Goal: Task Accomplishment & Management: Use online tool/utility

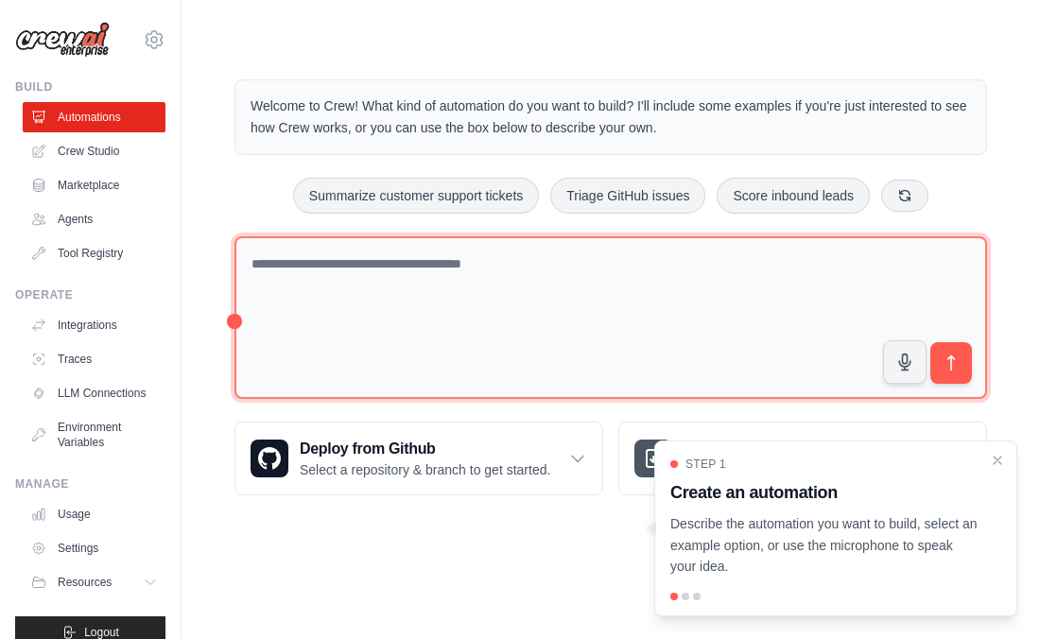
click at [535, 288] on textarea at bounding box center [610, 318] width 753 height 164
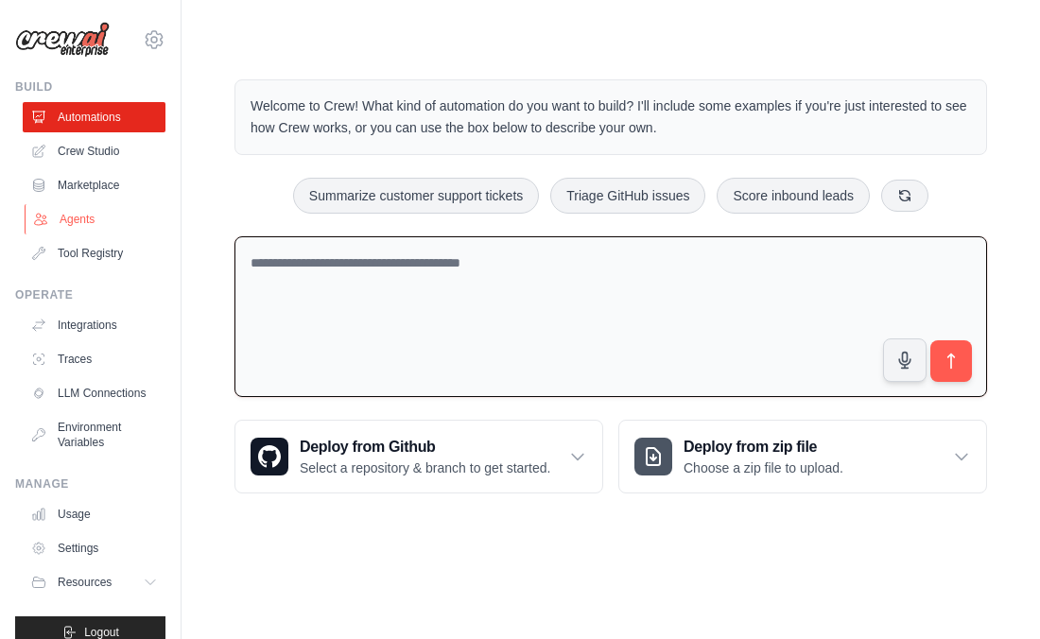
click at [90, 214] on link "Agents" at bounding box center [96, 219] width 143 height 30
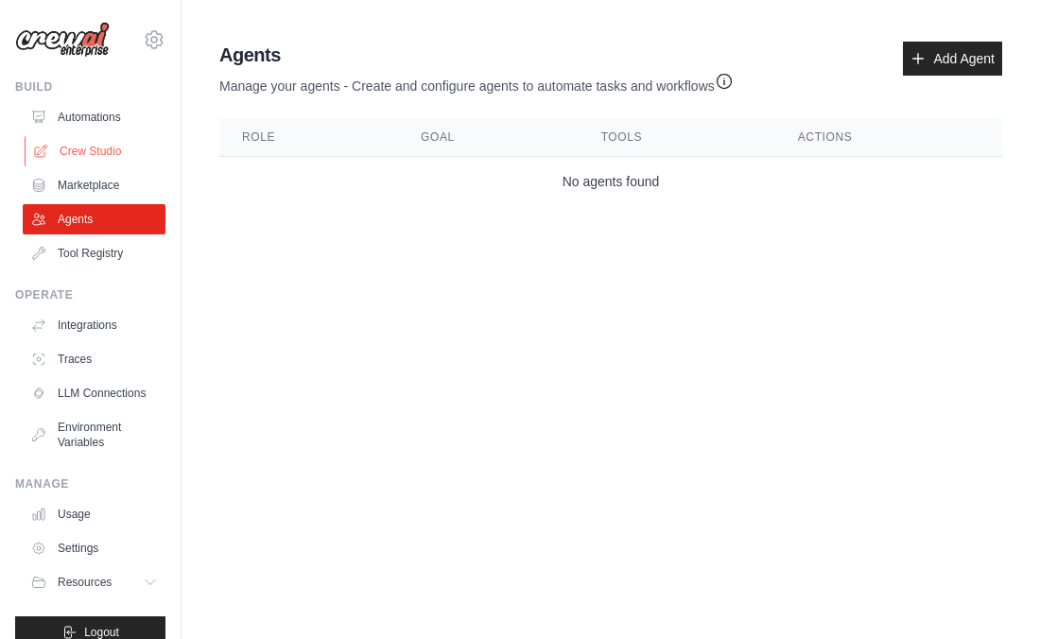
click at [121, 150] on link "Crew Studio" at bounding box center [96, 151] width 143 height 30
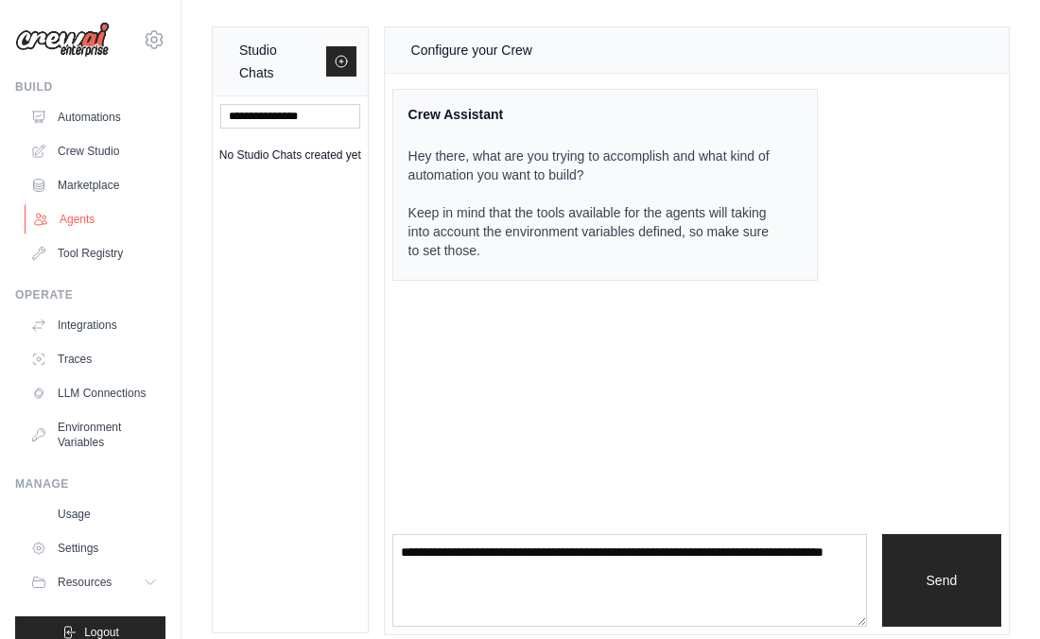
click at [112, 223] on link "Agents" at bounding box center [96, 219] width 143 height 30
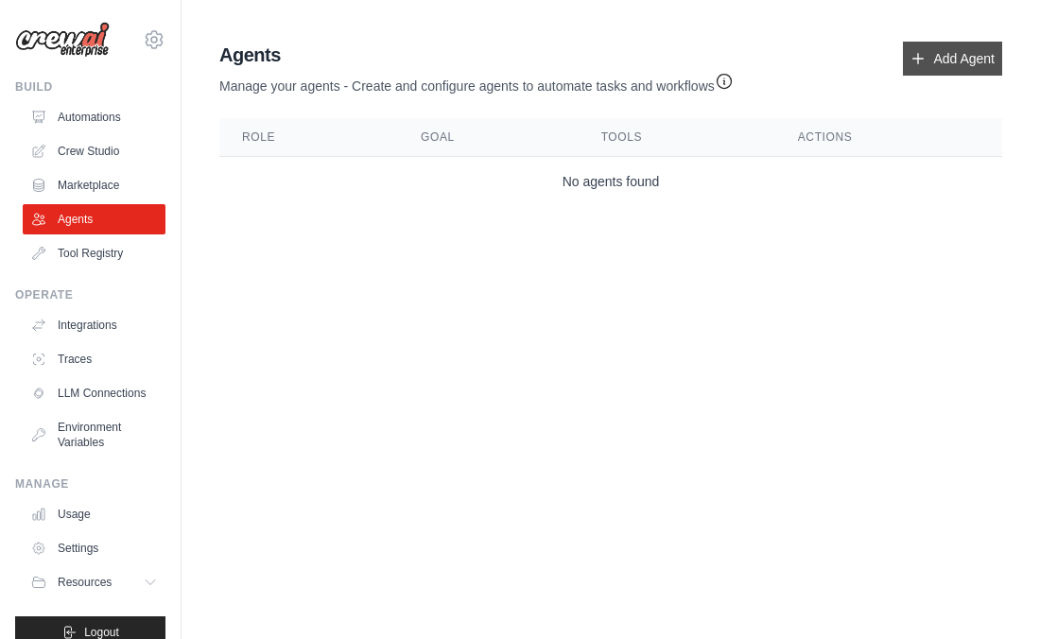
click at [952, 61] on link "Add Agent" at bounding box center [952, 59] width 99 height 34
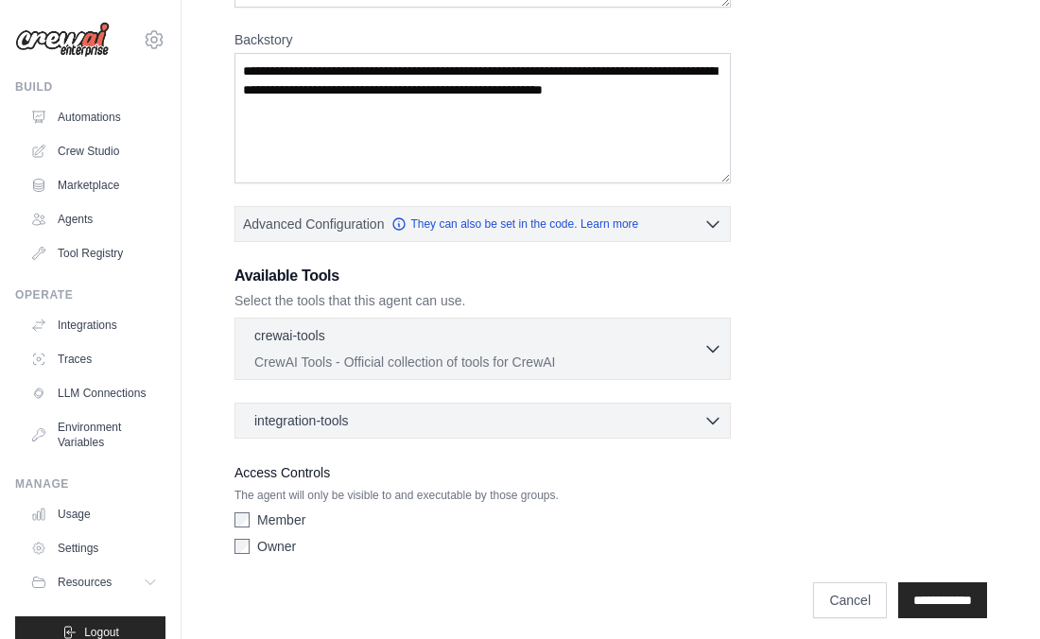
scroll to position [290, 0]
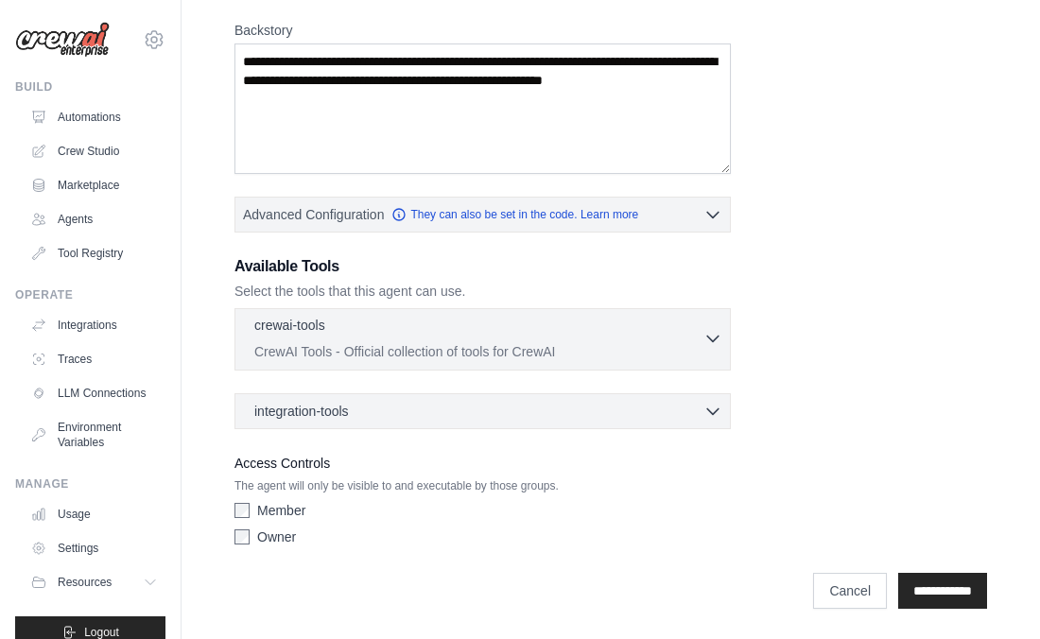
click at [588, 356] on p "CrewAI Tools - Official collection of tools for CrewAI" at bounding box center [478, 351] width 449 height 19
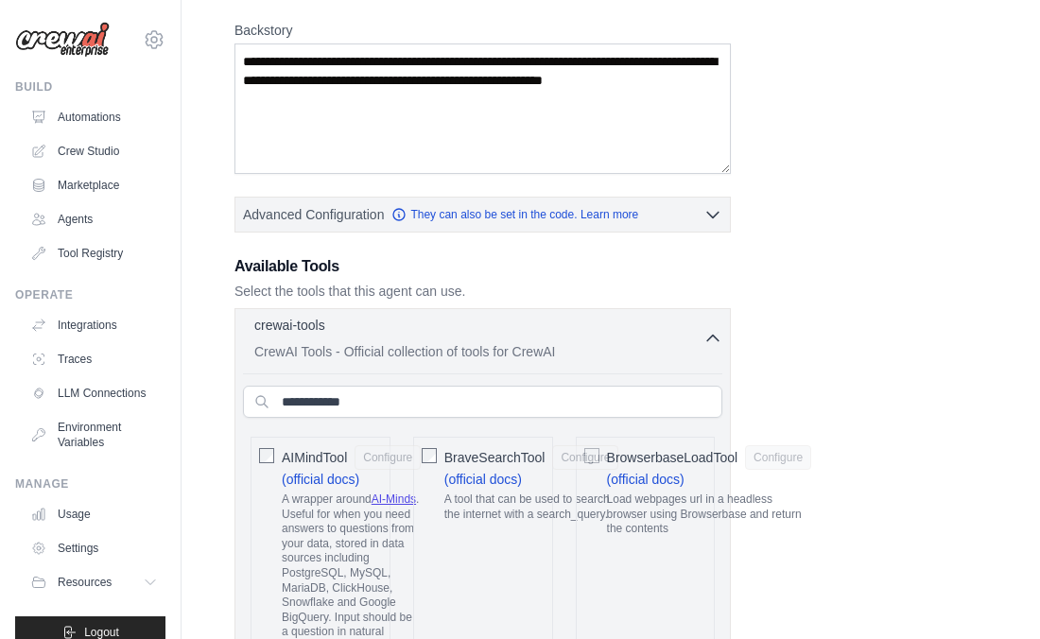
click at [588, 356] on p "CrewAI Tools - Official collection of tools for CrewAI" at bounding box center [478, 351] width 449 height 19
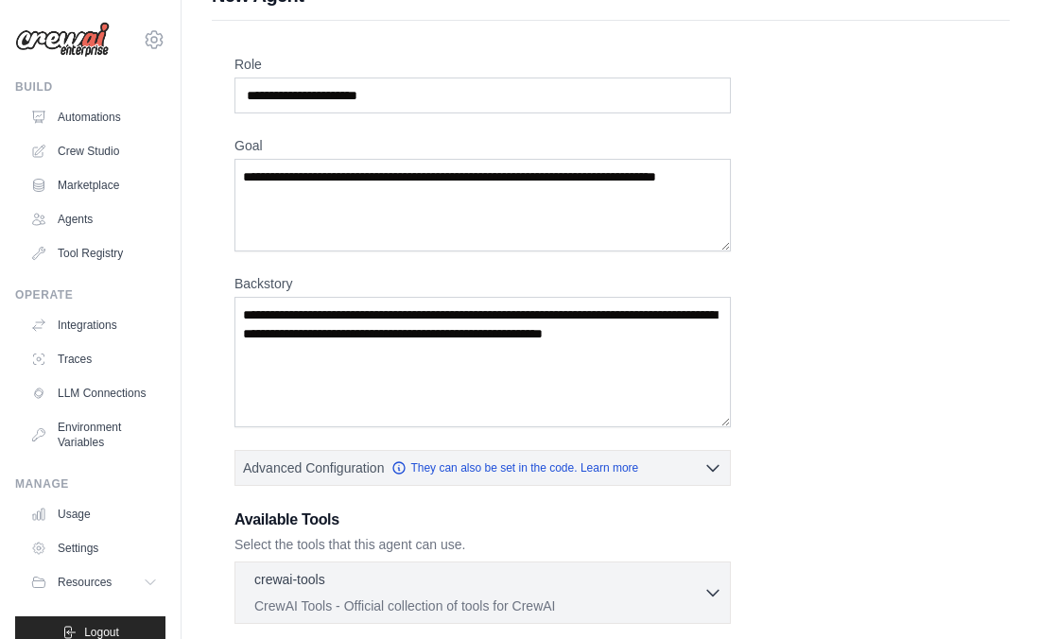
scroll to position [0, 0]
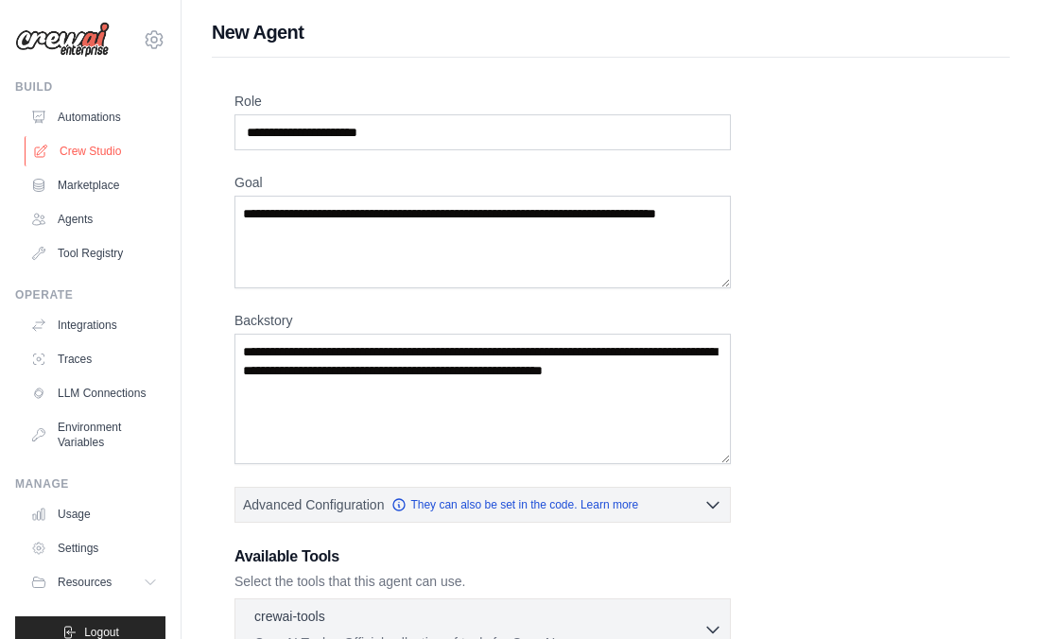
click at [120, 147] on link "Crew Studio" at bounding box center [96, 151] width 143 height 30
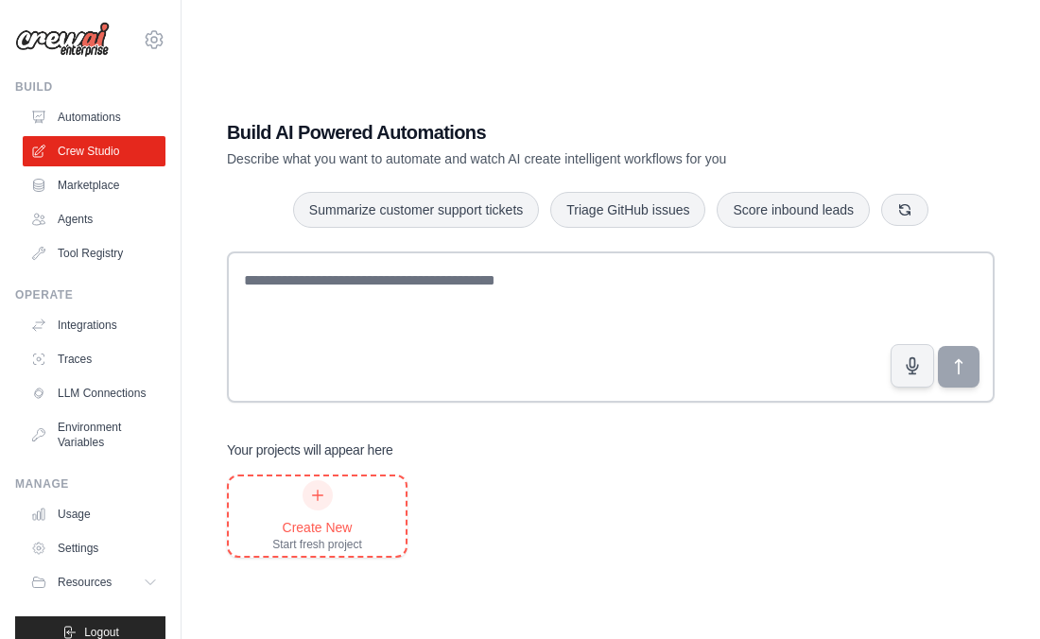
click at [319, 499] on icon at bounding box center [317, 495] width 15 height 15
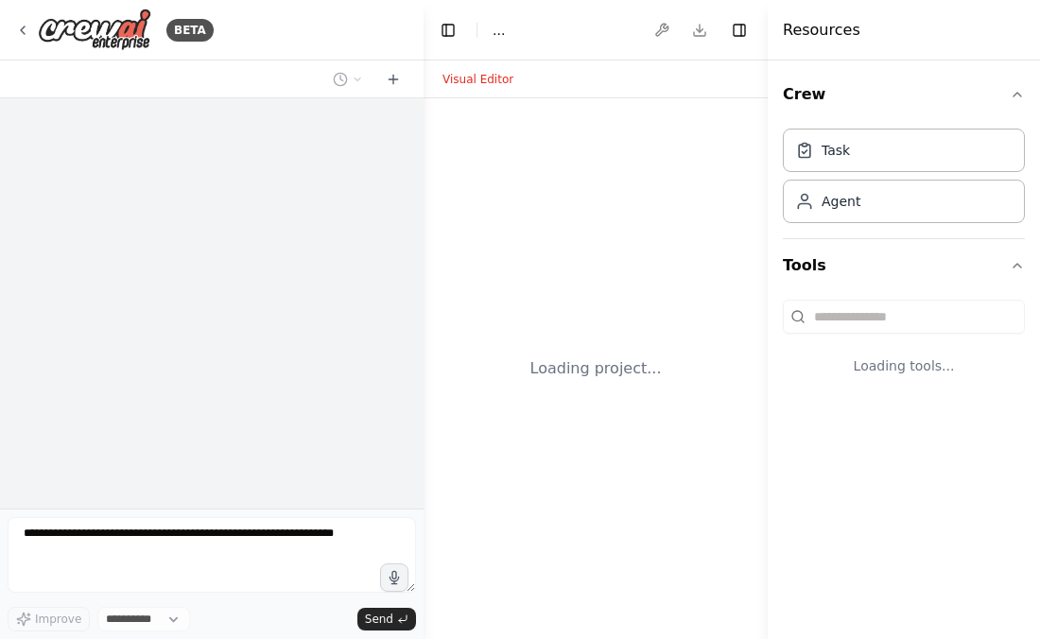
select select "****"
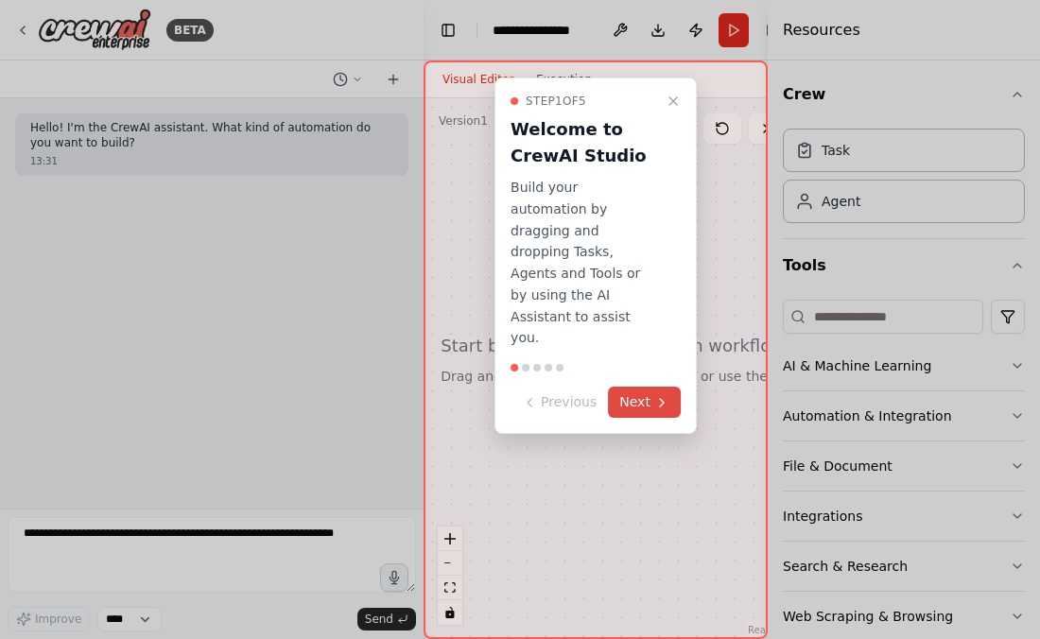
click at [645, 387] on button "Next" at bounding box center [644, 402] width 73 height 31
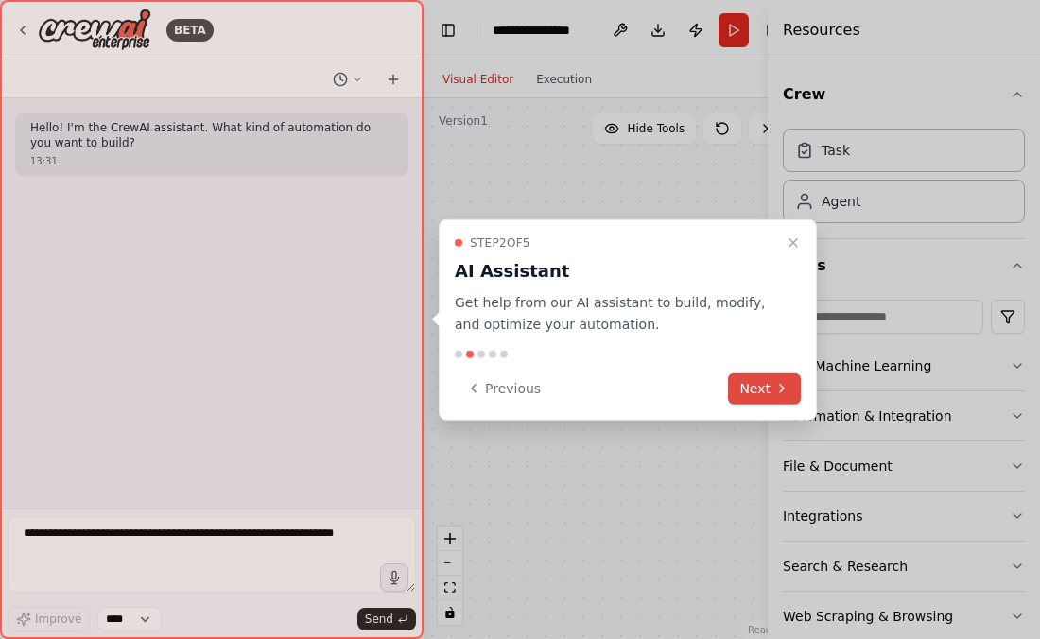
click at [776, 387] on icon at bounding box center [781, 388] width 15 height 15
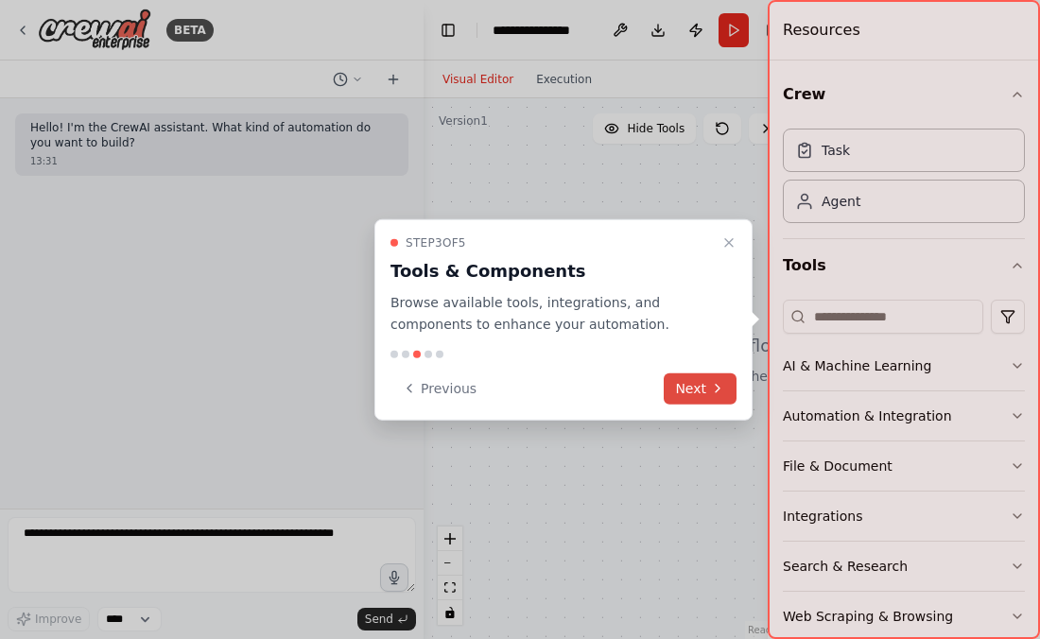
click at [705, 378] on button "Next" at bounding box center [700, 387] width 73 height 31
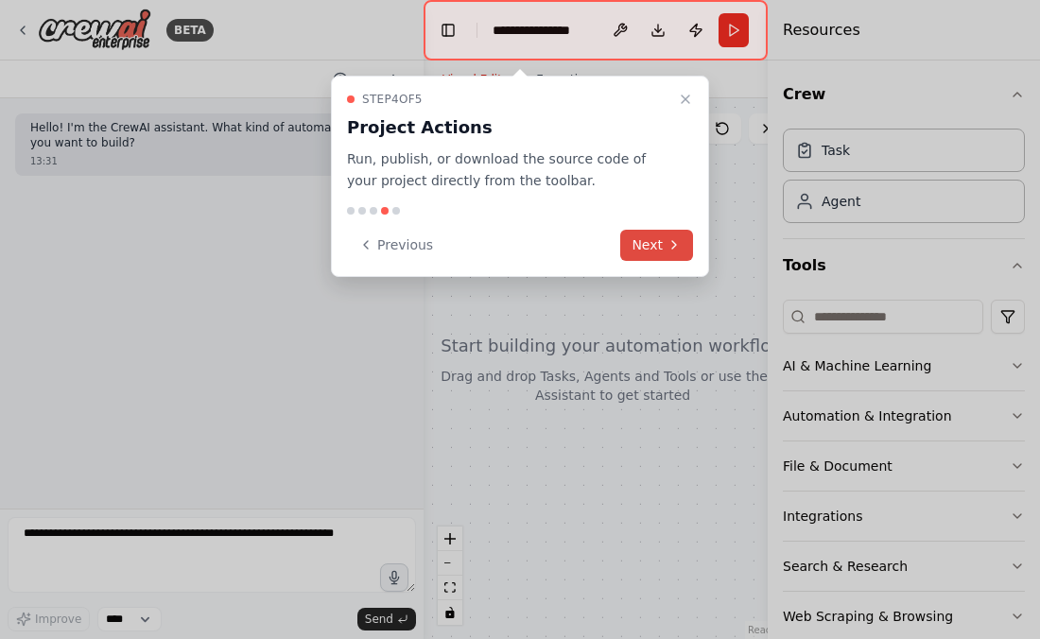
click at [663, 240] on button "Next" at bounding box center [656, 245] width 73 height 31
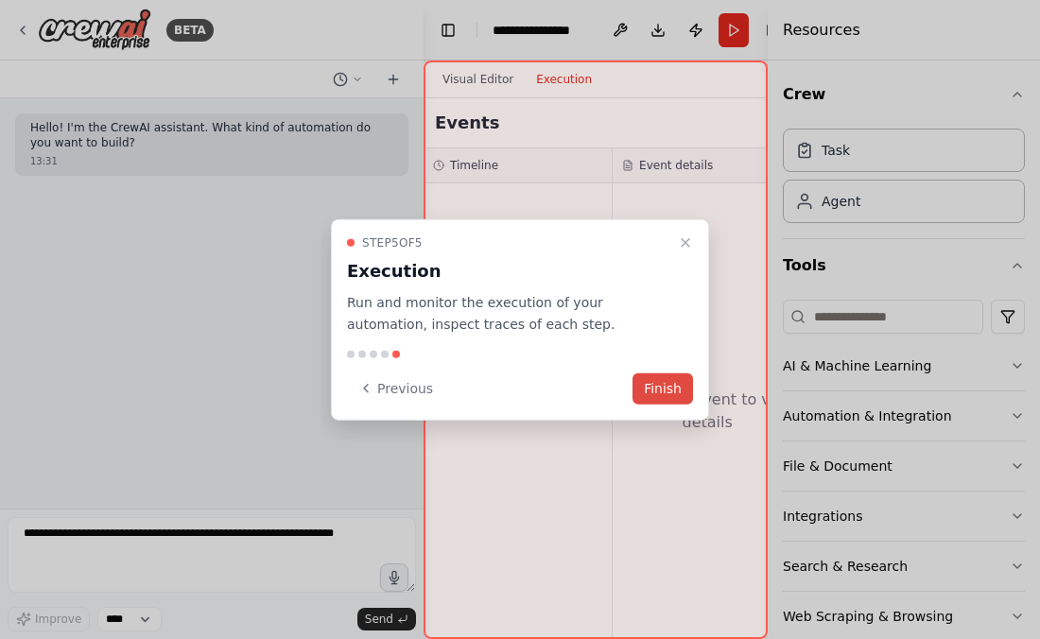
click at [668, 394] on button "Finish" at bounding box center [662, 387] width 61 height 31
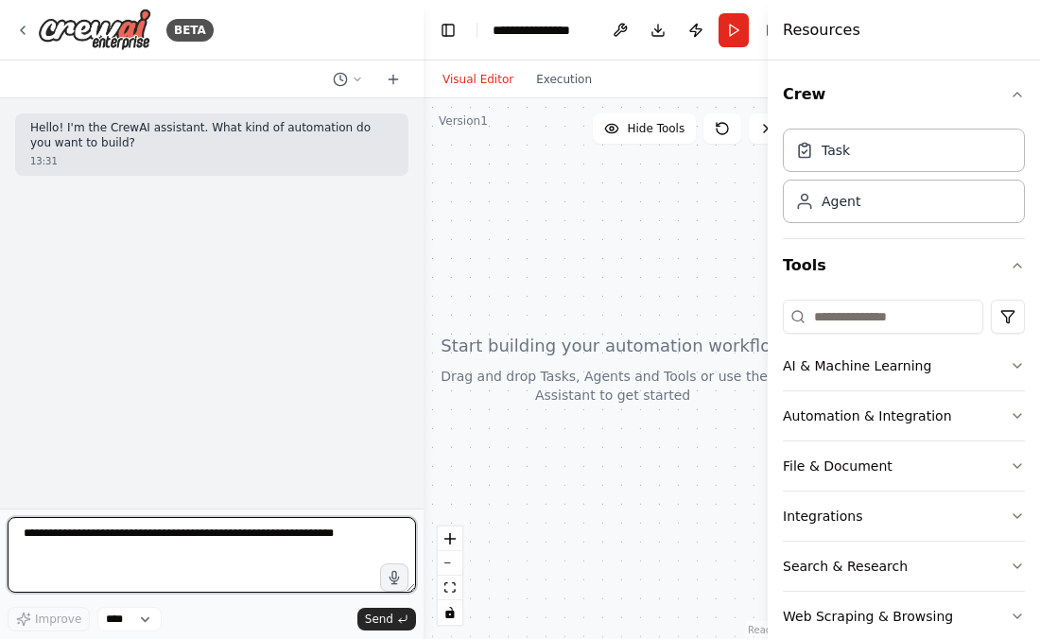
click at [285, 531] on textarea at bounding box center [212, 555] width 408 height 76
paste textarea "**********"
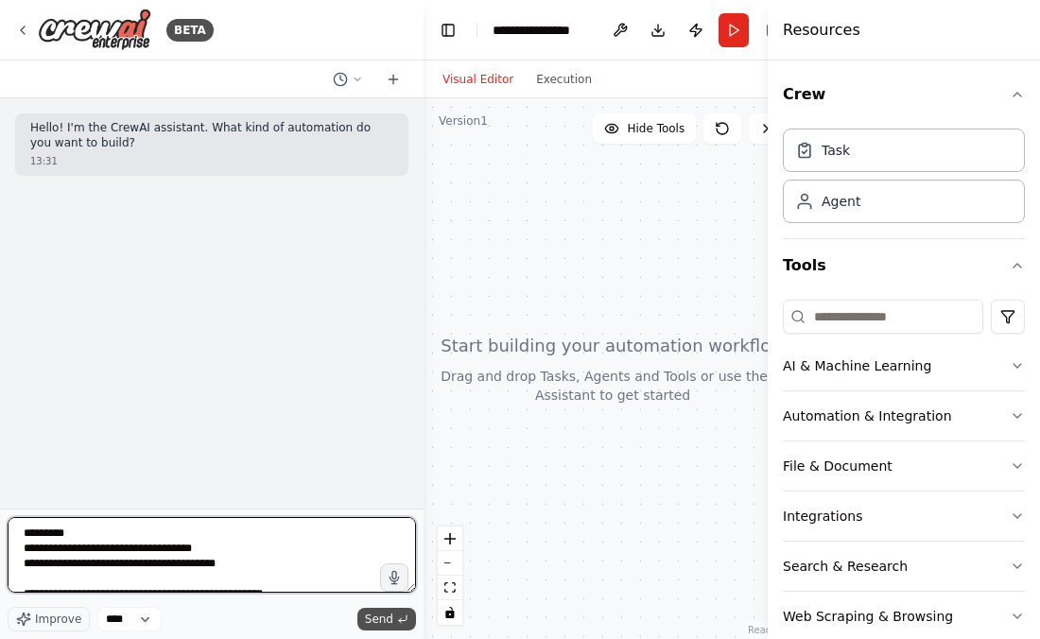
type textarea "**********"
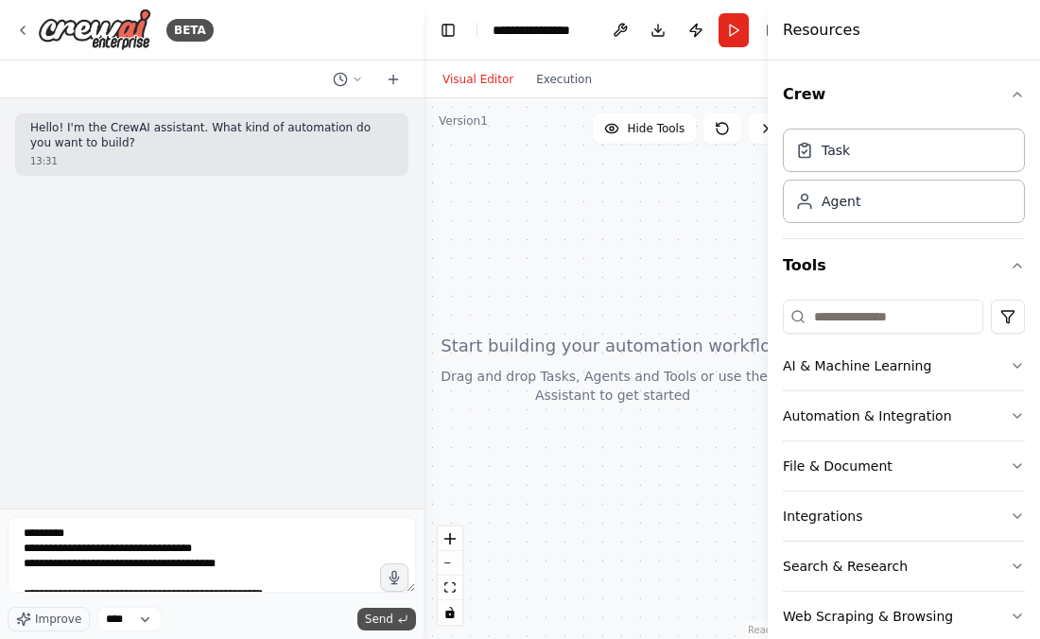
click at [393, 620] on button "Send" at bounding box center [386, 619] width 59 height 23
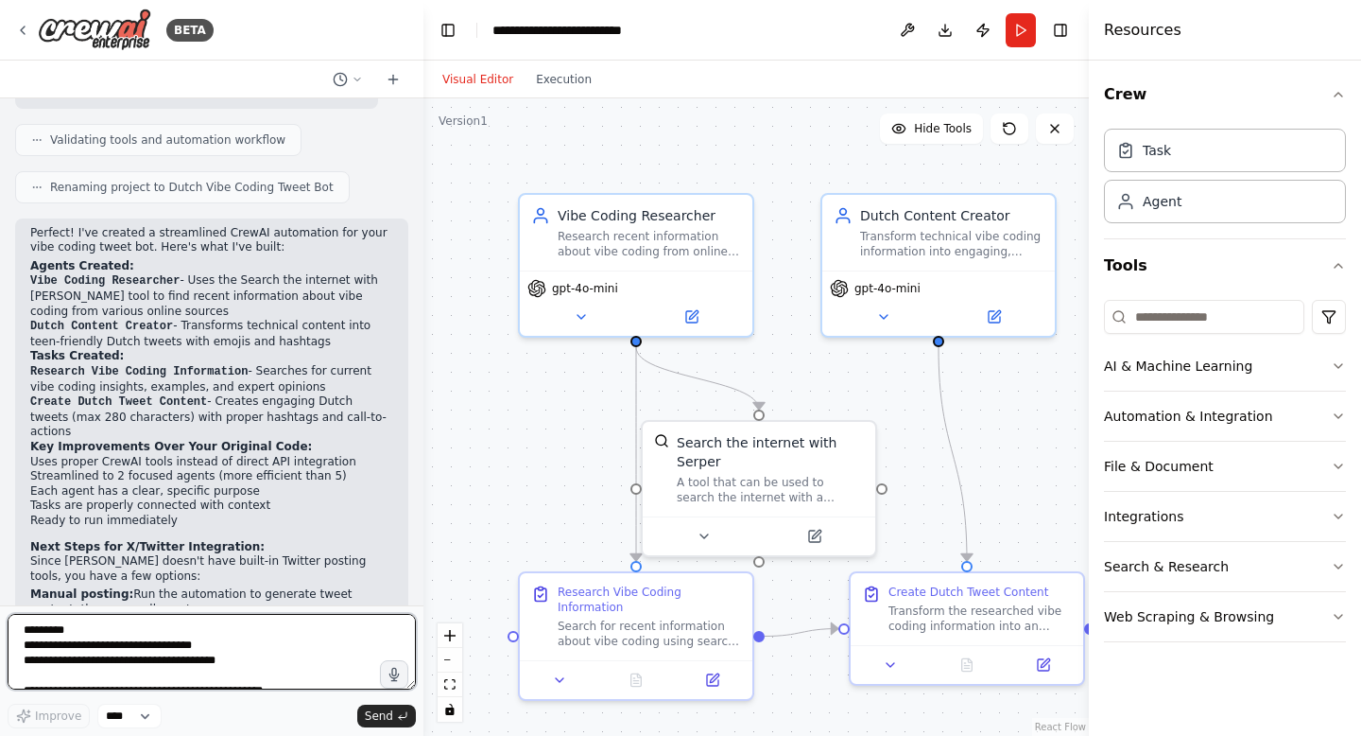
scroll to position [2616, 0]
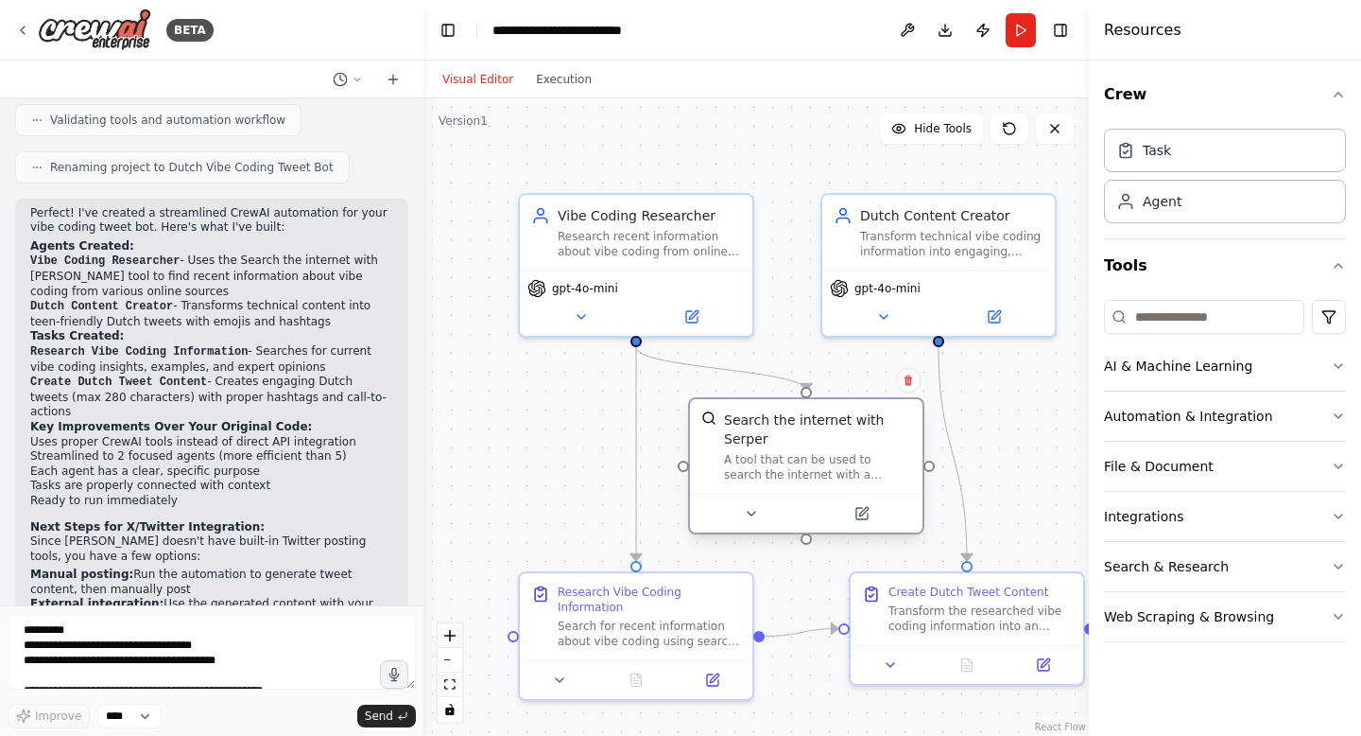
drag, startPoint x: 764, startPoint y: 466, endPoint x: 804, endPoint y: 445, distance: 44.8
click at [805, 443] on div "Search the internet with Serper" at bounding box center [817, 429] width 187 height 38
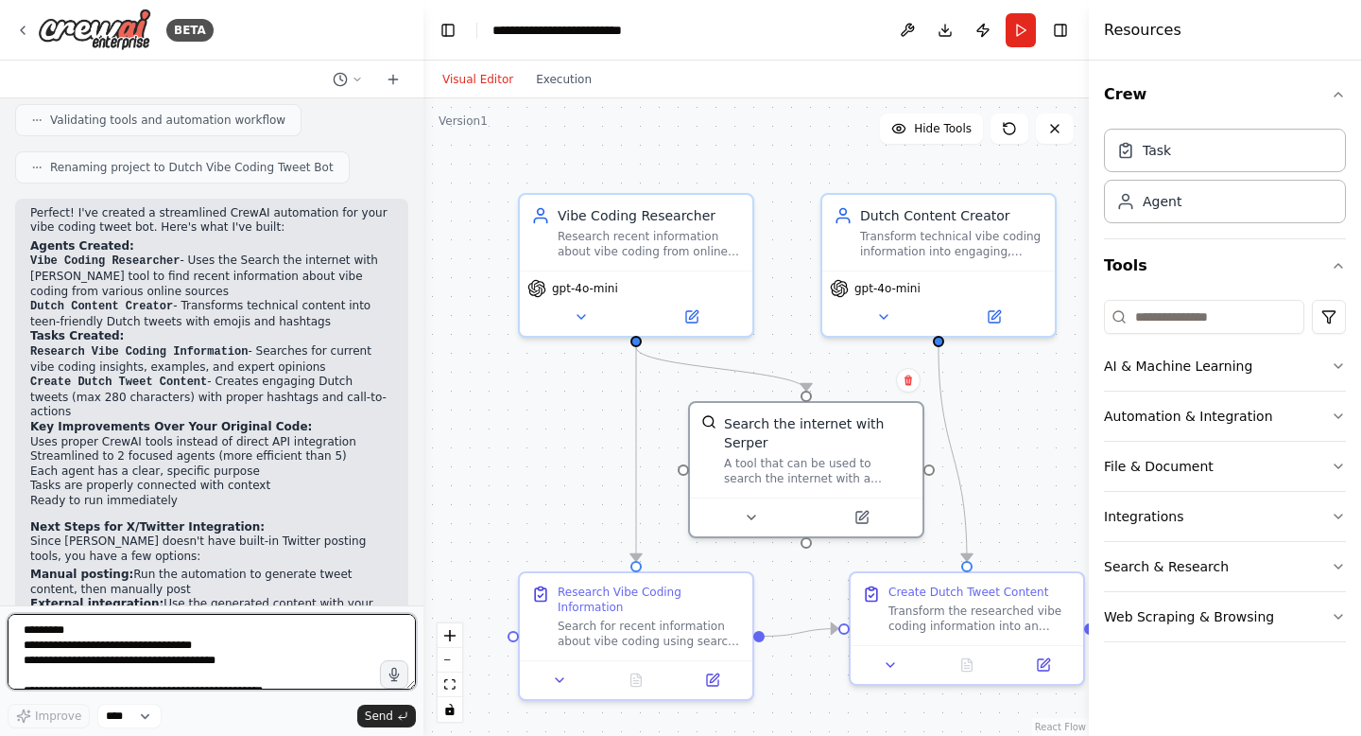
click at [147, 625] on textarea at bounding box center [212, 652] width 408 height 76
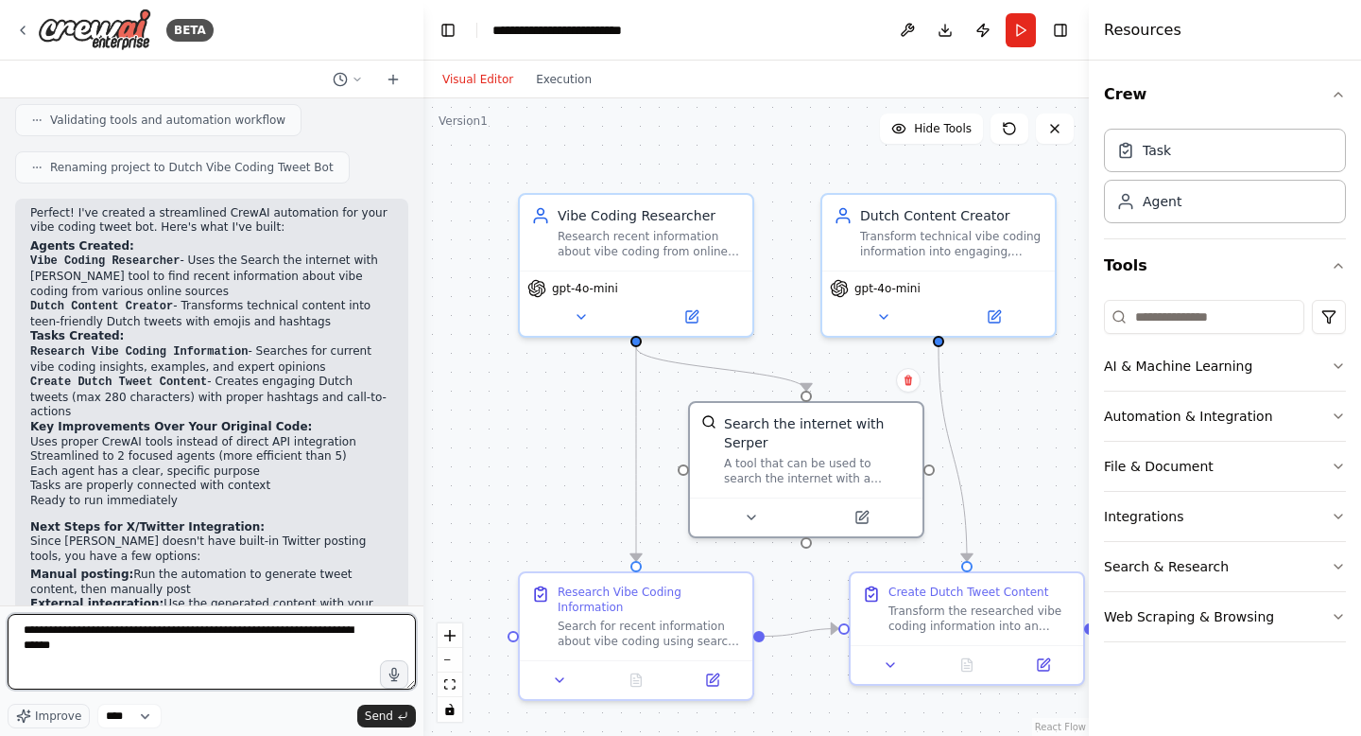
click at [71, 638] on textarea "**********" at bounding box center [212, 652] width 408 height 76
click at [93, 638] on textarea "**********" at bounding box center [212, 652] width 408 height 76
click at [253, 638] on textarea "**********" at bounding box center [212, 652] width 408 height 76
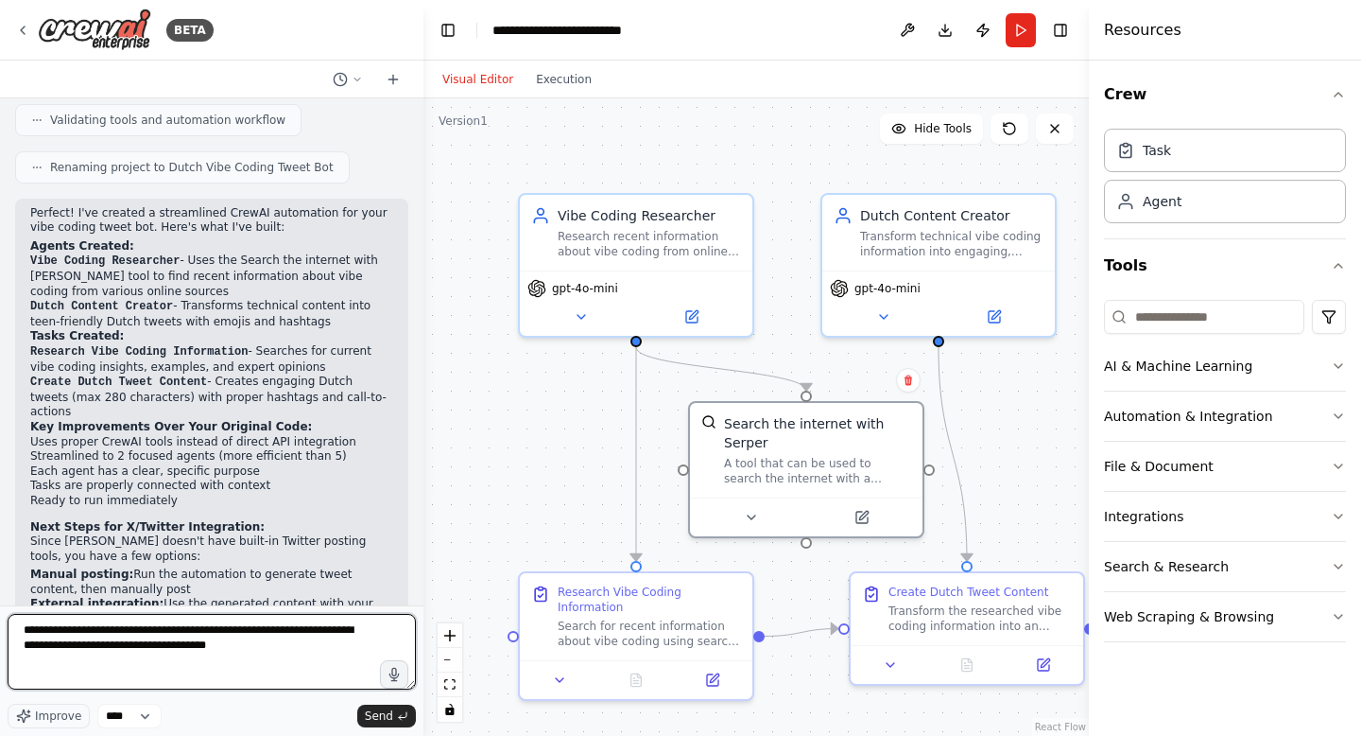
click at [253, 638] on textarea "**********" at bounding box center [212, 652] width 408 height 76
click at [230, 638] on textarea "**********" at bounding box center [212, 652] width 408 height 76
click at [233, 638] on textarea "**********" at bounding box center [212, 652] width 408 height 76
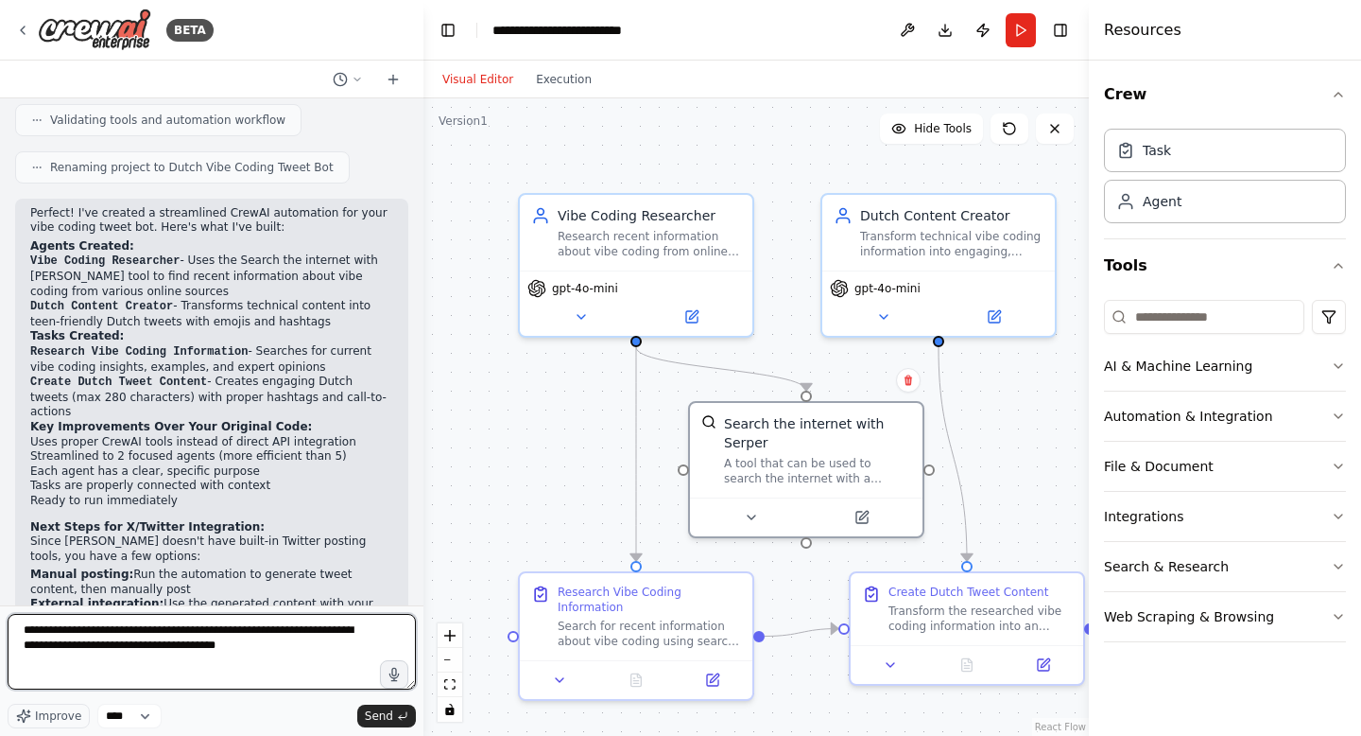
click at [288, 638] on textarea "**********" at bounding box center [212, 652] width 408 height 76
click at [246, 638] on textarea "**********" at bounding box center [212, 652] width 408 height 76
click at [247, 638] on textarea "**********" at bounding box center [212, 652] width 408 height 76
click at [246, 638] on textarea "**********" at bounding box center [212, 652] width 408 height 76
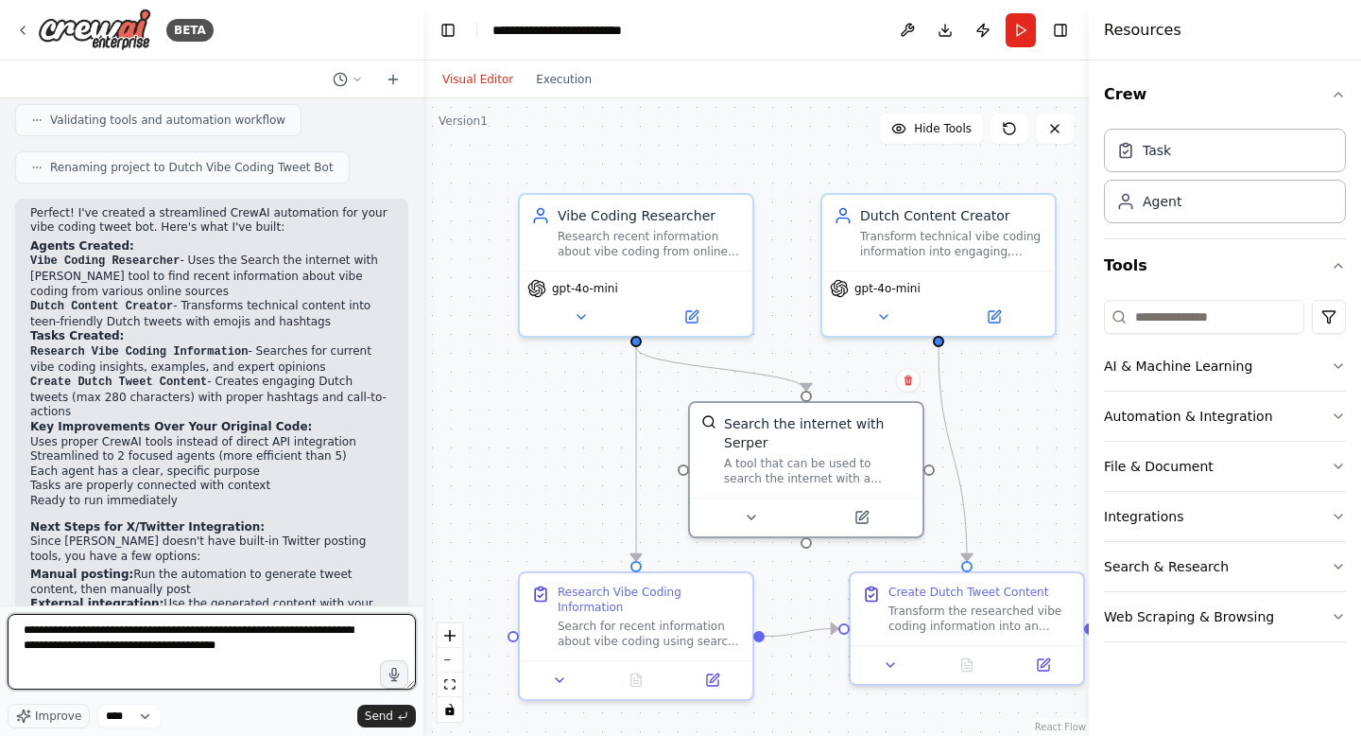
click at [246, 638] on textarea "**********" at bounding box center [212, 652] width 408 height 76
click at [243, 638] on textarea "**********" at bounding box center [212, 652] width 408 height 76
type textarea "**********"
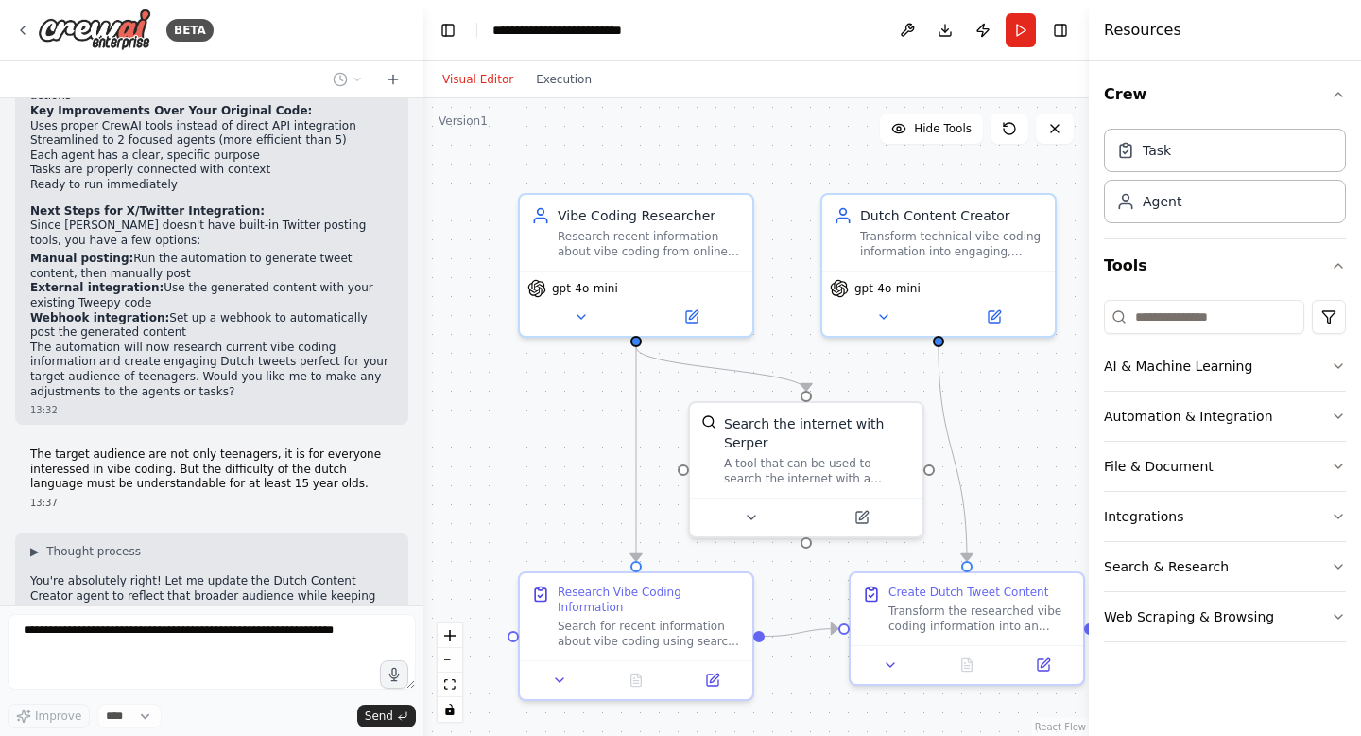
scroll to position [2979, 0]
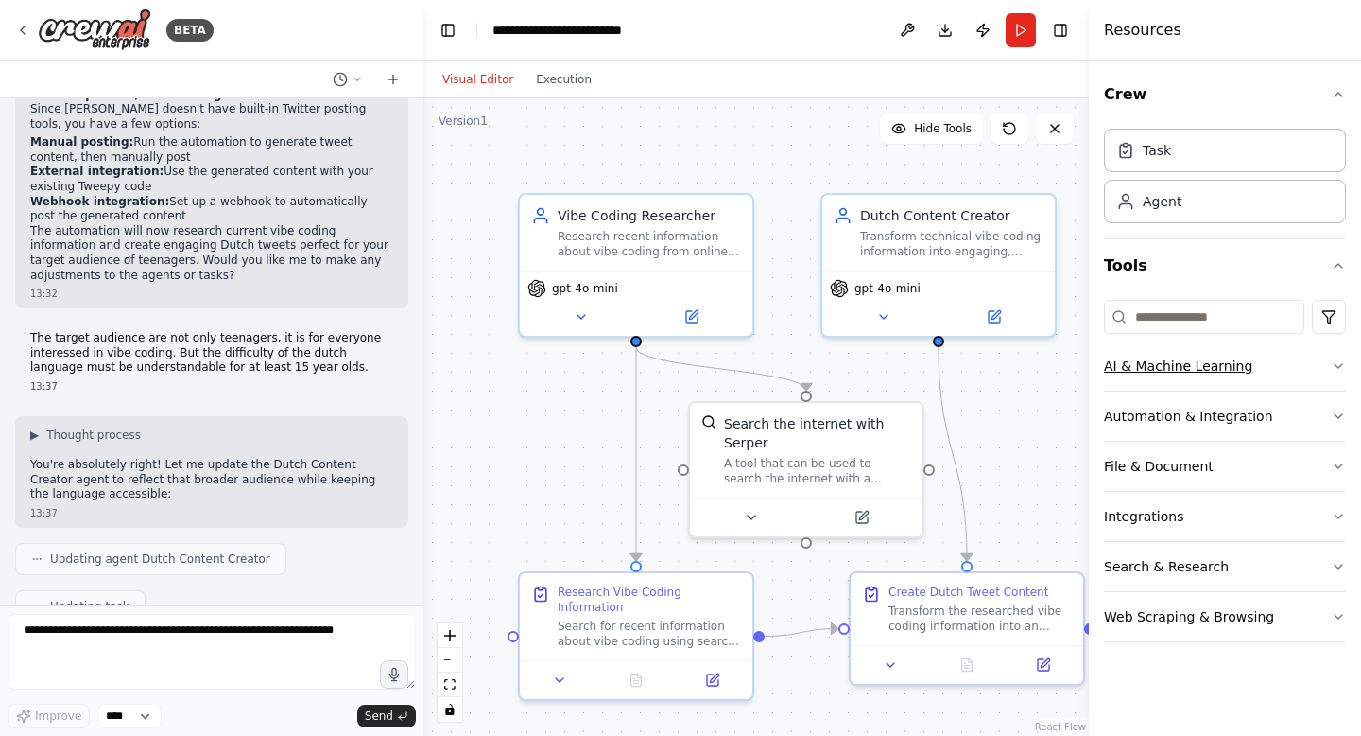
click at [1039, 354] on button "AI & Machine Learning" at bounding box center [1225, 365] width 242 height 49
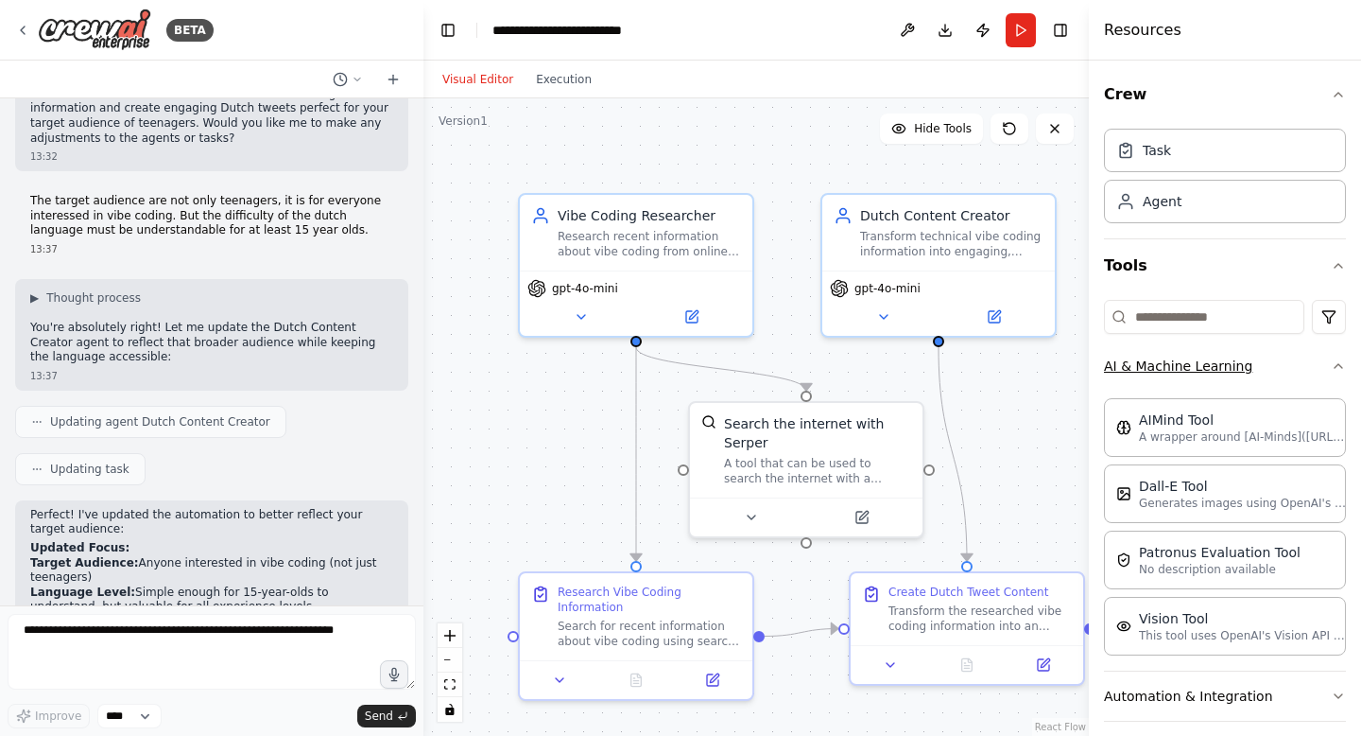
click at [1039, 354] on button "AI & Machine Learning" at bounding box center [1225, 365] width 242 height 49
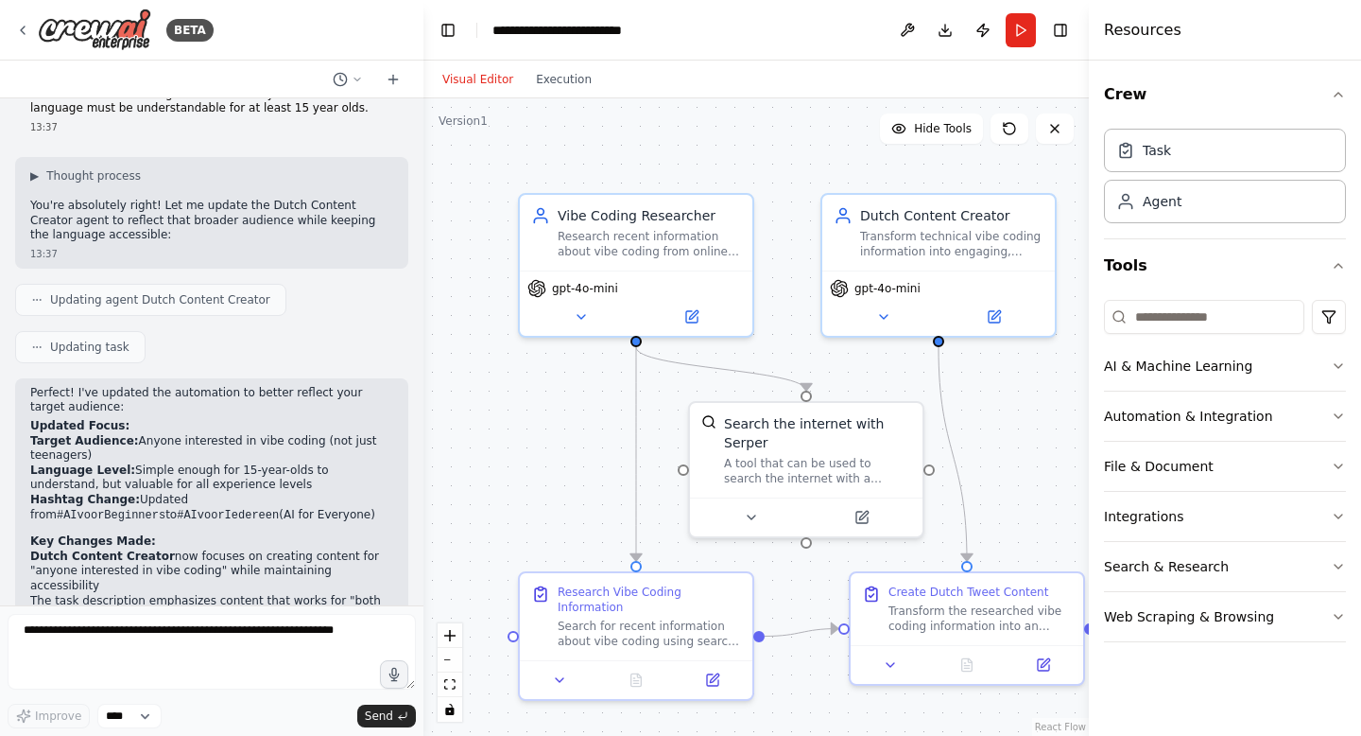
scroll to position [3322, 0]
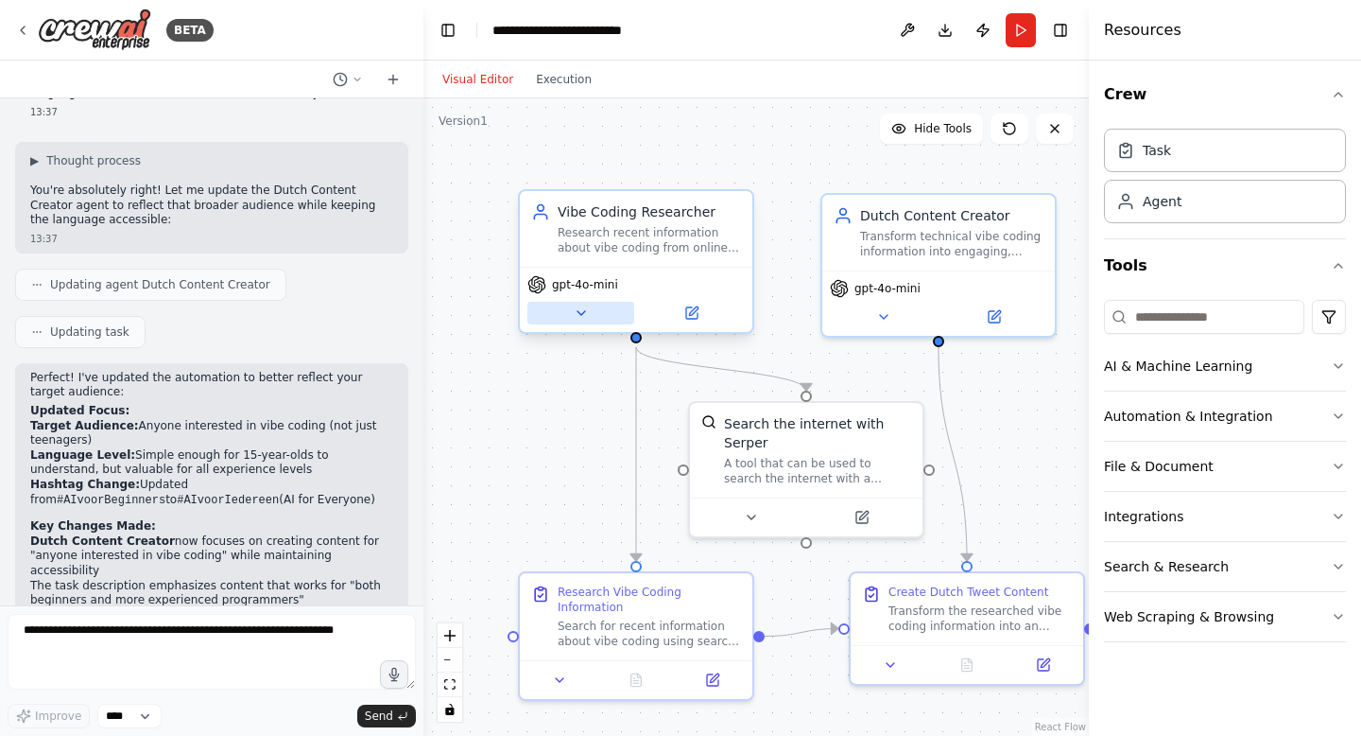
click at [597, 314] on button at bounding box center [581, 313] width 107 height 23
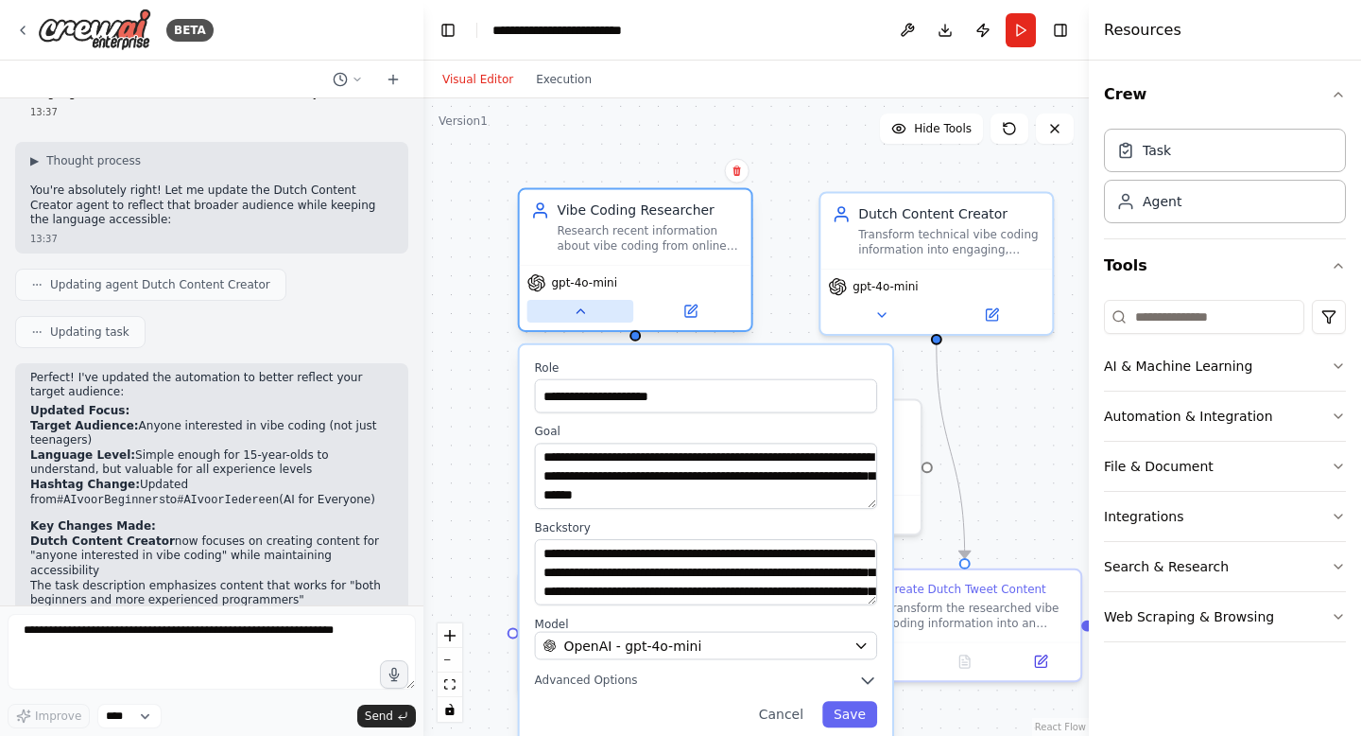
click at [592, 318] on button at bounding box center [581, 311] width 107 height 23
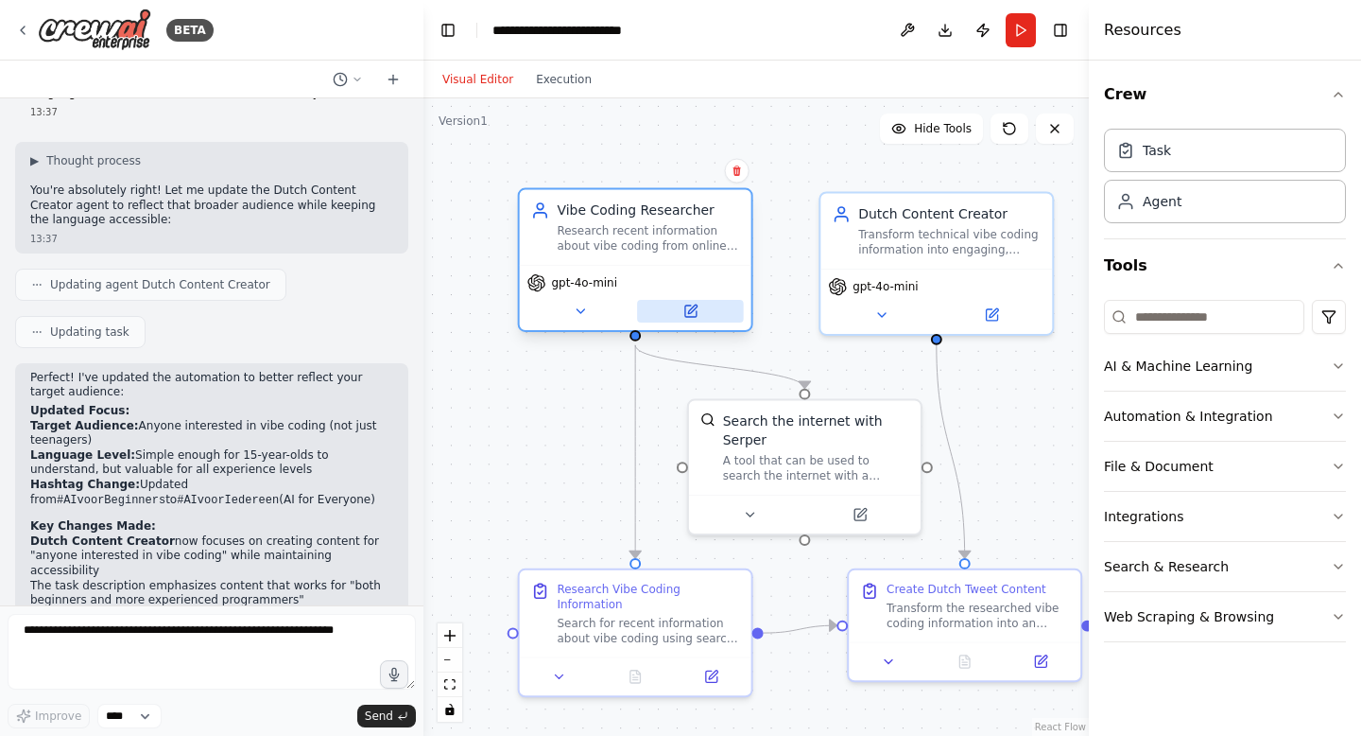
click at [699, 311] on button at bounding box center [690, 311] width 107 height 23
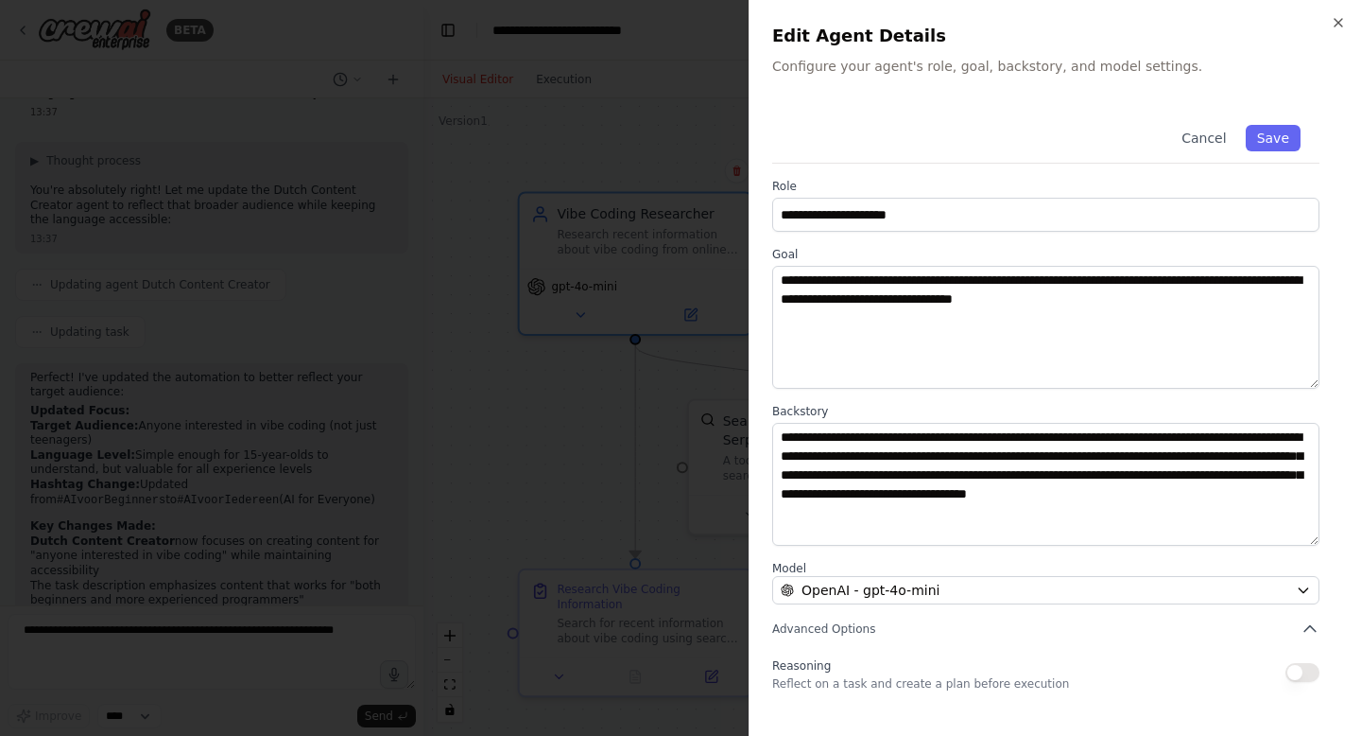
scroll to position [121, 0]
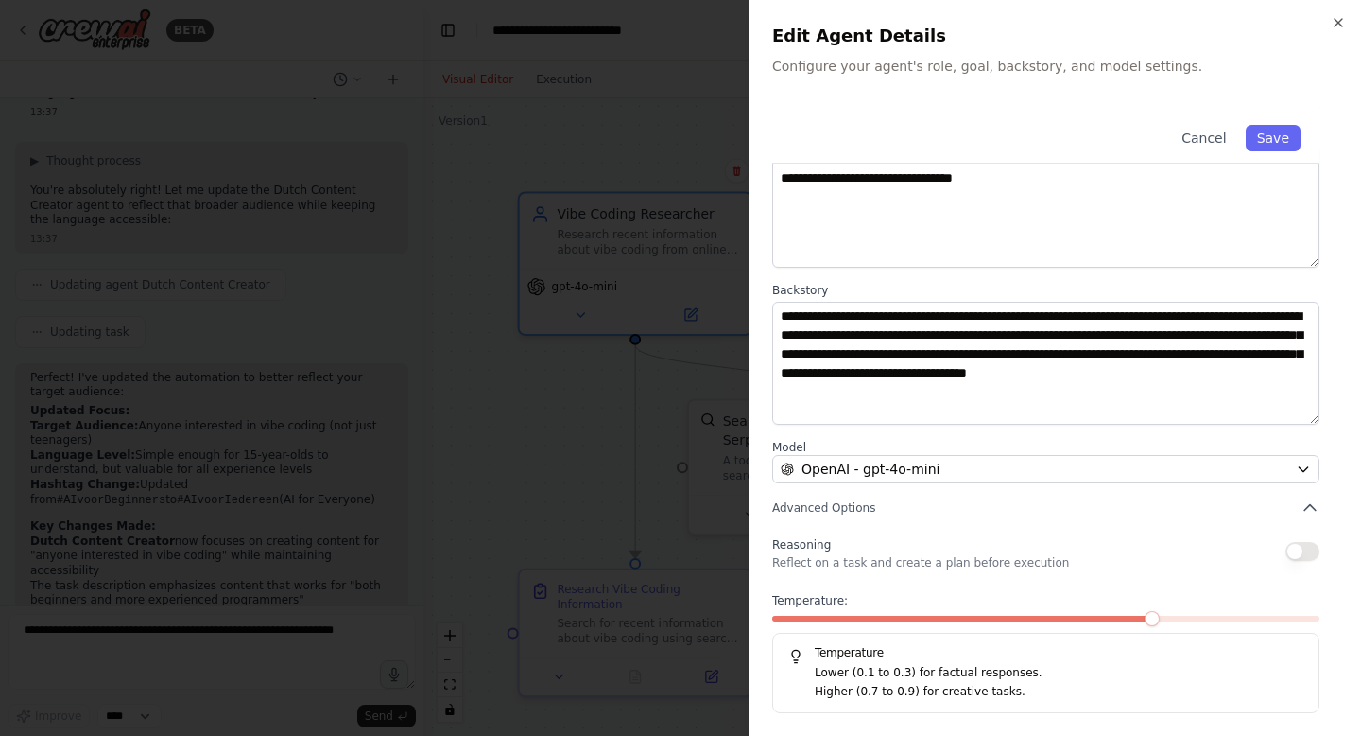
click at [1039, 624] on div at bounding box center [1045, 621] width 547 height 13
click at [1039, 20] on icon "button" at bounding box center [1338, 22] width 15 height 15
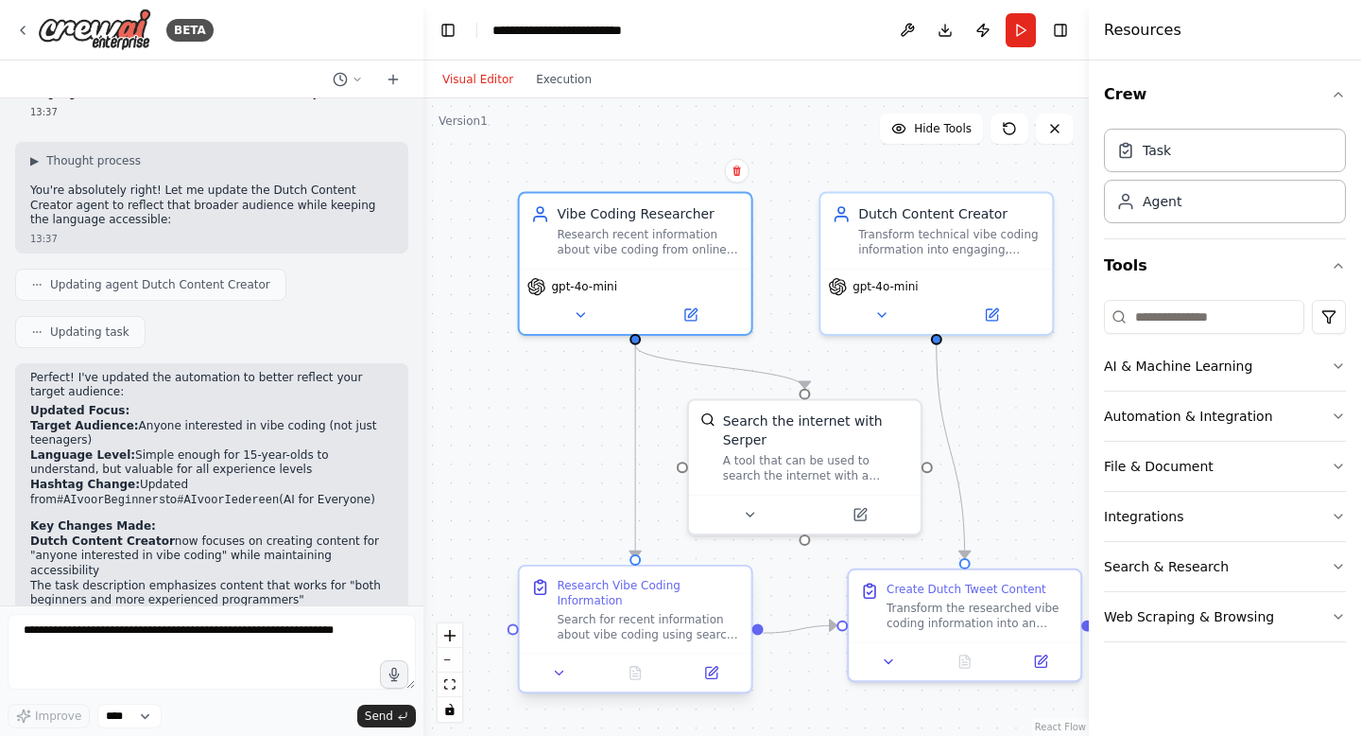
click at [631, 630] on div "Search for recent information about vibe coding using search terms like "vibe c…" at bounding box center [648, 627] width 182 height 30
click at [718, 638] on button at bounding box center [711, 672] width 64 height 23
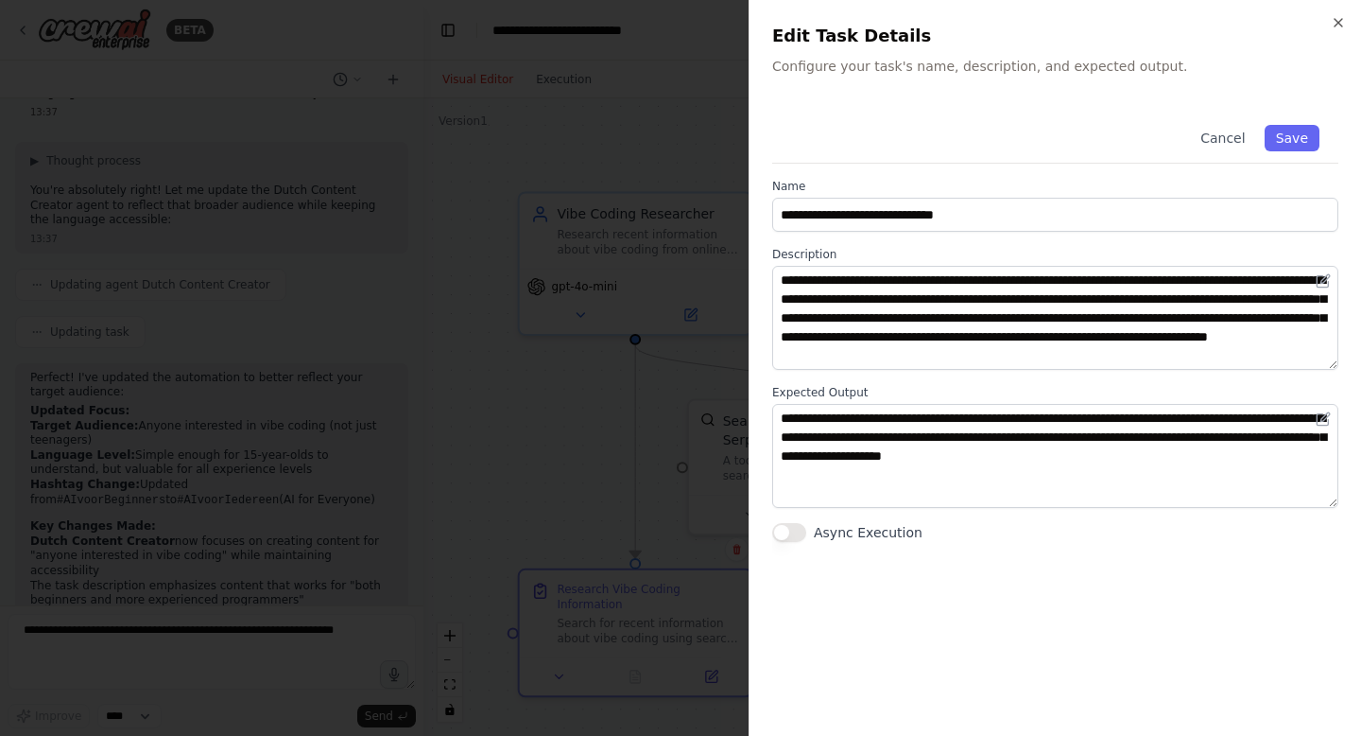
scroll to position [0, 0]
click at [1039, 23] on icon "button" at bounding box center [1339, 23] width 8 height 8
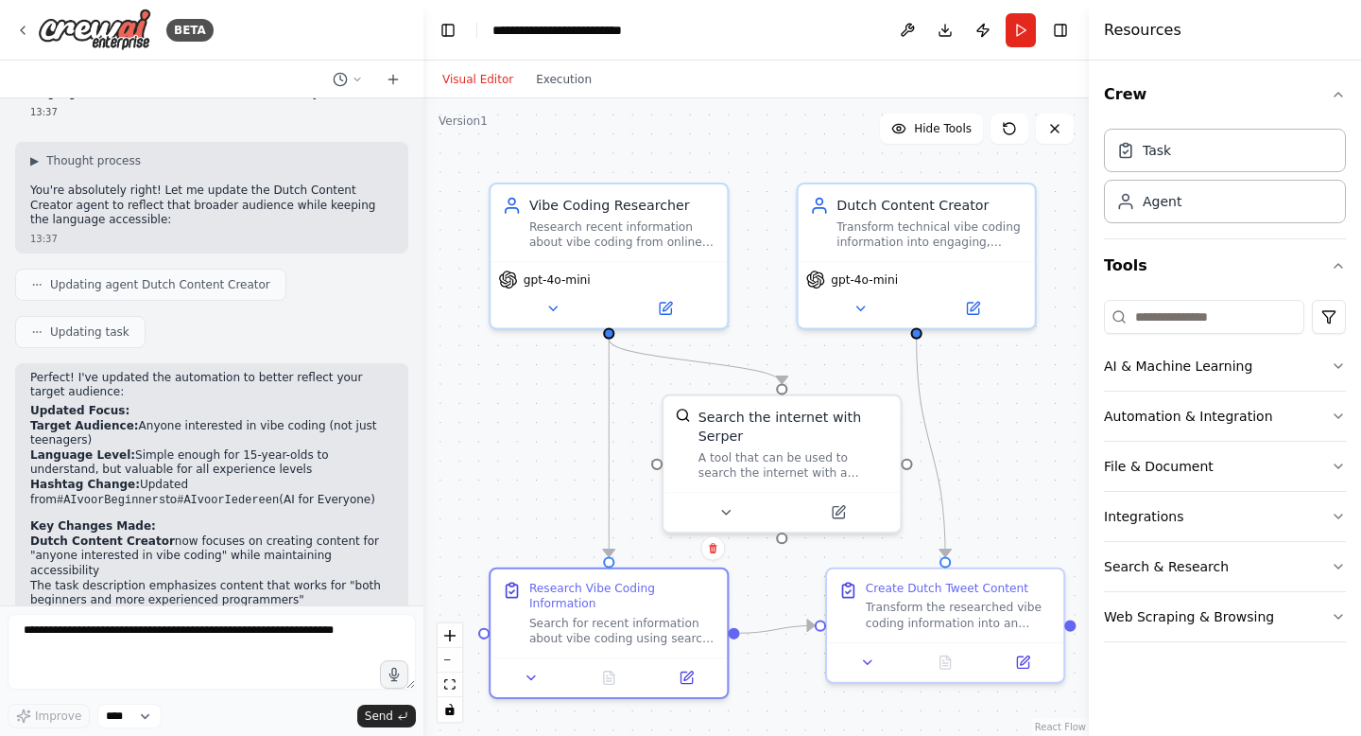
drag, startPoint x: 808, startPoint y: 602, endPoint x: 779, endPoint y: 602, distance: 29.3
click at [779, 602] on div ".deletable-edge-delete-btn { width: 20px; height: 20px; border: 0px solid #ffff…" at bounding box center [757, 416] width 666 height 637
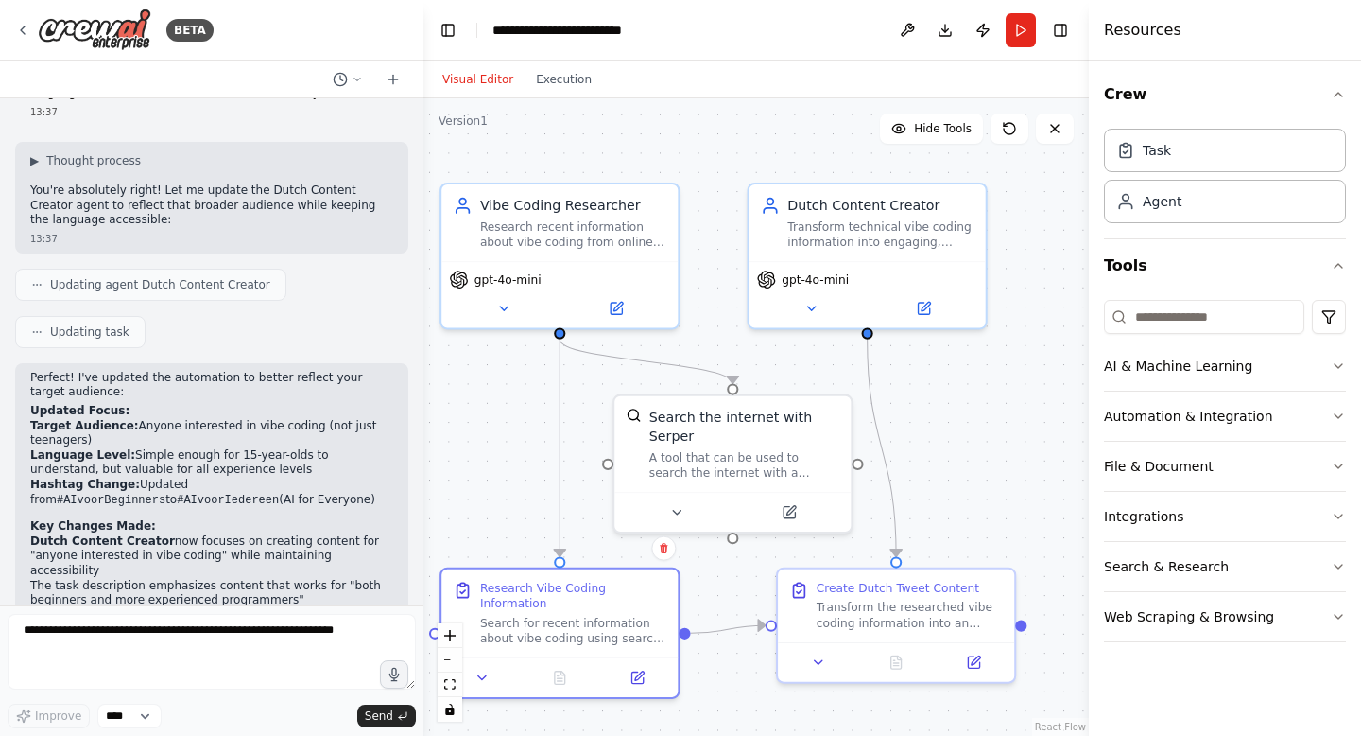
drag, startPoint x: 779, startPoint y: 602, endPoint x: 734, endPoint y: 604, distance: 45.4
click at [734, 602] on div ".deletable-edge-delete-btn { width: 20px; height: 20px; border: 0px solid #ffff…" at bounding box center [757, 416] width 666 height 637
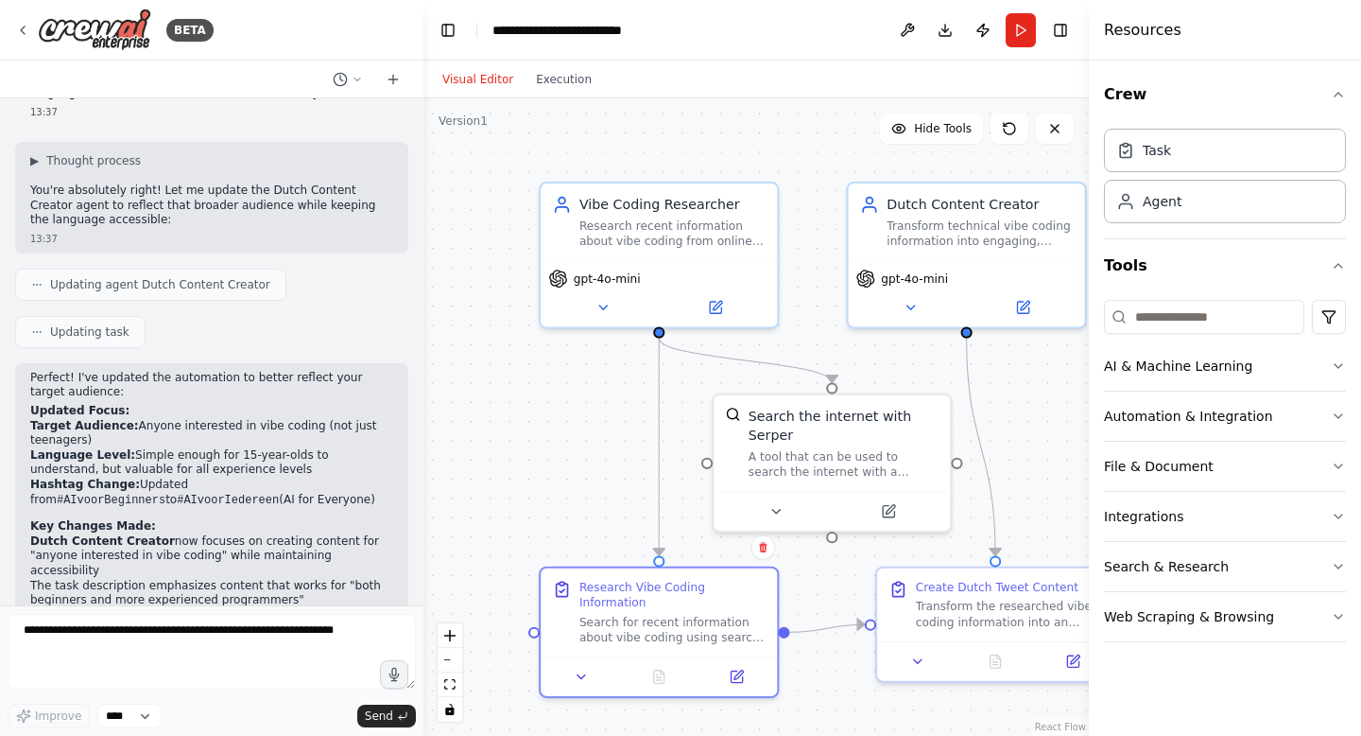
drag, startPoint x: 967, startPoint y: 482, endPoint x: 1070, endPoint y: 481, distance: 103.1
click at [1039, 481] on div ".deletable-edge-delete-btn { width: 20px; height: 20px; border: 0px solid #ffff…" at bounding box center [757, 416] width 666 height 637
click at [543, 460] on div ".deletable-edge-delete-btn { width: 20px; height: 20px; border: 0px solid #ffff…" at bounding box center [757, 416] width 666 height 637
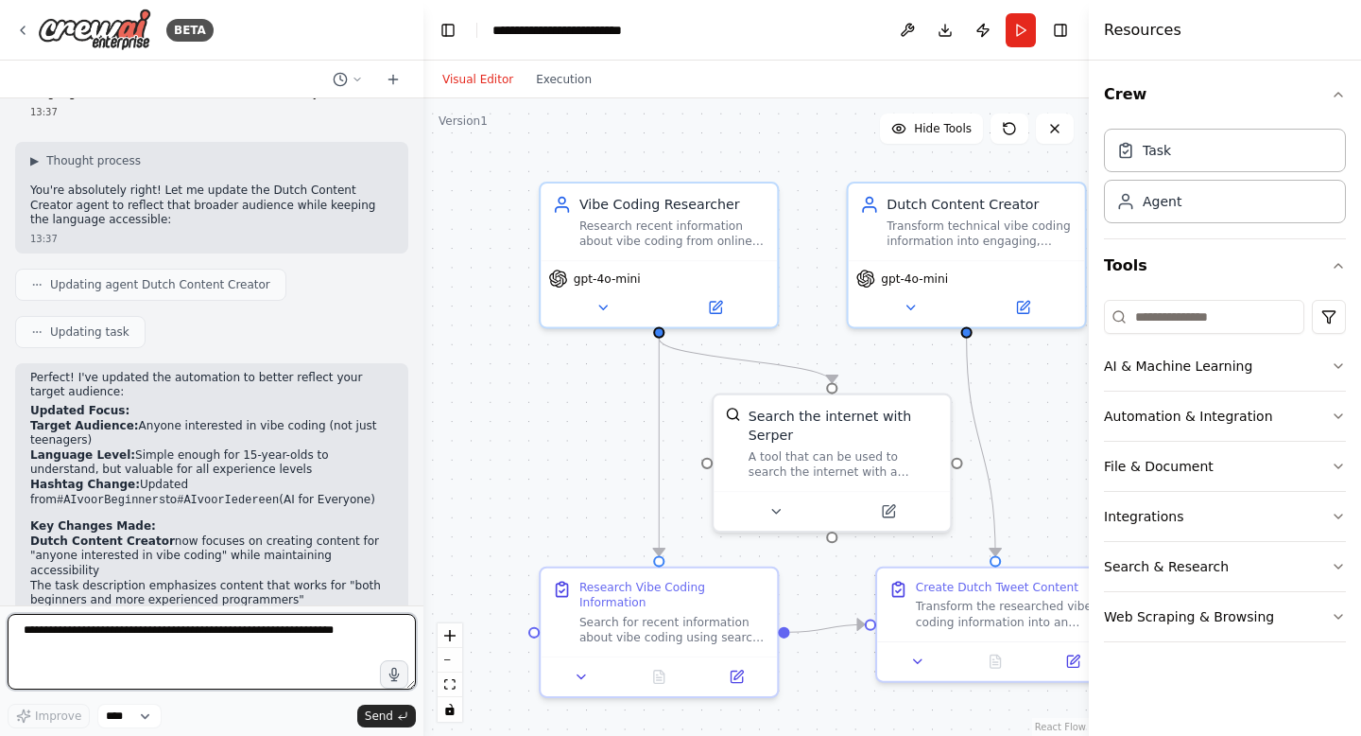
click at [220, 638] on textarea at bounding box center [212, 652] width 408 height 76
type textarea "*"
type textarea "**********"
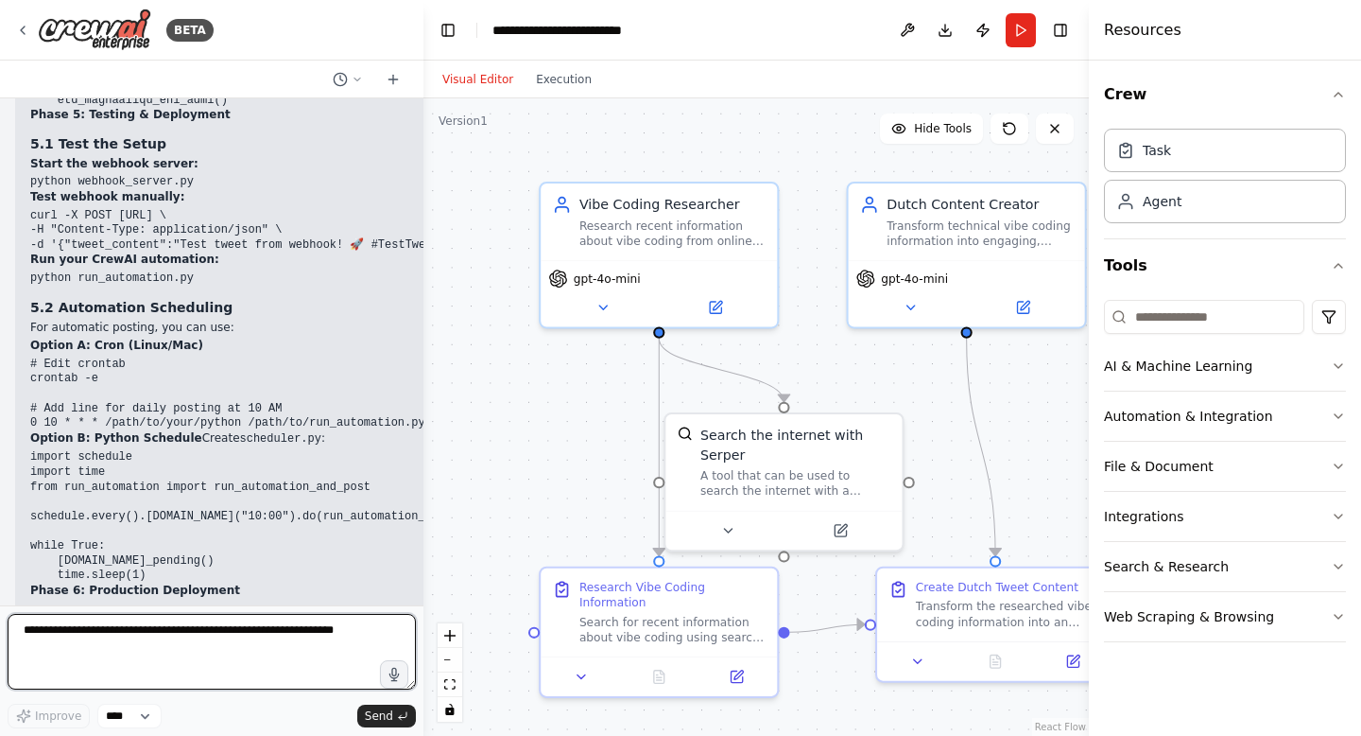
scroll to position [6589, 0]
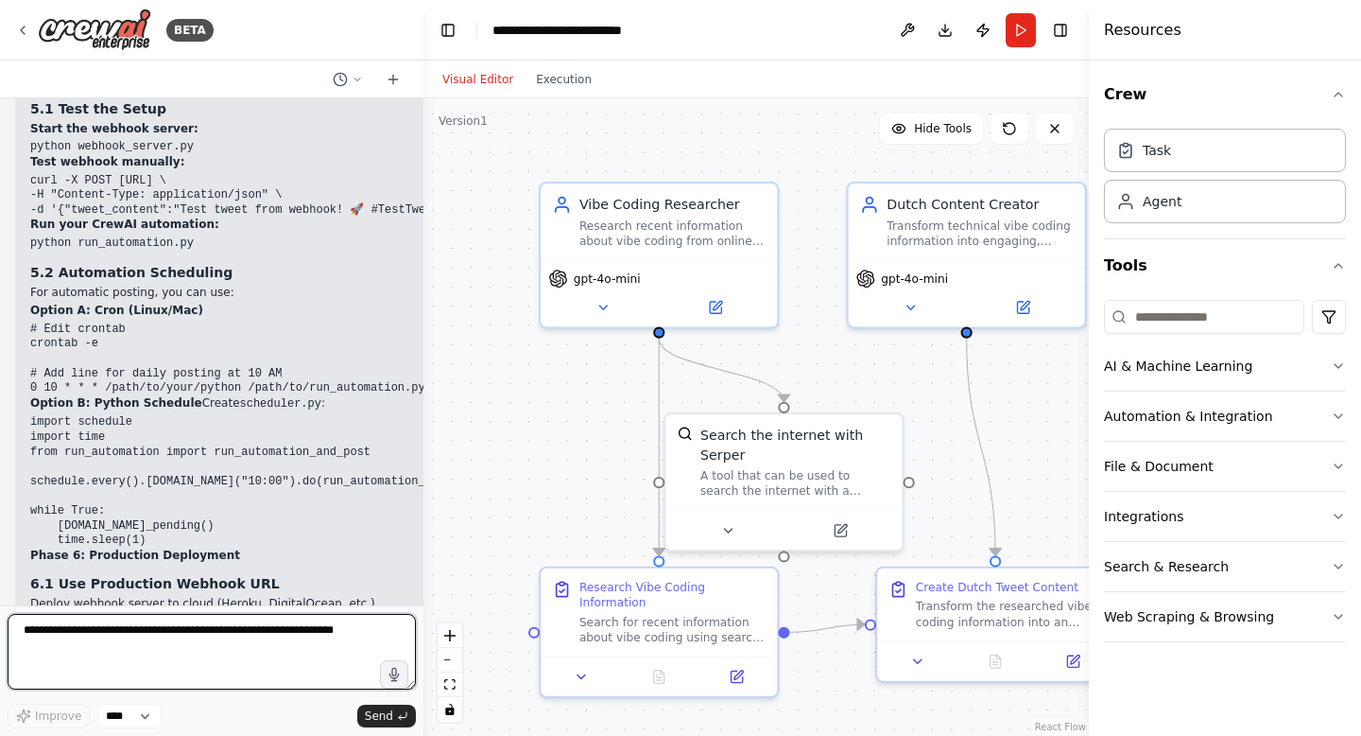
click at [210, 638] on textarea at bounding box center [212, 652] width 408 height 76
click at [160, 631] on textarea at bounding box center [212, 652] width 408 height 76
type textarea "*"
type textarea "**********"
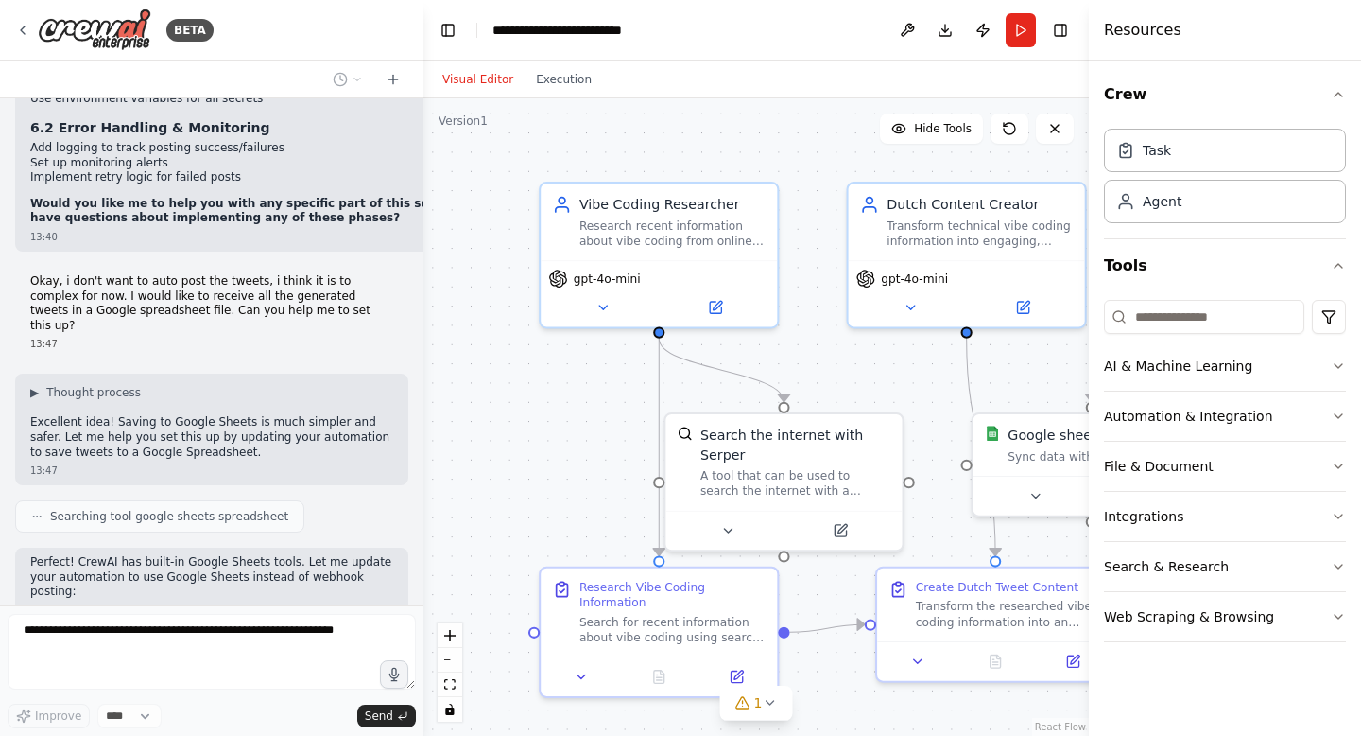
scroll to position [7171, 0]
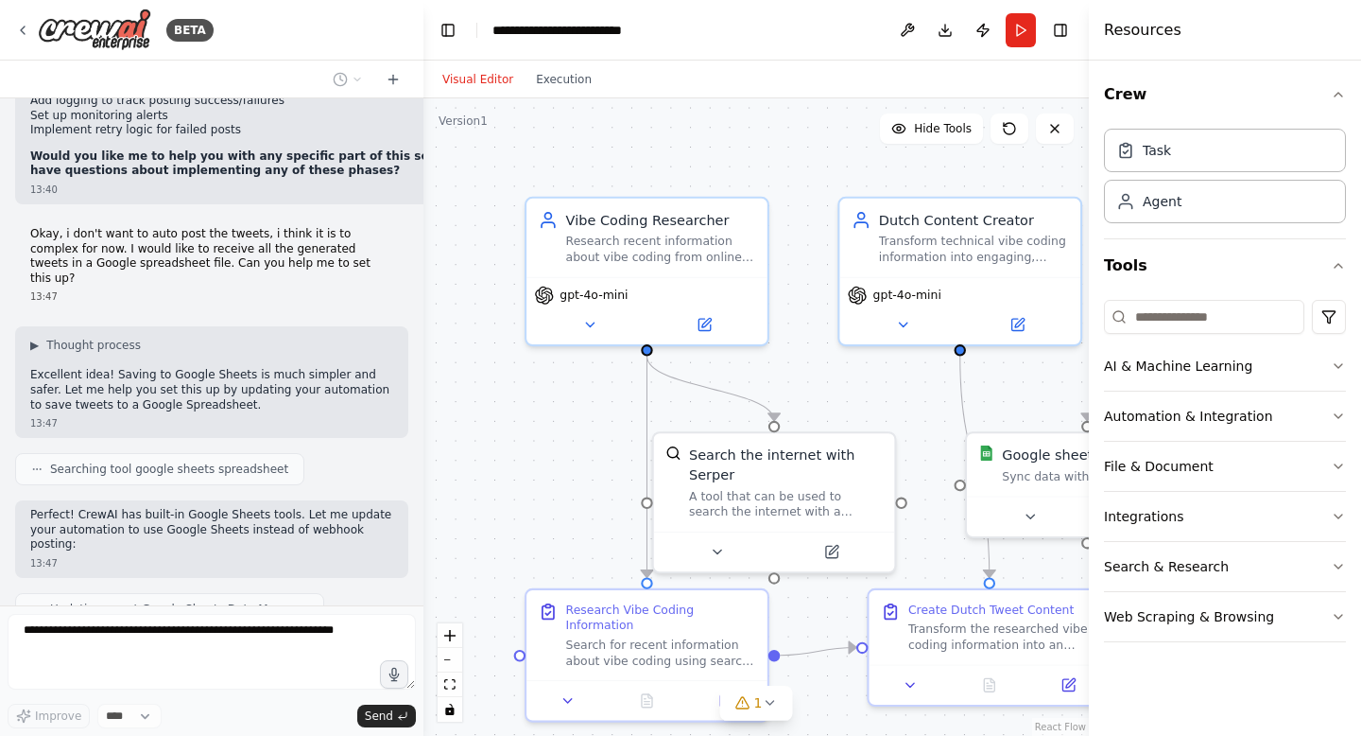
drag, startPoint x: 853, startPoint y: 369, endPoint x: 841, endPoint y: 388, distance: 22.0
click at [841, 388] on div ".deletable-edge-delete-btn { width: 20px; height: 20px; border: 0px solid #ffff…" at bounding box center [757, 416] width 666 height 637
click at [449, 638] on button "zoom out" at bounding box center [450, 660] width 25 height 25
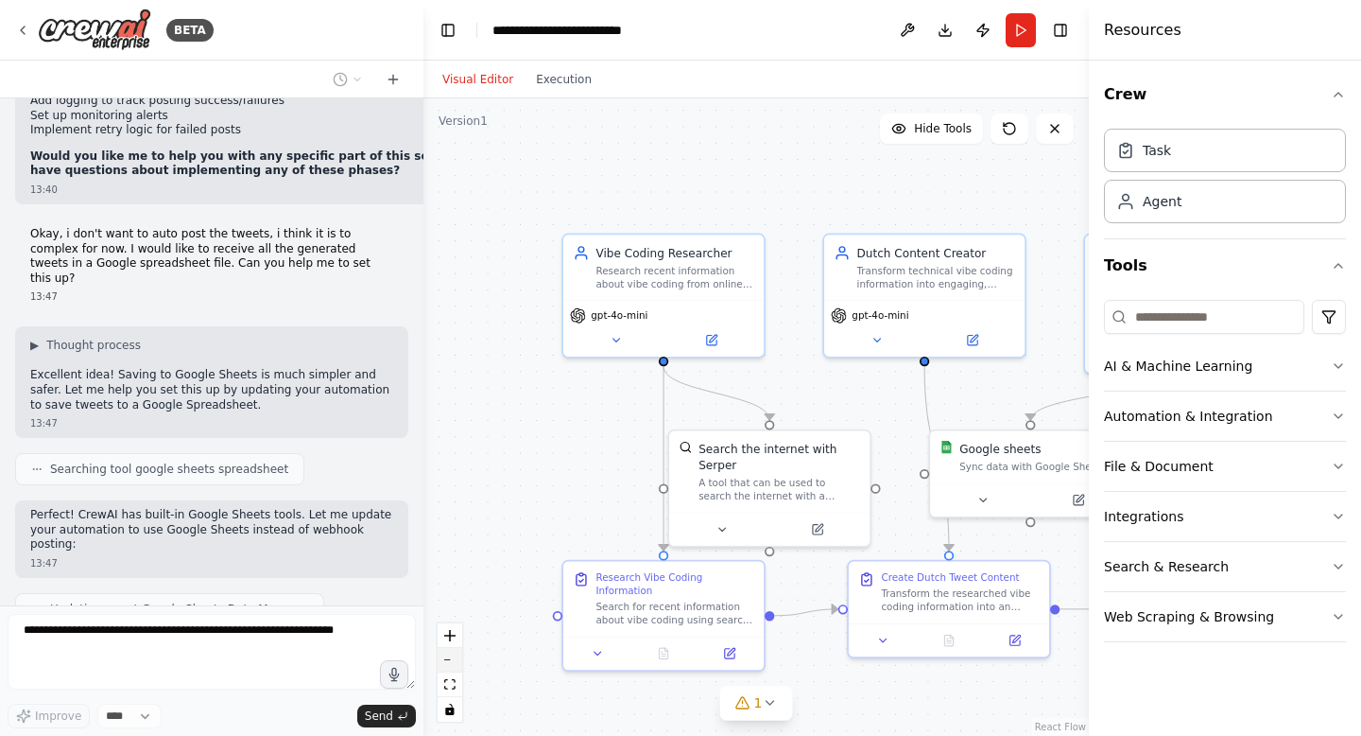
click at [449, 638] on button "zoom out" at bounding box center [450, 660] width 25 height 25
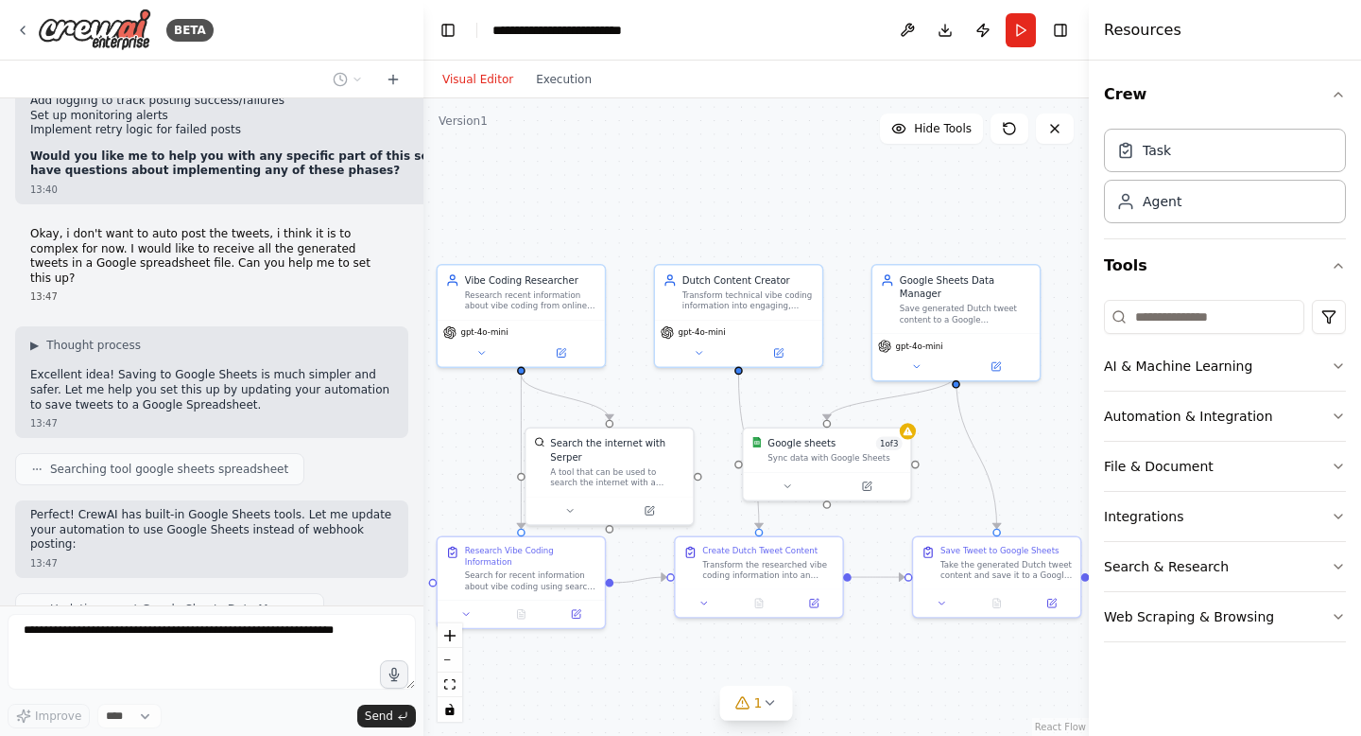
drag, startPoint x: 553, startPoint y: 485, endPoint x: 392, endPoint y: 486, distance: 160.7
click at [392, 486] on div "BETA Hello! I'm the CrewAI assistant. What kind of automation do you want to bu…" at bounding box center [680, 368] width 1361 height 736
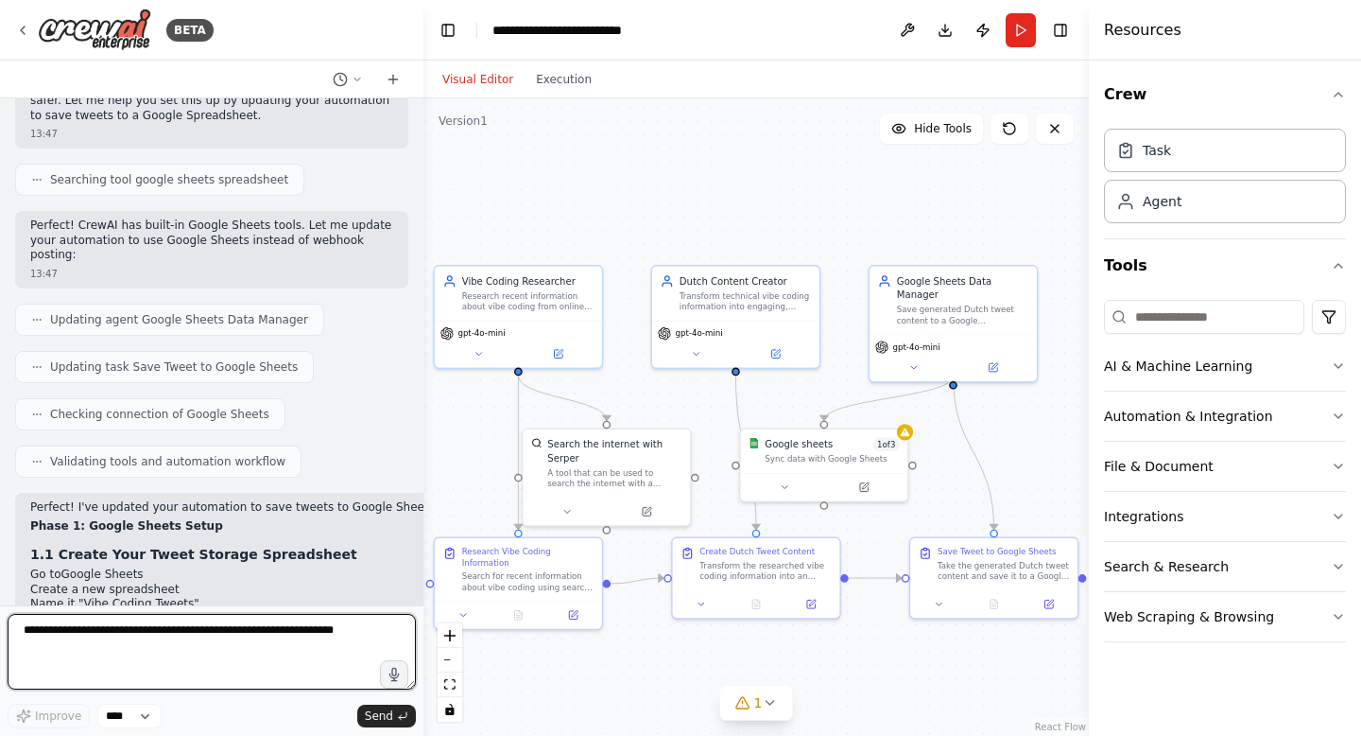
scroll to position [7479, 0]
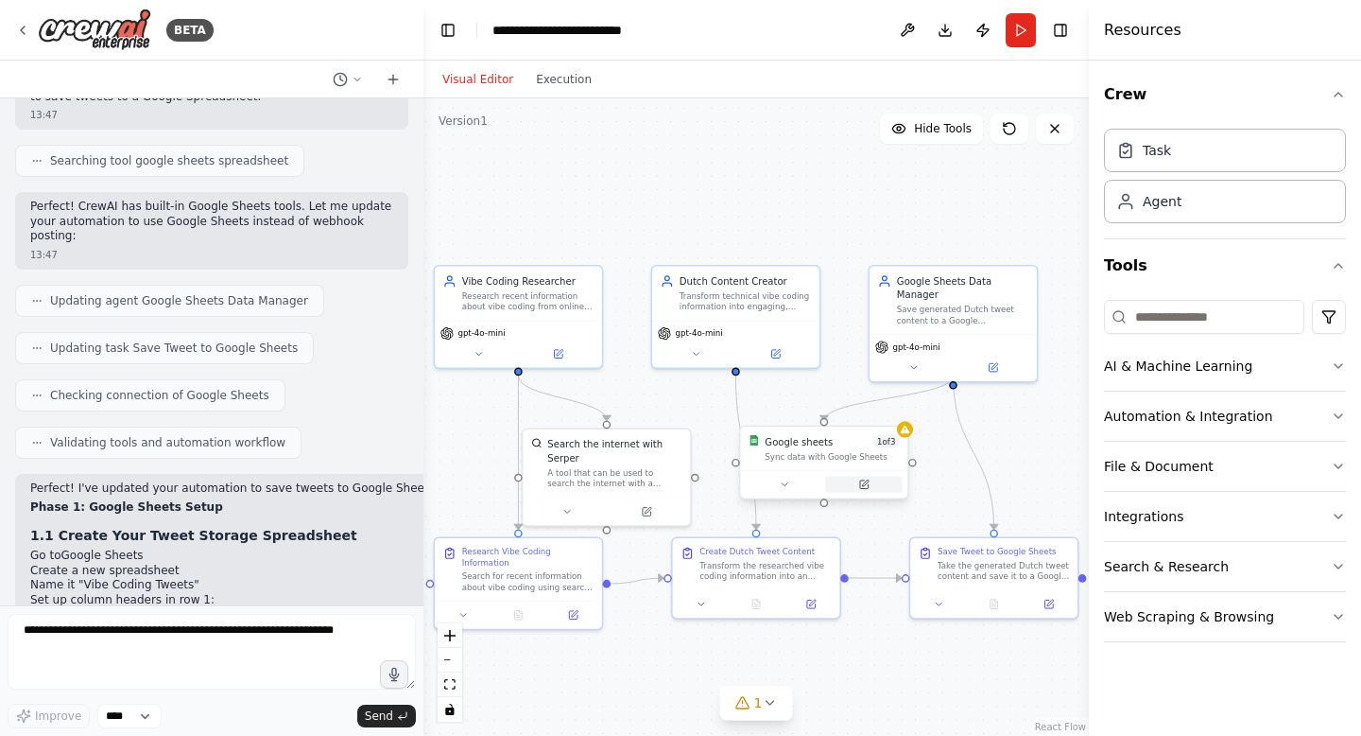
click at [868, 484] on icon at bounding box center [864, 484] width 9 height 9
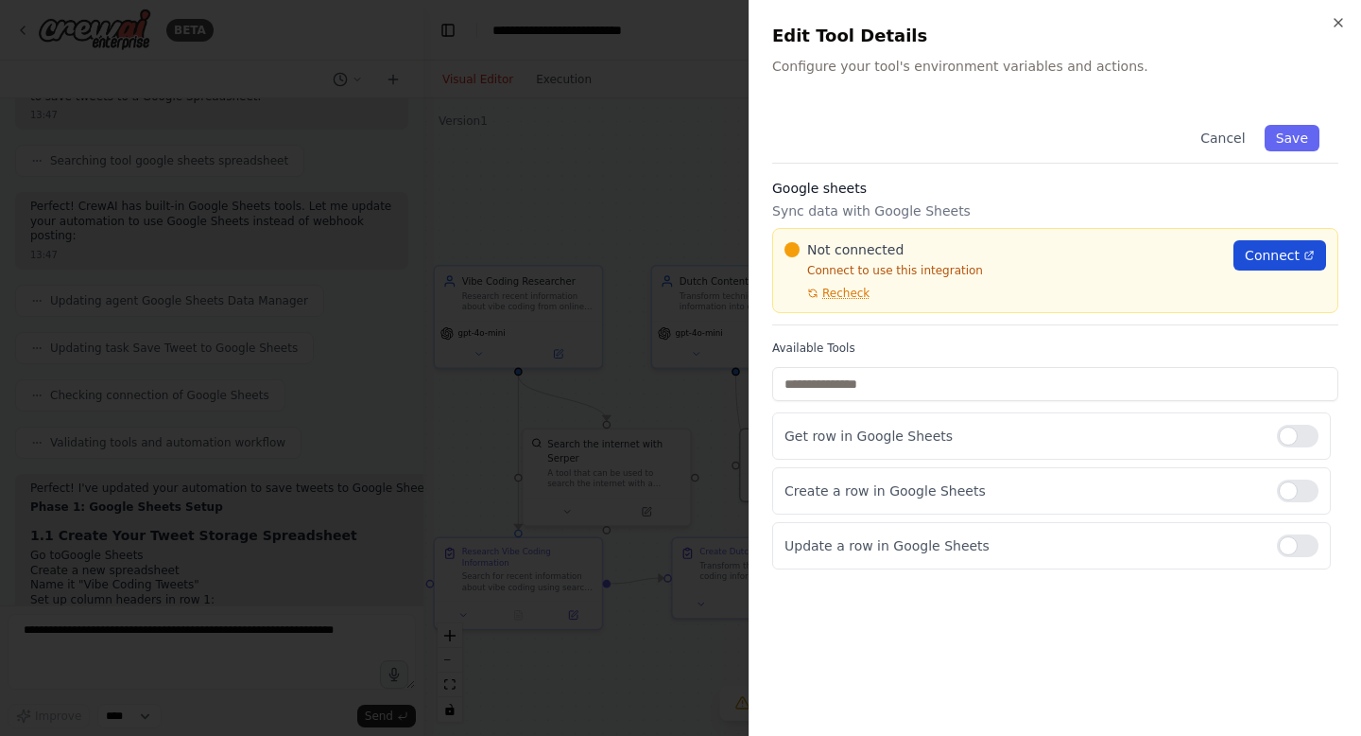
click at [1039, 248] on span "Connect" at bounding box center [1272, 255] width 55 height 19
click at [1039, 20] on icon "button" at bounding box center [1338, 22] width 15 height 15
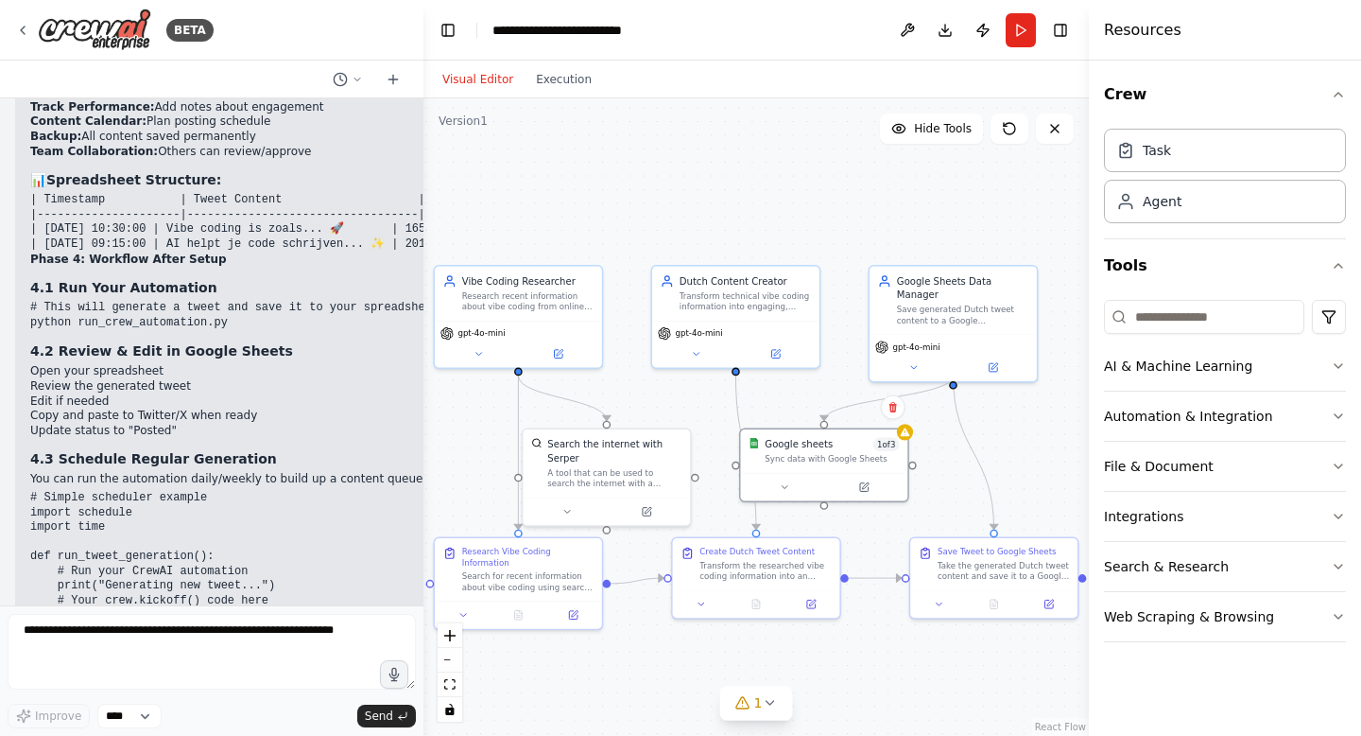
scroll to position [8335, 0]
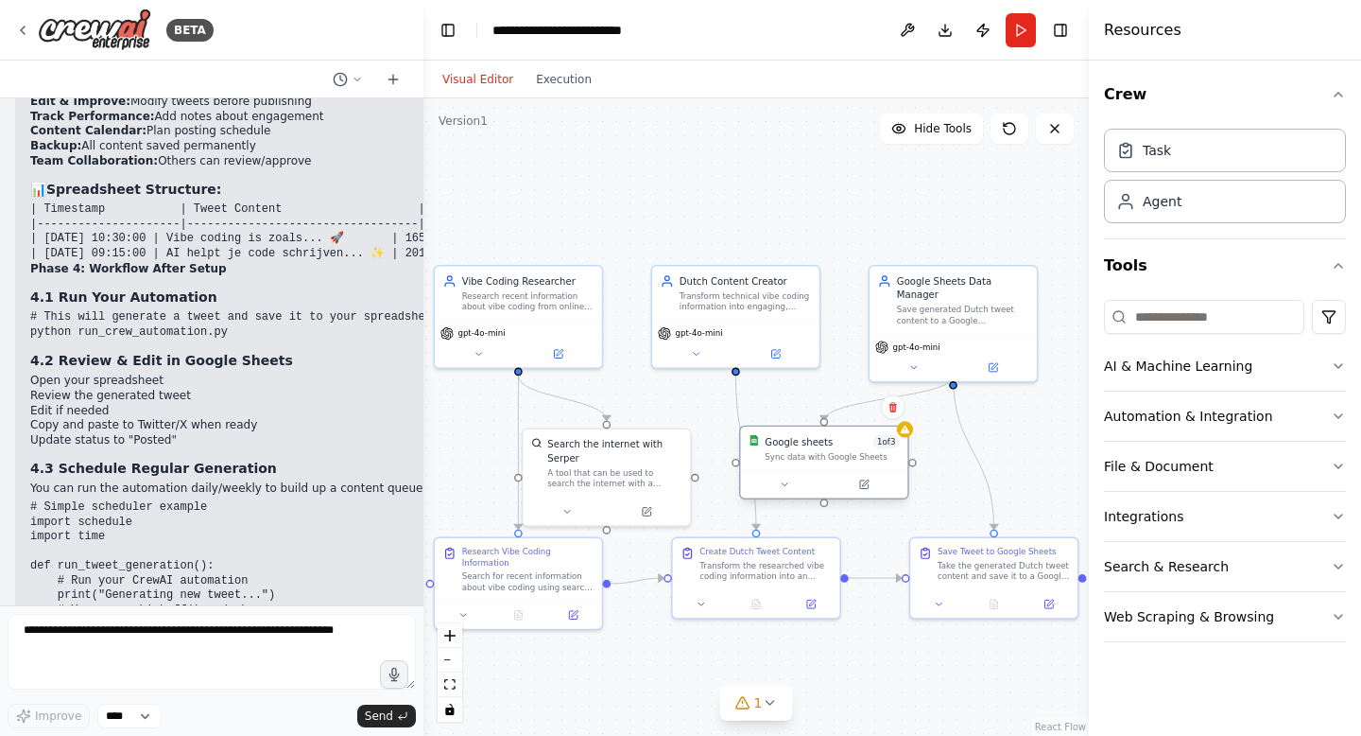
click at [819, 455] on div "Sync data with Google Sheets" at bounding box center [832, 456] width 134 height 11
click at [788, 493] on div at bounding box center [823, 483] width 167 height 27
click at [872, 488] on button at bounding box center [863, 484] width 77 height 16
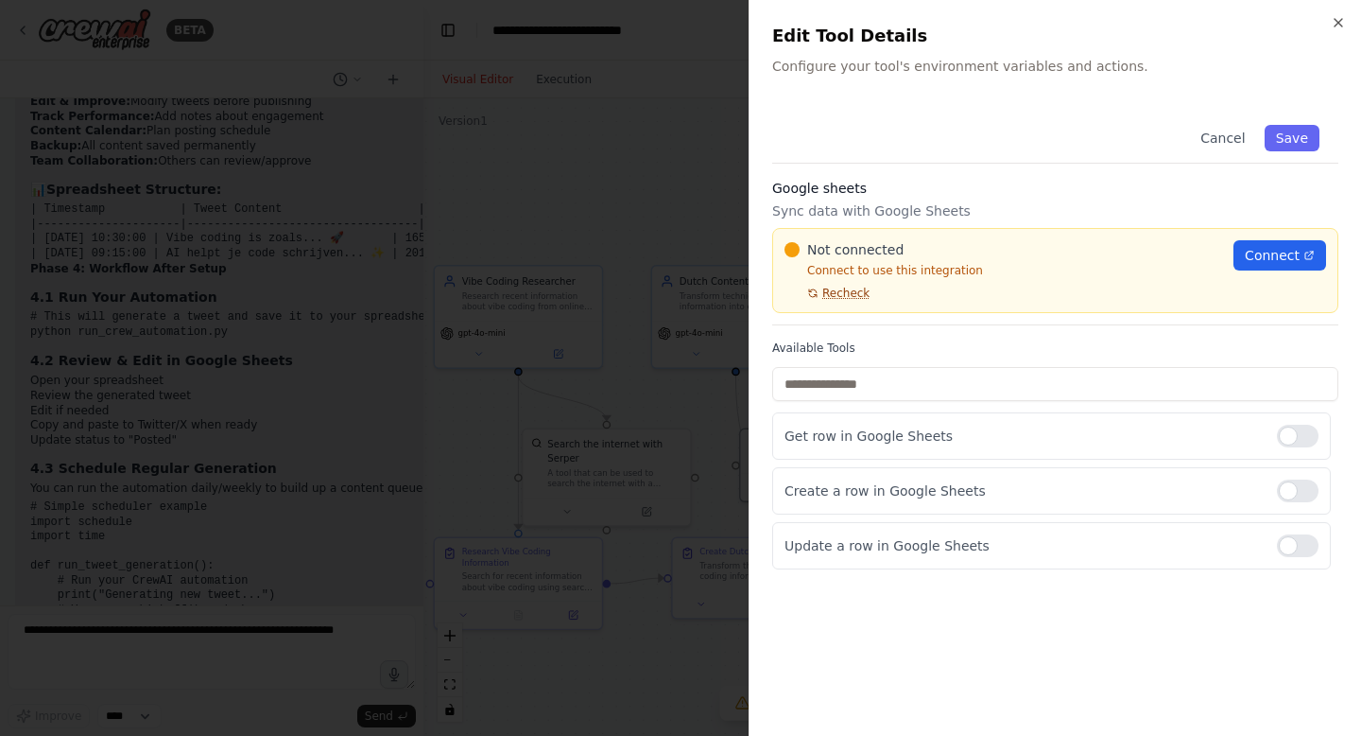
click at [859, 286] on span "Recheck" at bounding box center [845, 293] width 47 height 15
click at [1039, 253] on span "Connect" at bounding box center [1272, 255] width 55 height 19
click at [1039, 19] on icon "button" at bounding box center [1338, 22] width 15 height 15
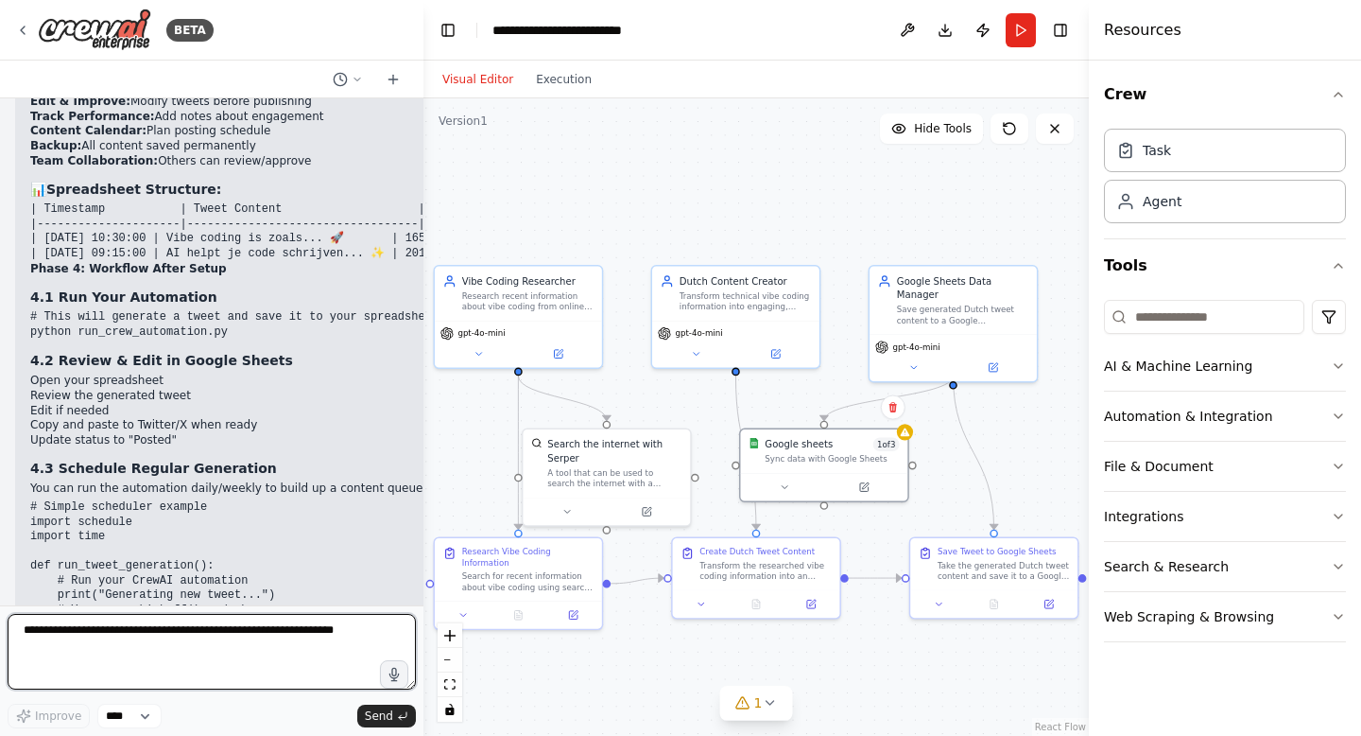
click at [162, 637] on textarea at bounding box center [212, 652] width 408 height 76
type textarea "**********"
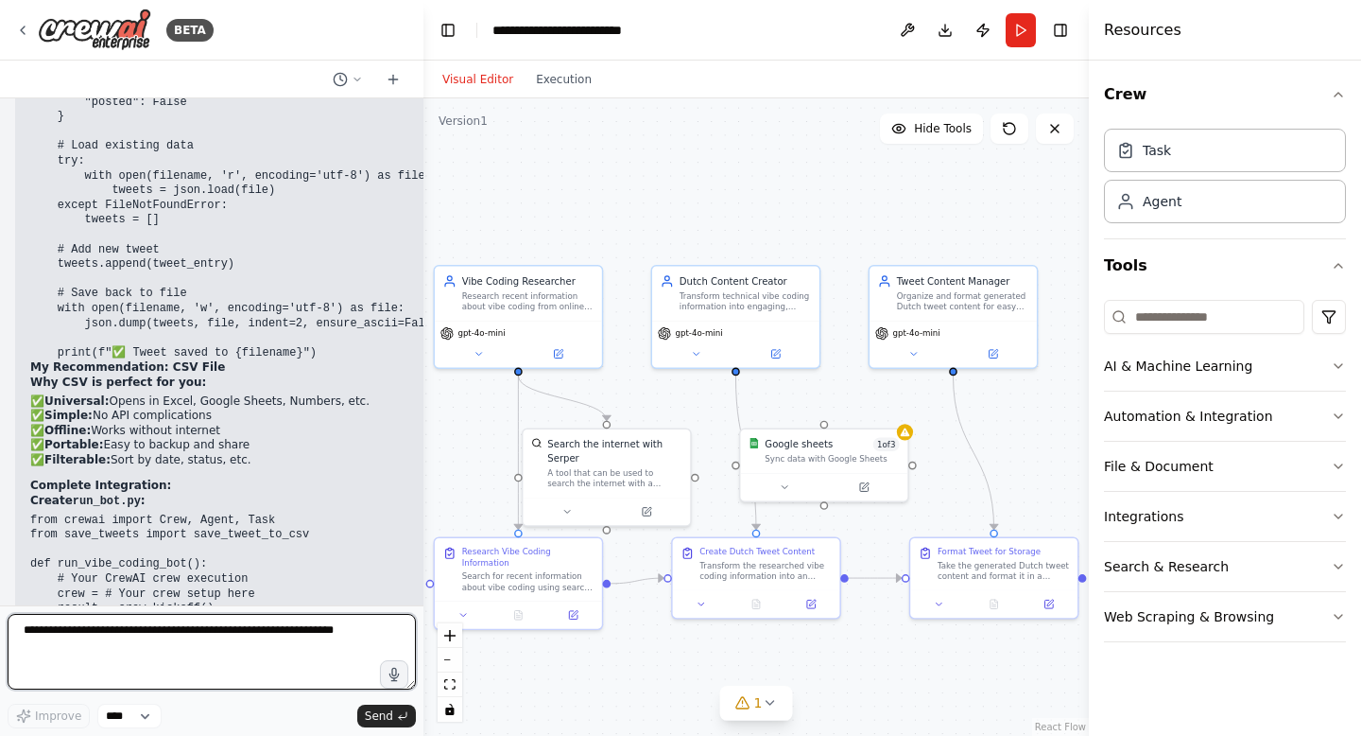
scroll to position [10890, 0]
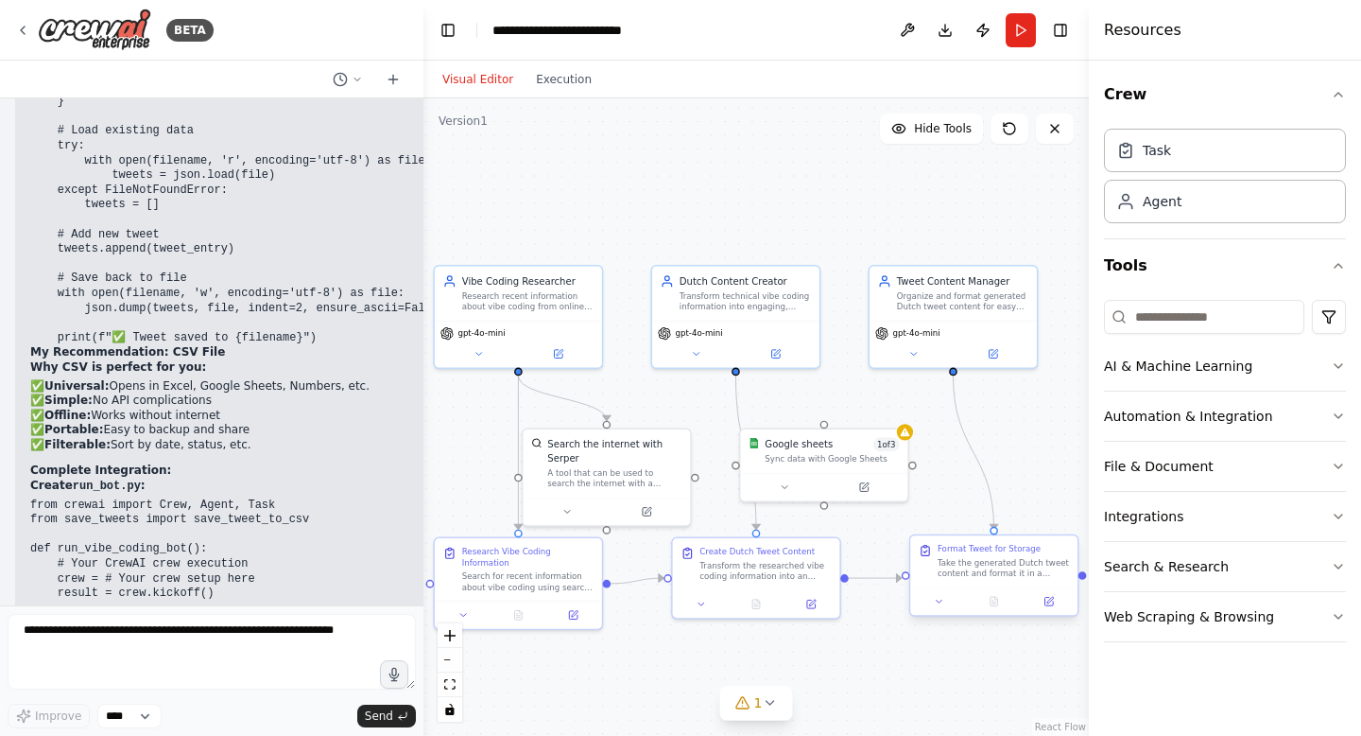
click at [1020, 579] on div "Format Tweet for Storage Take the generated Dutch tweet content and format it i…" at bounding box center [993, 561] width 167 height 52
click at [1039, 606] on icon at bounding box center [1049, 601] width 11 height 11
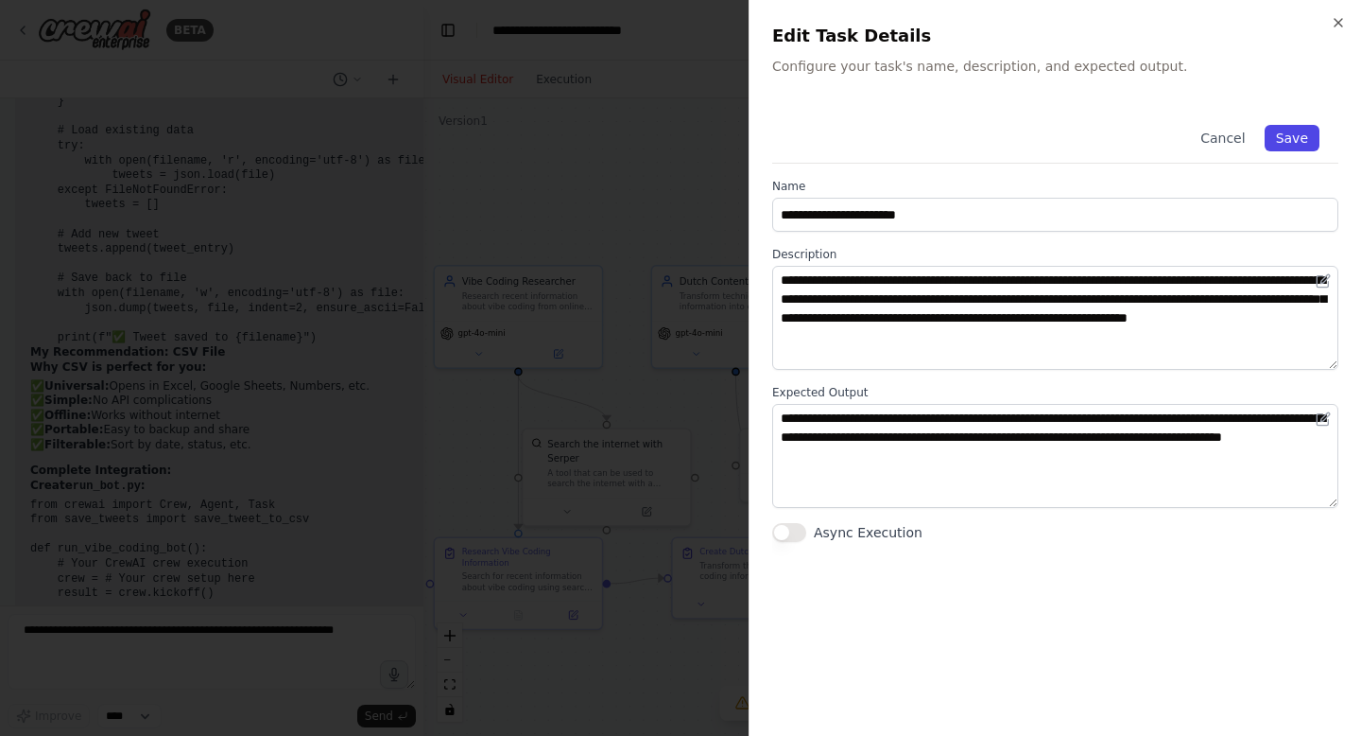
click at [1039, 134] on button "Save" at bounding box center [1292, 138] width 55 height 26
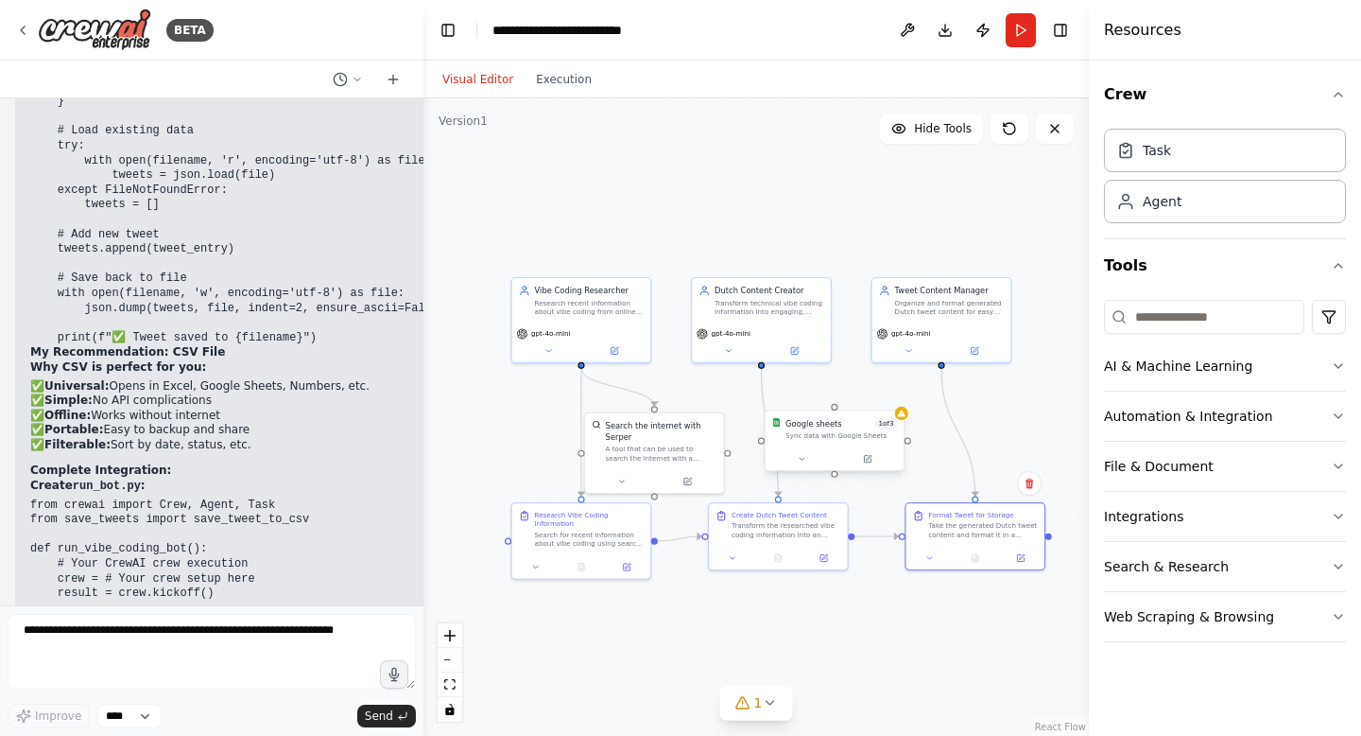
click at [834, 439] on div "Sync data with Google Sheets" at bounding box center [842, 435] width 112 height 9
click at [892, 388] on icon at bounding box center [888, 391] width 11 height 11
click at [849, 389] on button "Confirm" at bounding box center [835, 391] width 67 height 23
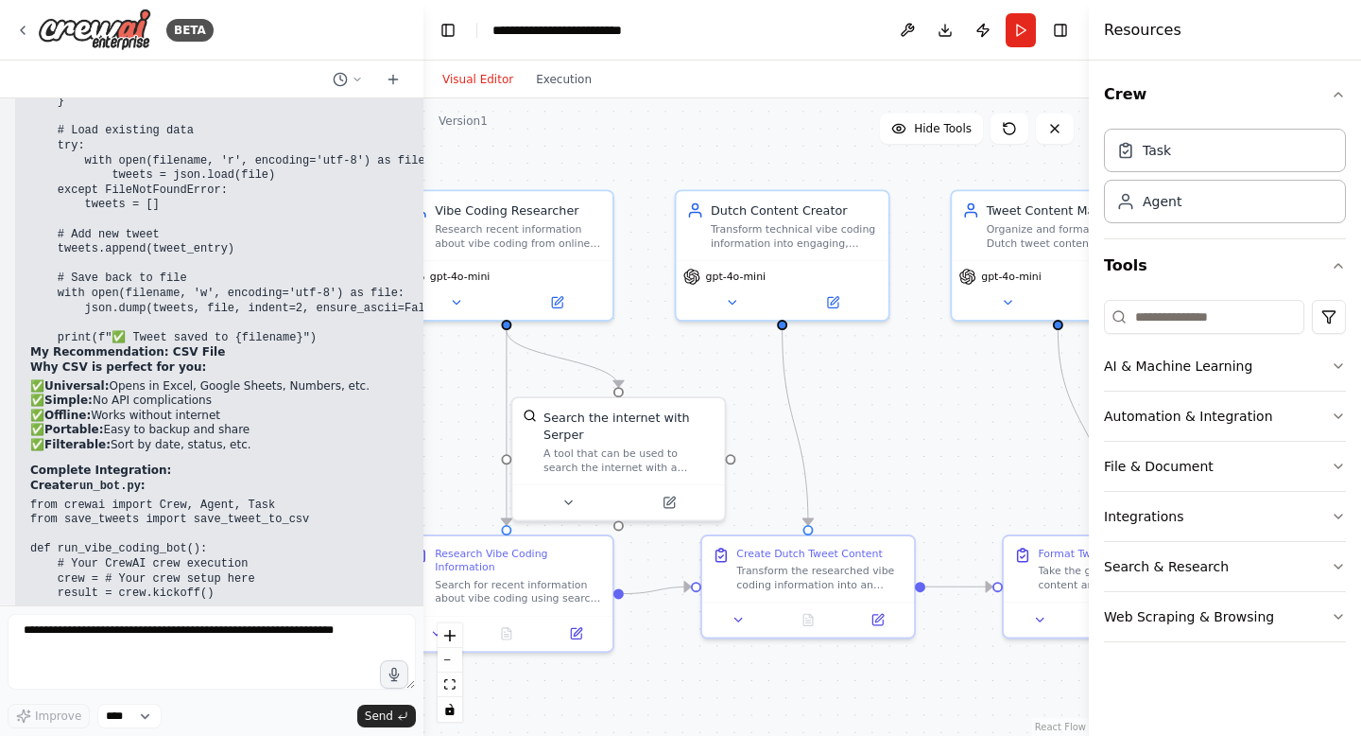
drag, startPoint x: 872, startPoint y: 441, endPoint x: 950, endPoint y: 441, distance: 78.5
click at [952, 441] on div ".deletable-edge-delete-btn { width: 20px; height: 20px; border: 0px solid #ffff…" at bounding box center [757, 416] width 666 height 637
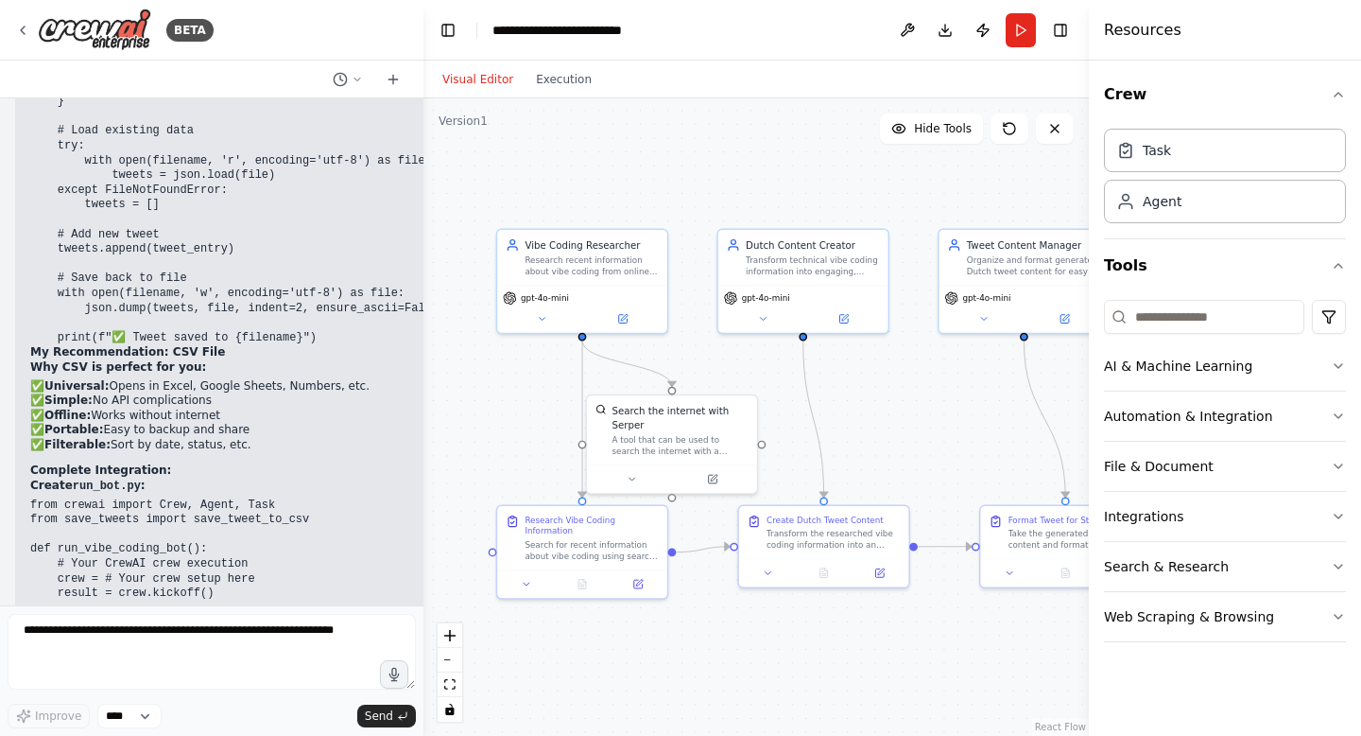
drag, startPoint x: 950, startPoint y: 441, endPoint x: 950, endPoint y: 423, distance: 18.9
click at [950, 423] on div ".deletable-edge-delete-btn { width: 20px; height: 20px; border: 0px solid #ffff…" at bounding box center [757, 416] width 666 height 637
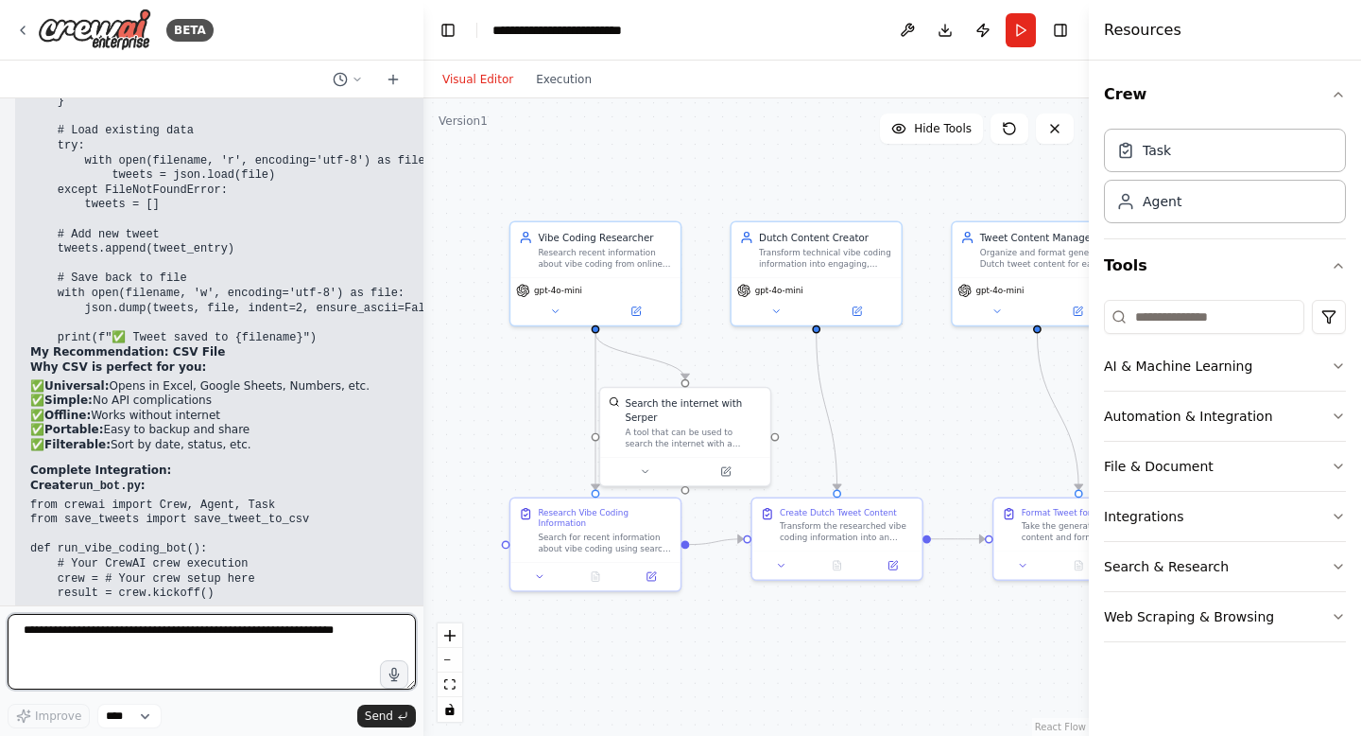
click at [185, 638] on textarea at bounding box center [212, 652] width 408 height 76
click at [216, 638] on textarea at bounding box center [212, 652] width 408 height 76
paste textarea "*********"
type textarea "**********"
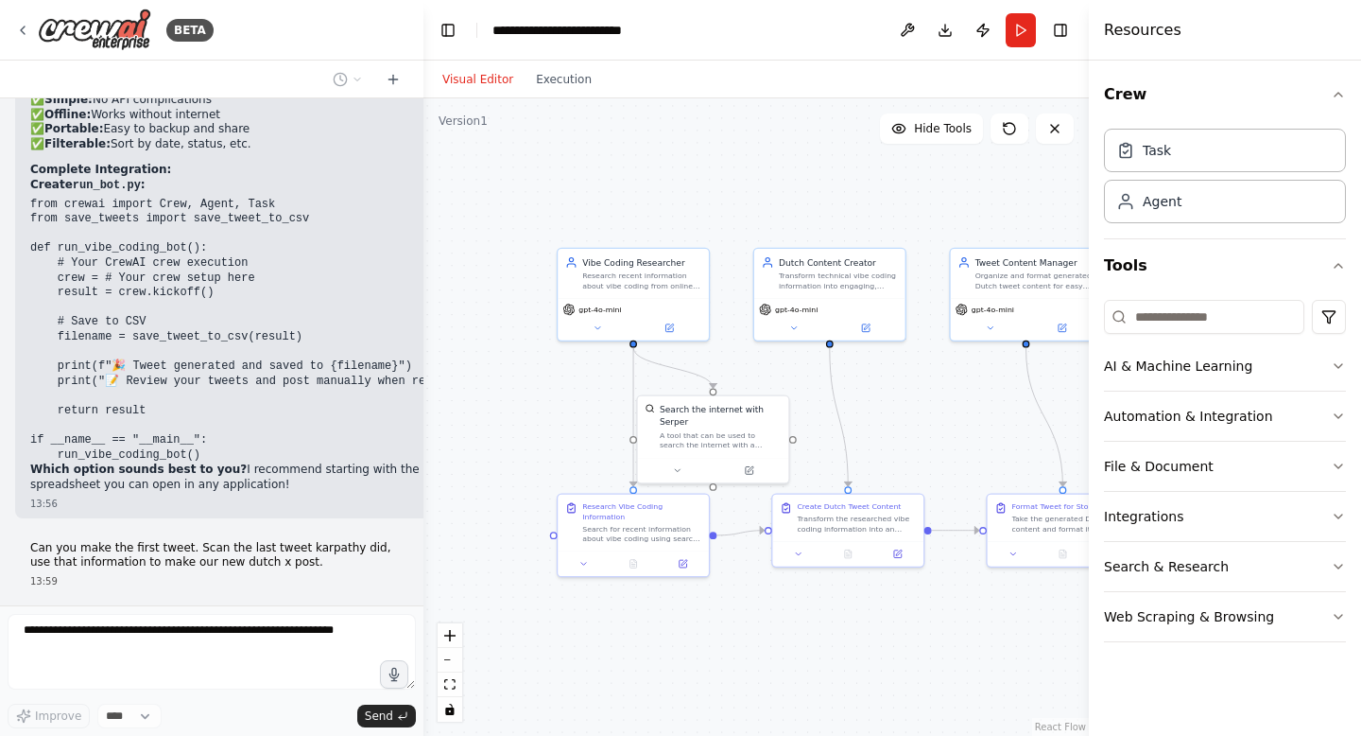
scroll to position [11205, 0]
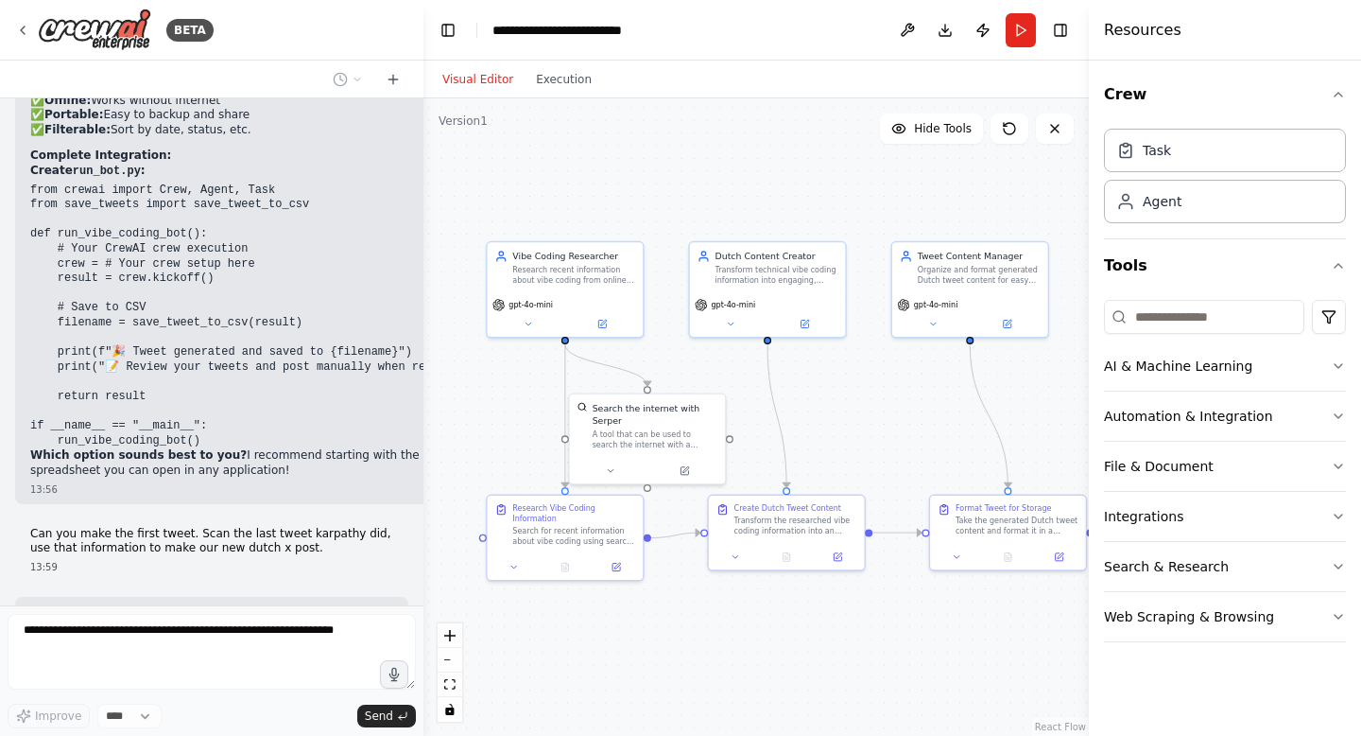
drag, startPoint x: 943, startPoint y: 457, endPoint x: 883, endPoint y: 457, distance: 59.6
click at [883, 457] on div ".deletable-edge-delete-btn { width: 20px; height: 20px; border: 0px solid #ffff…" at bounding box center [757, 416] width 666 height 637
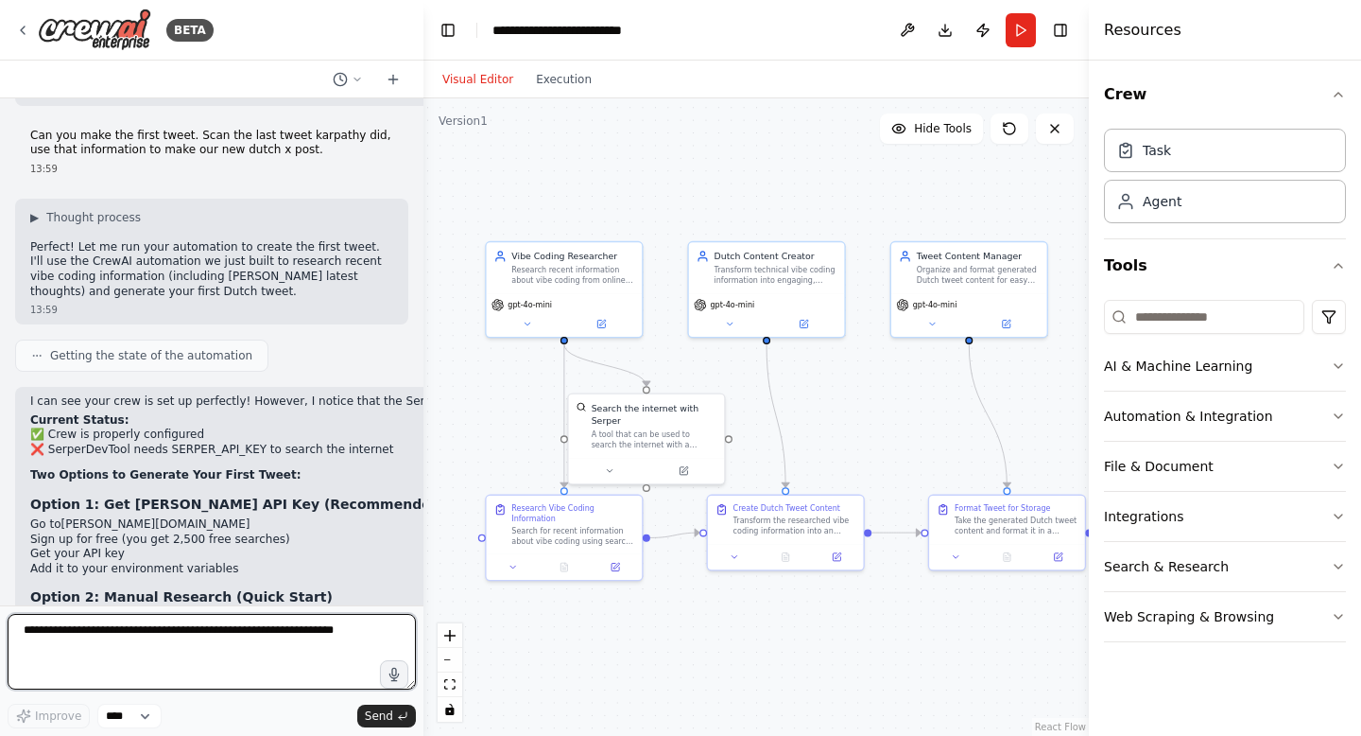
scroll to position [11593, 0]
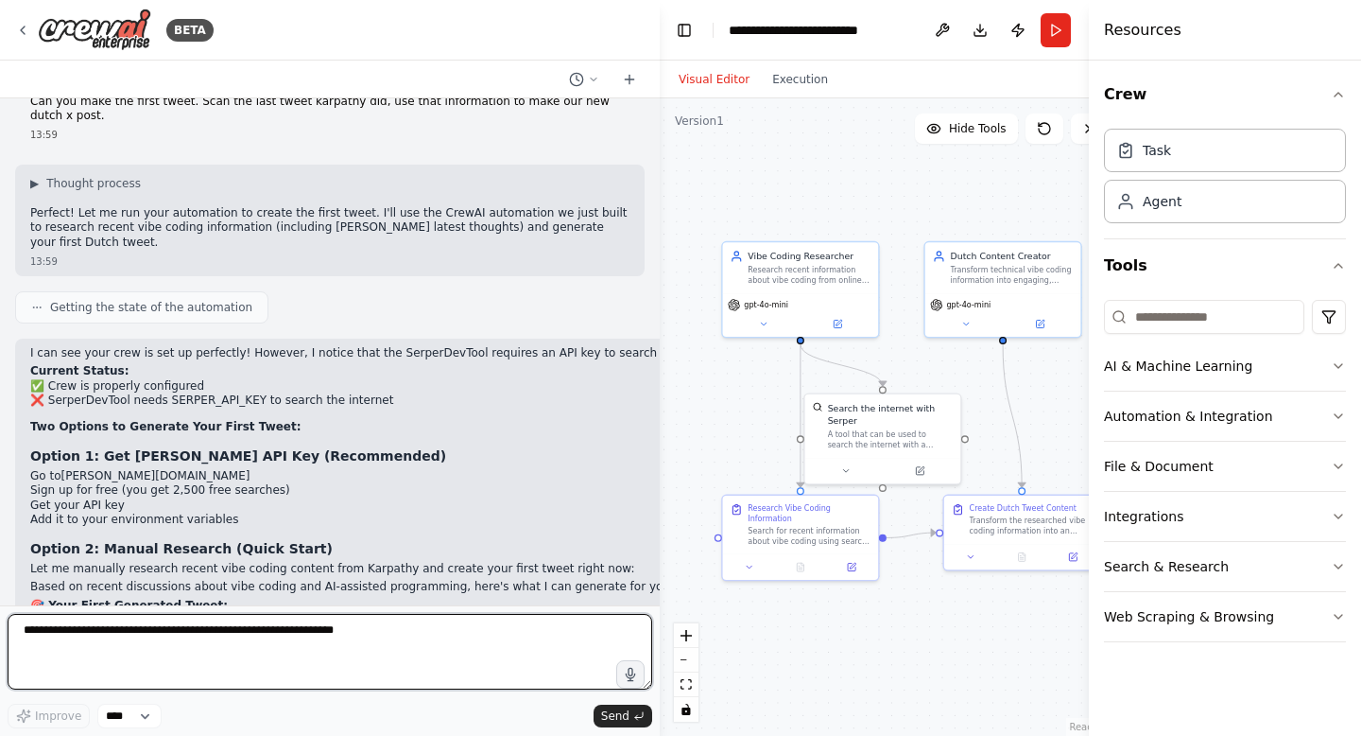
drag, startPoint x: 421, startPoint y: 144, endPoint x: 695, endPoint y: 126, distance: 274.7
click at [692, 126] on div "BETA Hello! I'm the CrewAI assistant. What kind of automation do you want to bu…" at bounding box center [680, 368] width 1361 height 736
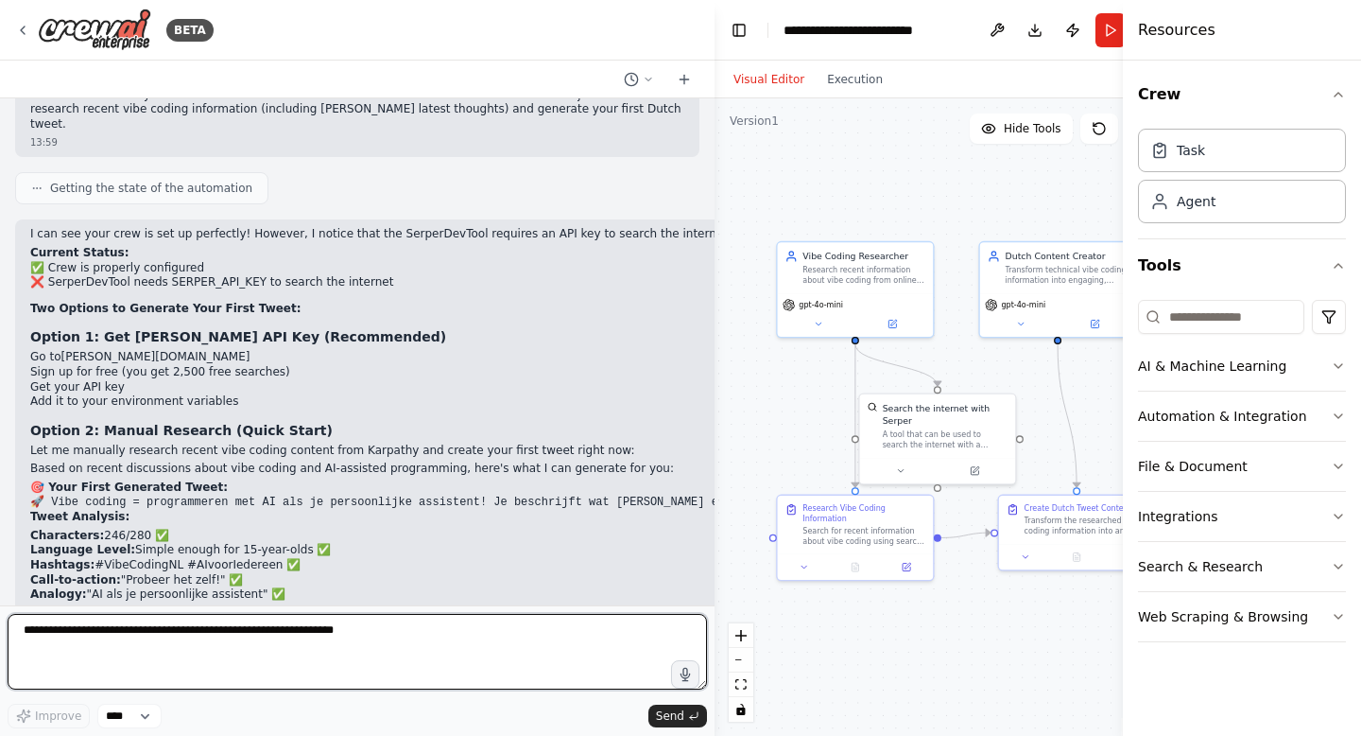
drag, startPoint x: 684, startPoint y: 130, endPoint x: 835, endPoint y: 179, distance: 158.8
click at [835, 179] on div "BETA Hello! I'm the CrewAI assistant. What kind of automation do you want to bu…" at bounding box center [680, 368] width 1361 height 736
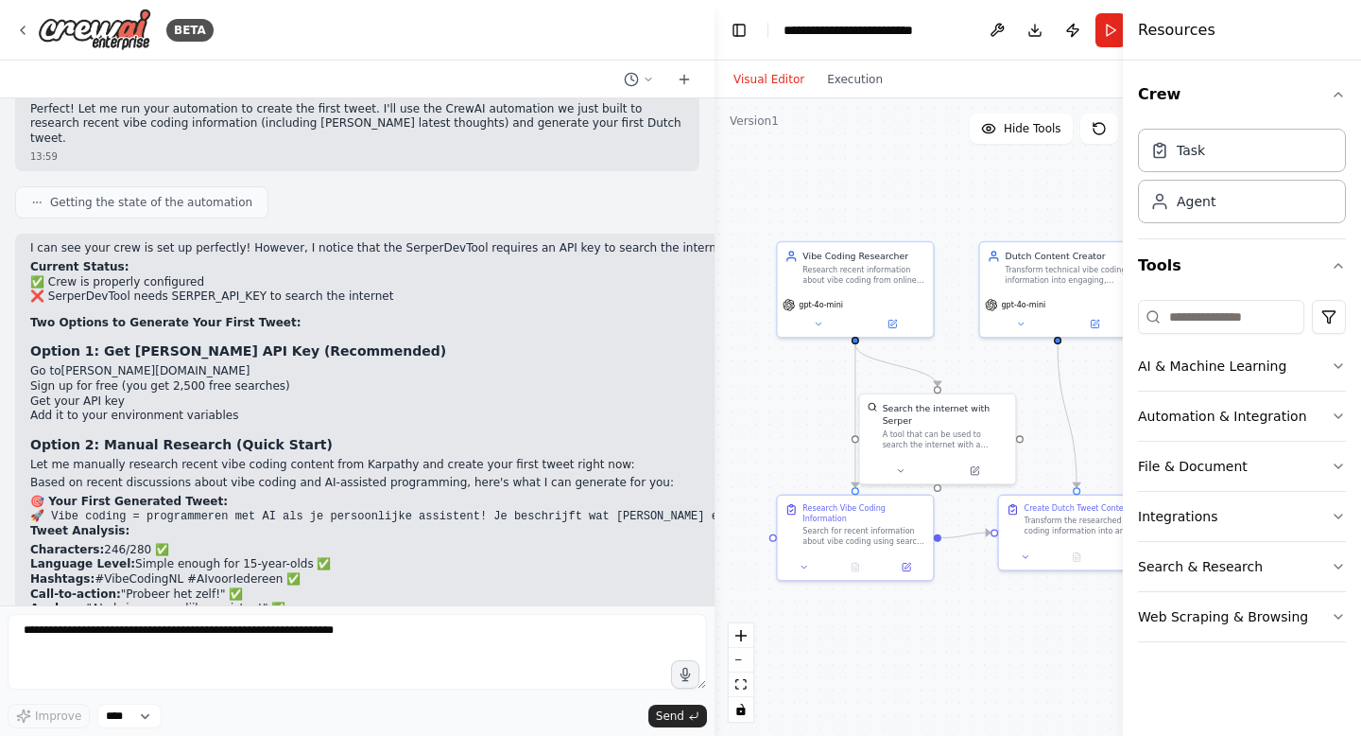
click at [458, 364] on li "Go to serper.dev" at bounding box center [1361, 371] width 2663 height 15
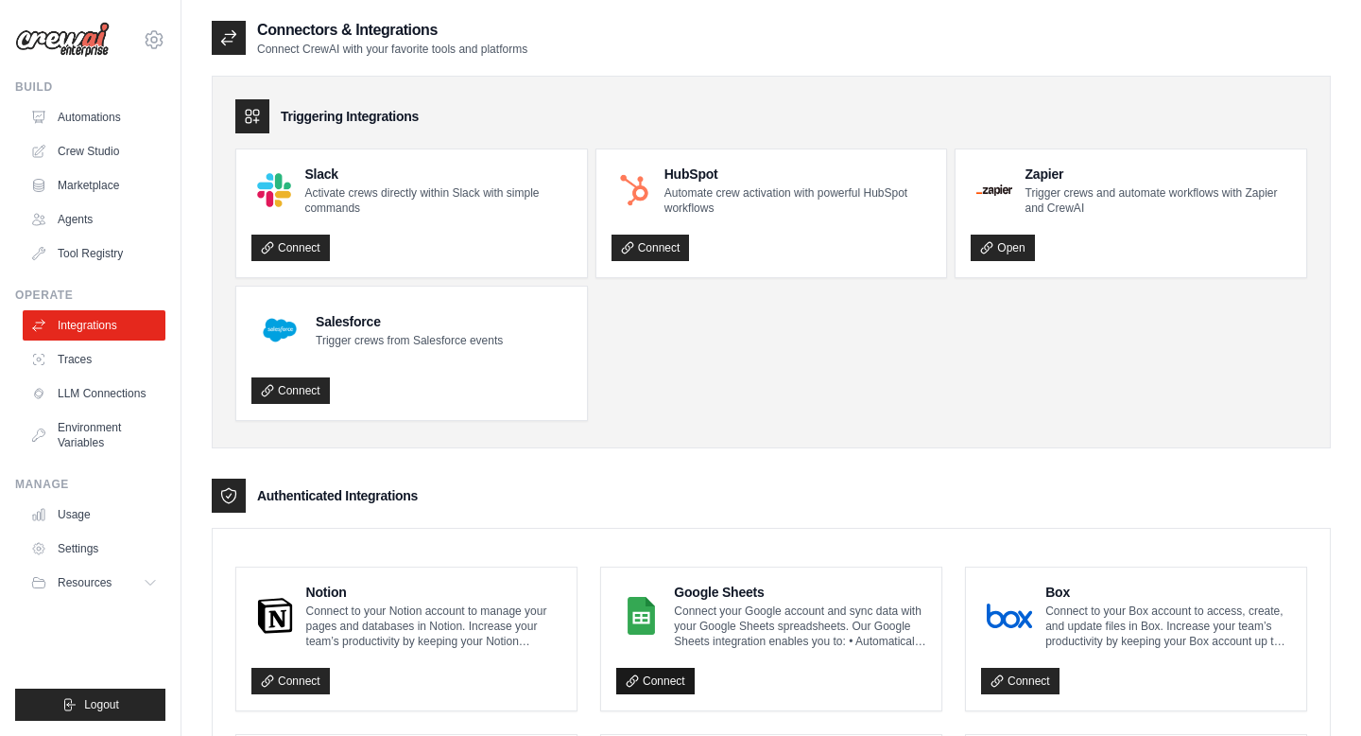
click at [663, 676] on link "Connect" at bounding box center [655, 680] width 78 height 26
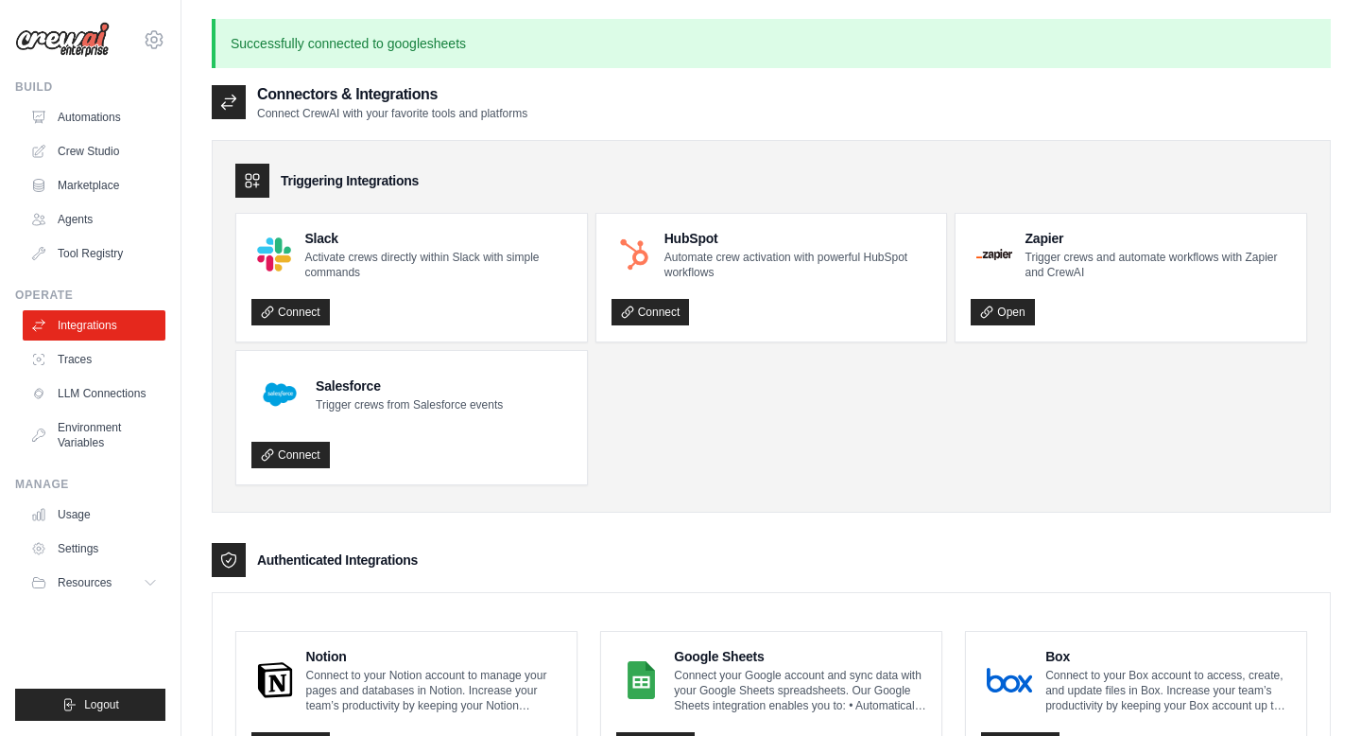
scroll to position [119, 0]
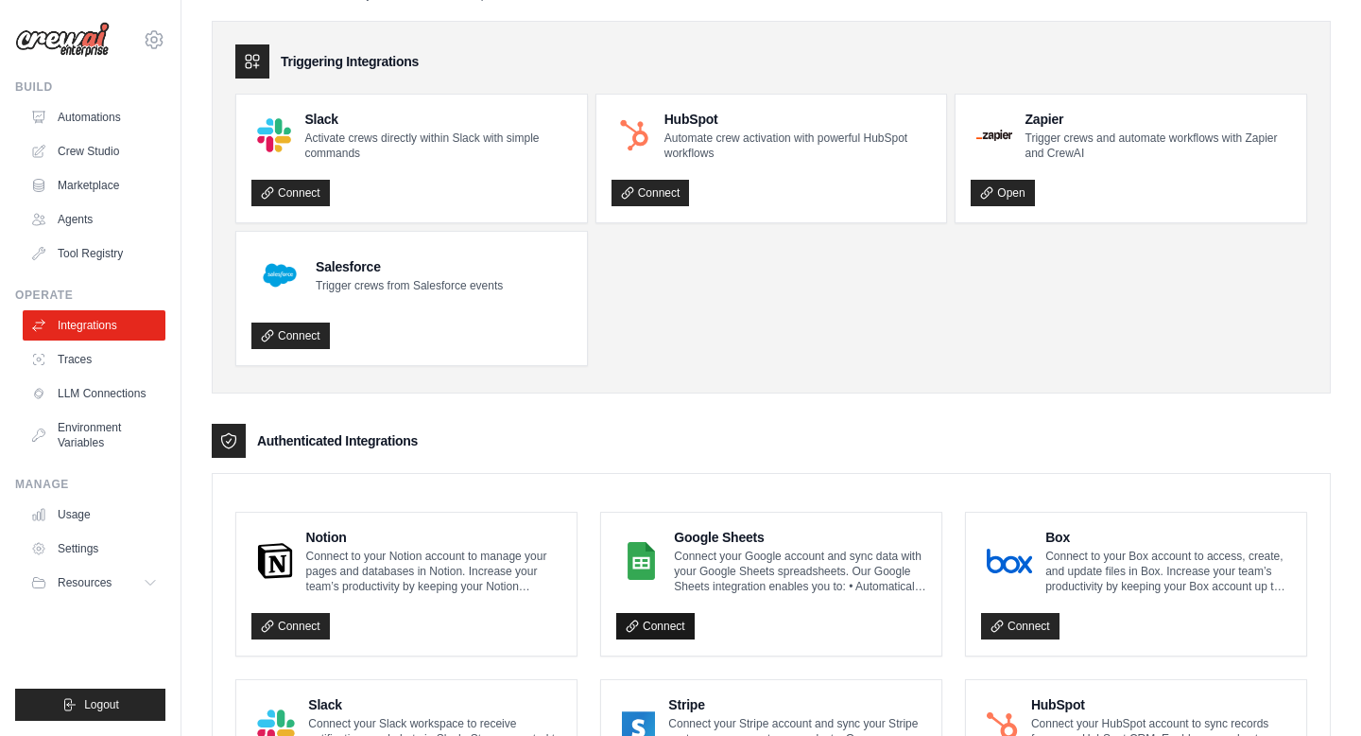
click at [679, 628] on link "Connect" at bounding box center [655, 626] width 78 height 26
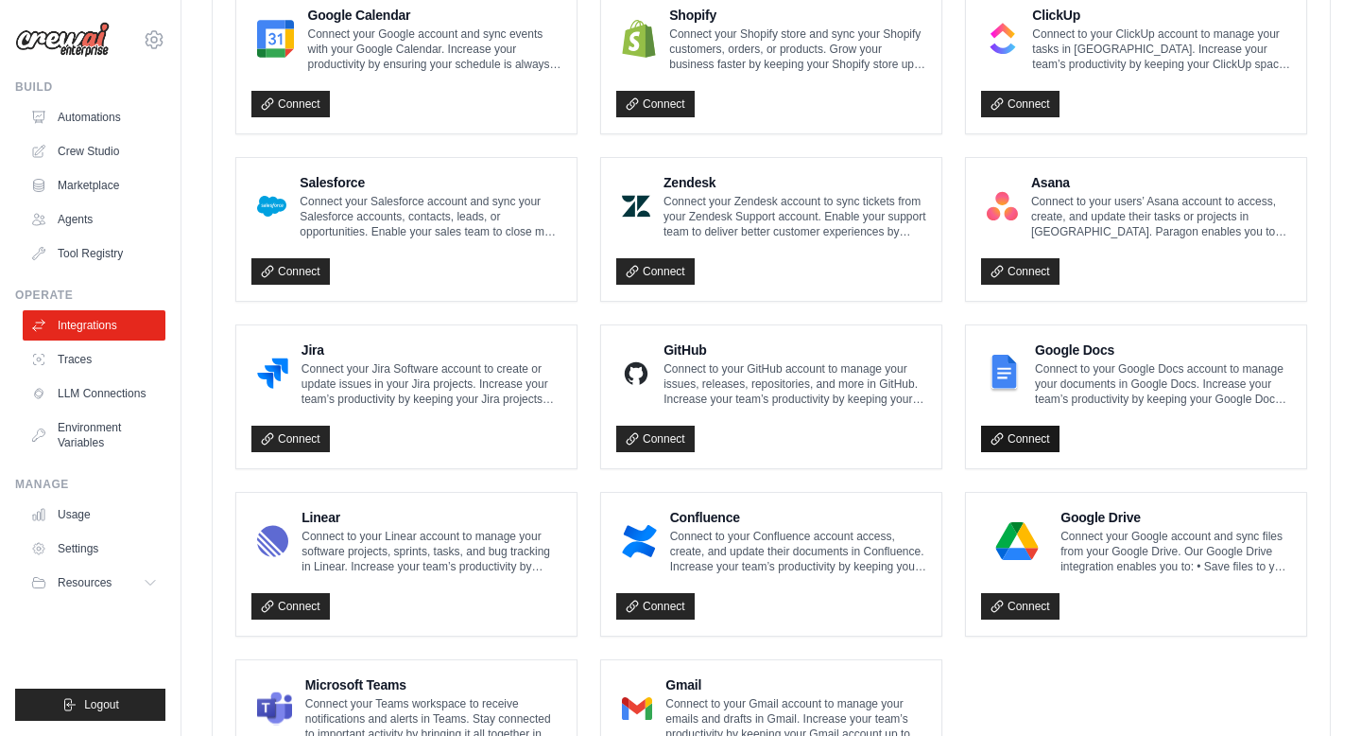
scroll to position [1013, 0]
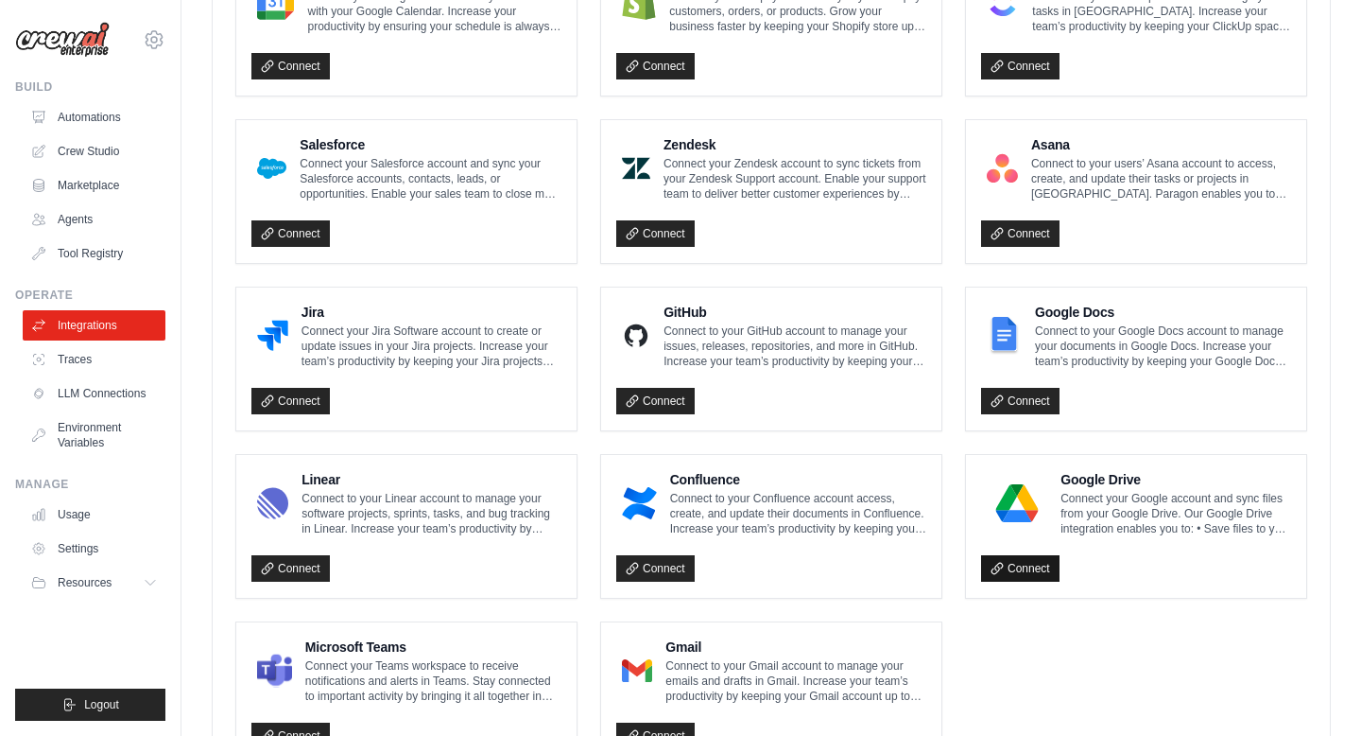
click at [1028, 567] on link "Connect" at bounding box center [1020, 568] width 78 height 26
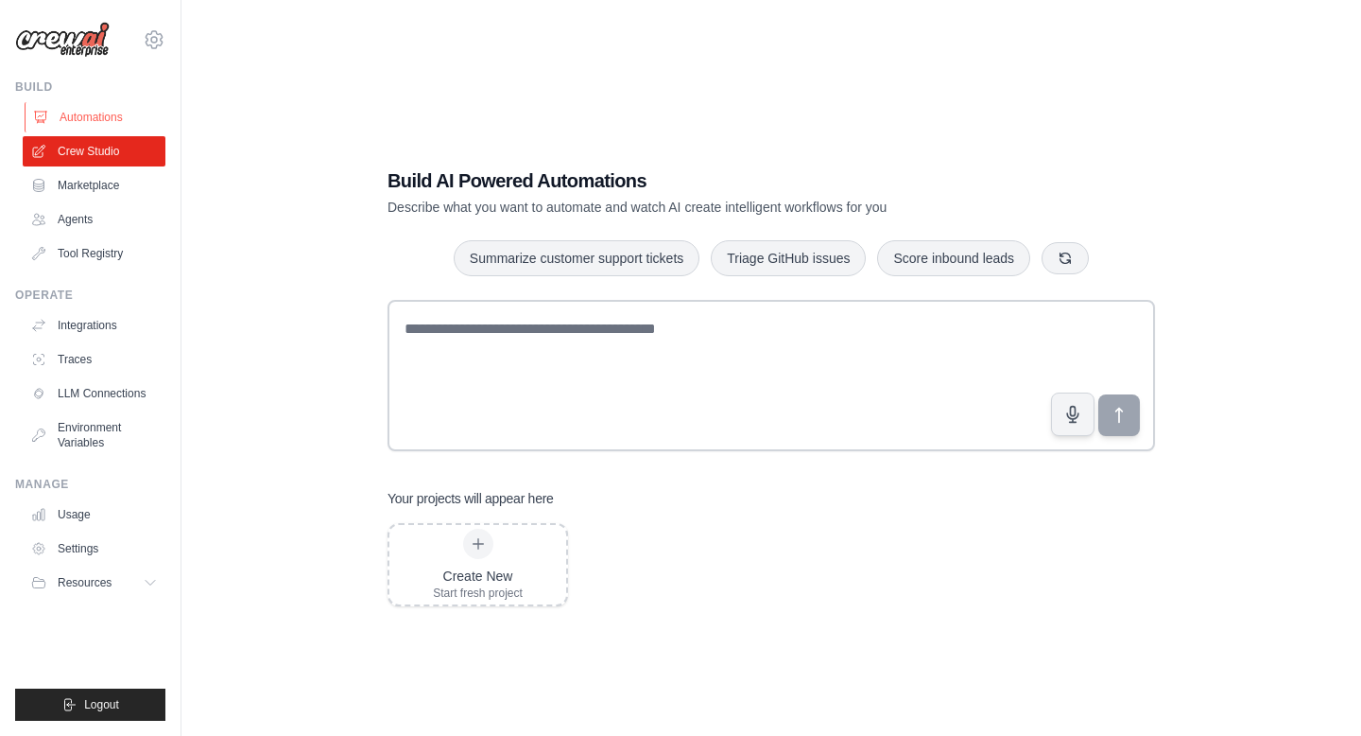
click at [104, 123] on link "Automations" at bounding box center [96, 117] width 143 height 30
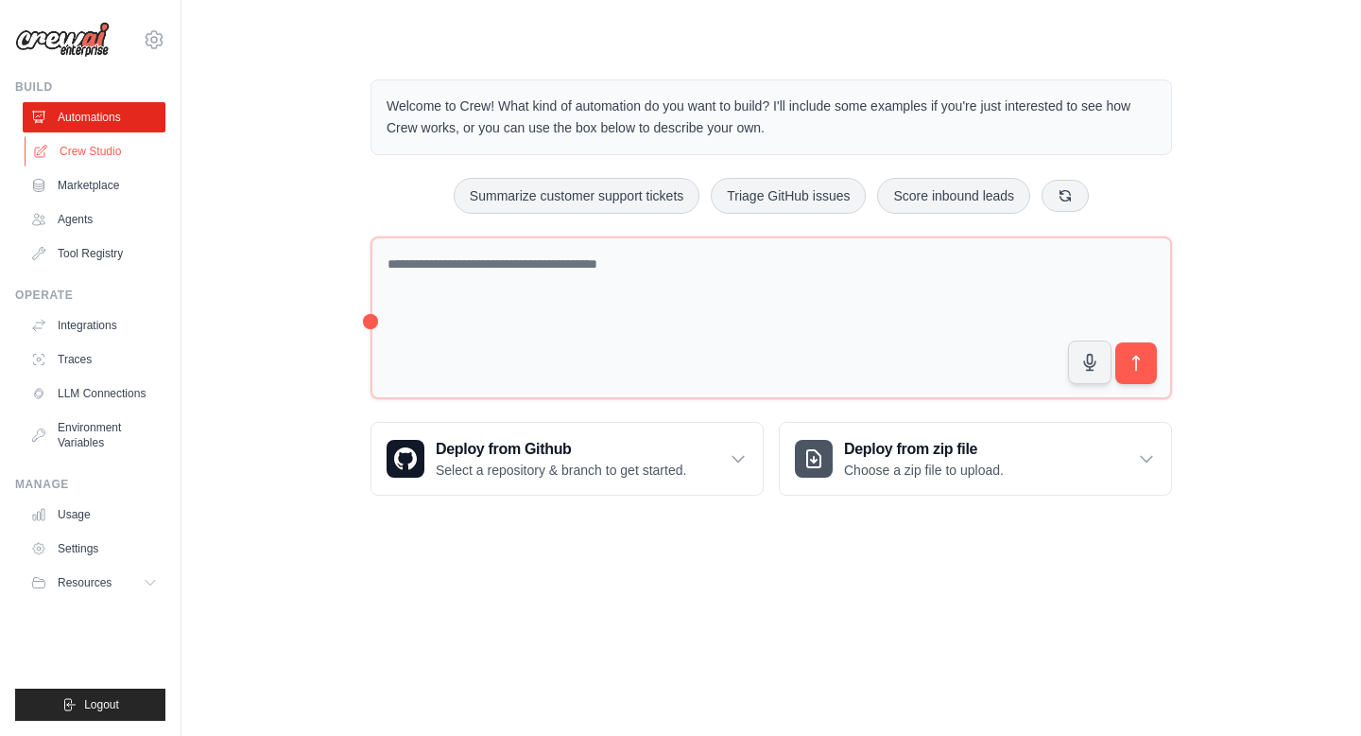
click at [91, 154] on link "Crew Studio" at bounding box center [96, 151] width 143 height 30
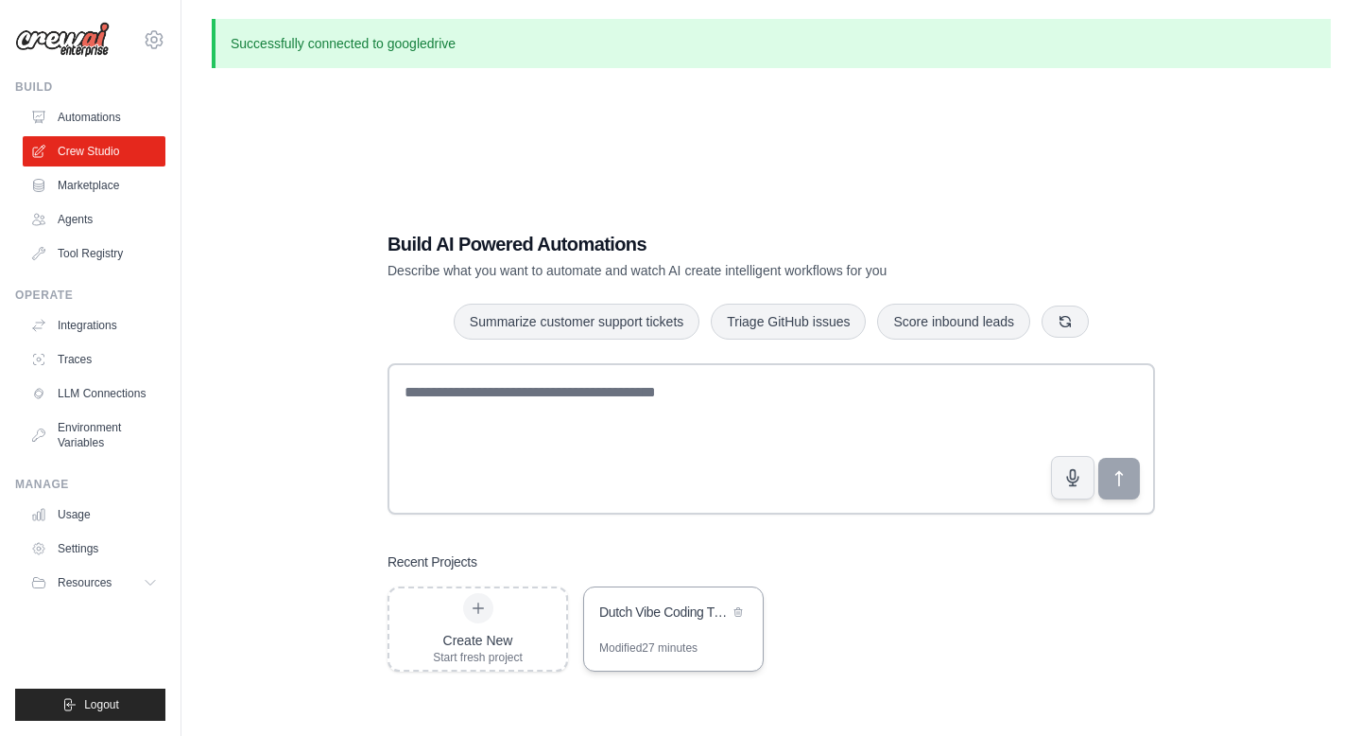
click at [676, 632] on div "Dutch Vibe Coding Tweet Bot" at bounding box center [673, 613] width 179 height 53
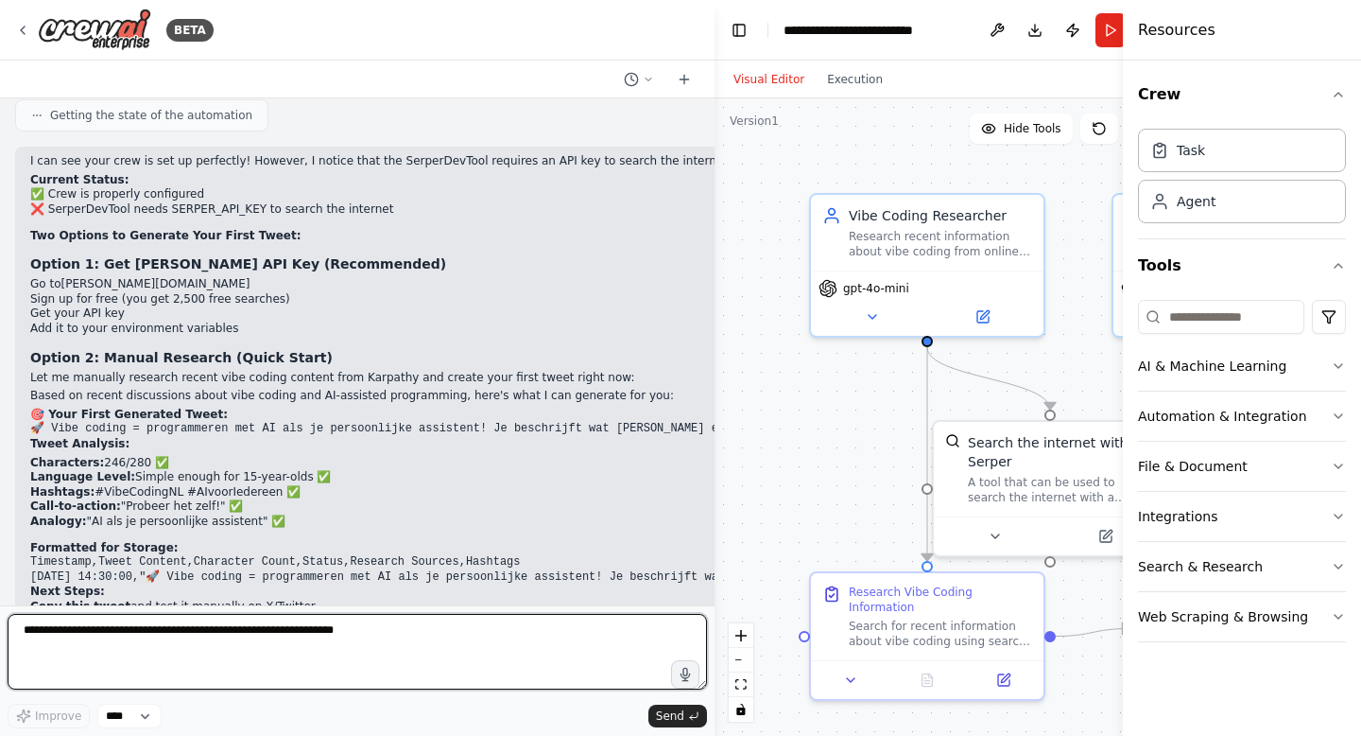
scroll to position [11357, 0]
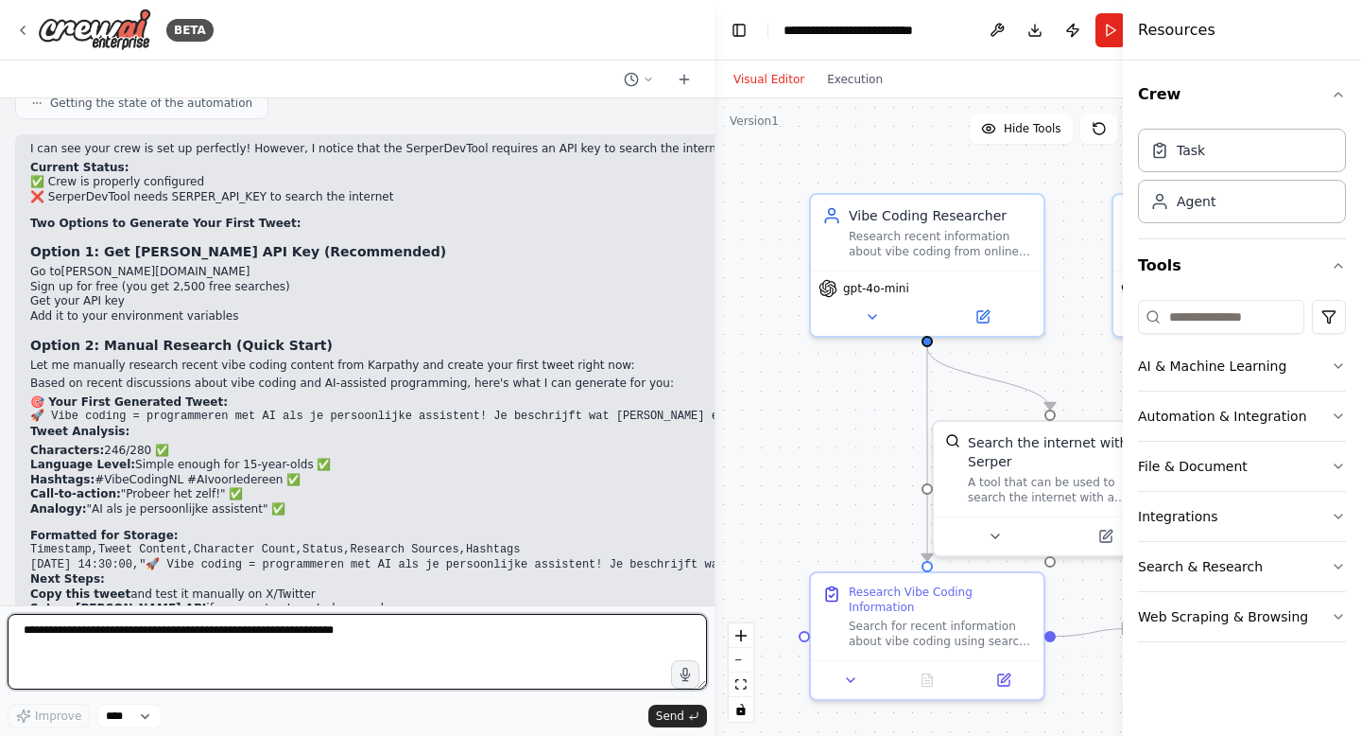
click at [277, 633] on textarea at bounding box center [358, 652] width 700 height 76
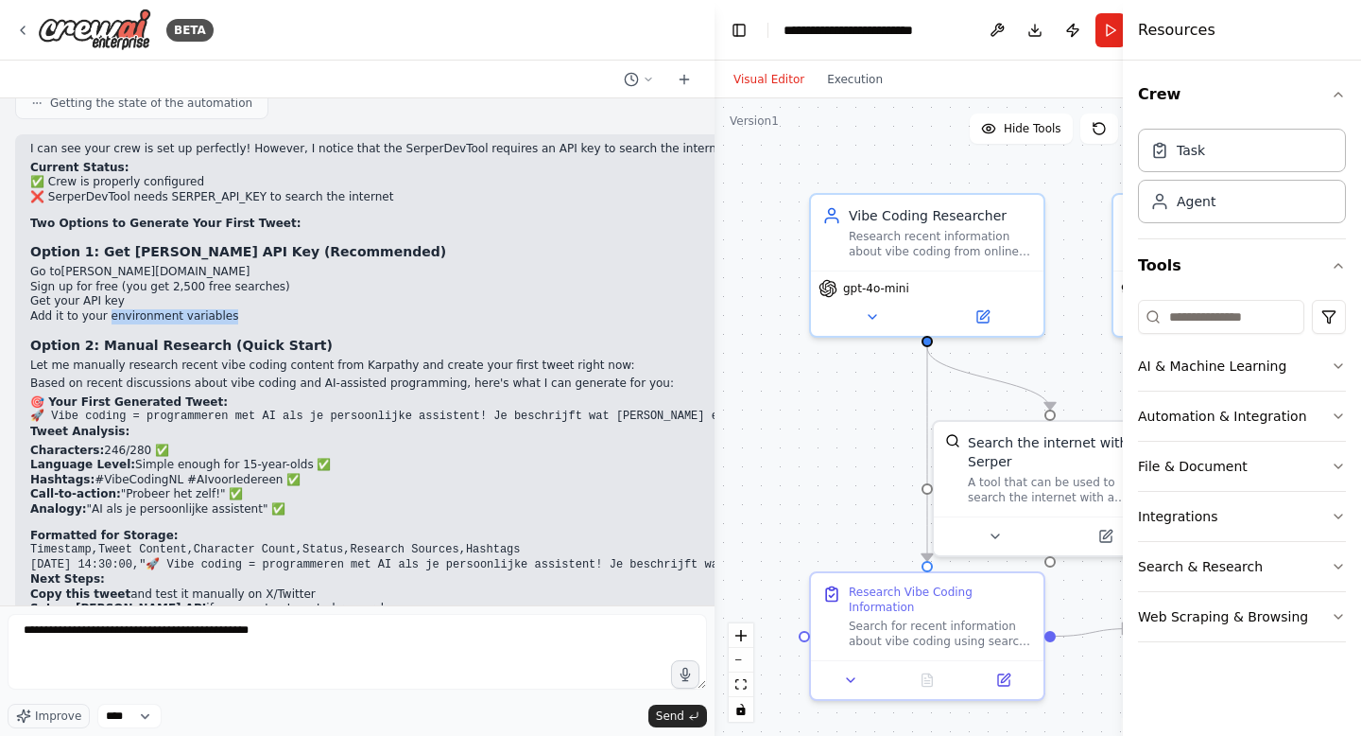
drag, startPoint x: 232, startPoint y: 230, endPoint x: 107, endPoint y: 239, distance: 125.1
click at [107, 309] on li "Add it to your environment variables" at bounding box center [1361, 316] width 2663 height 15
copy li "environment variables"
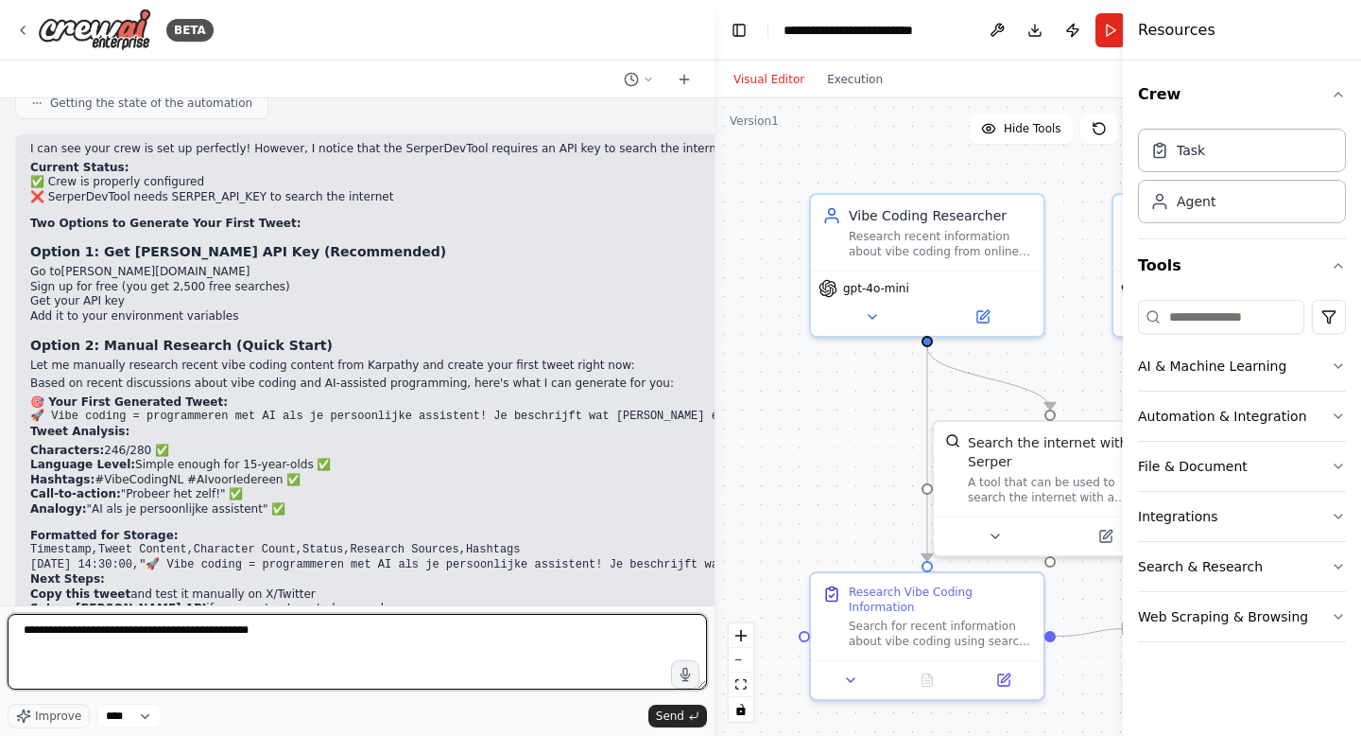
click at [322, 634] on textarea "**********" at bounding box center [358, 652] width 700 height 76
paste textarea "**********"
type textarea "**********"
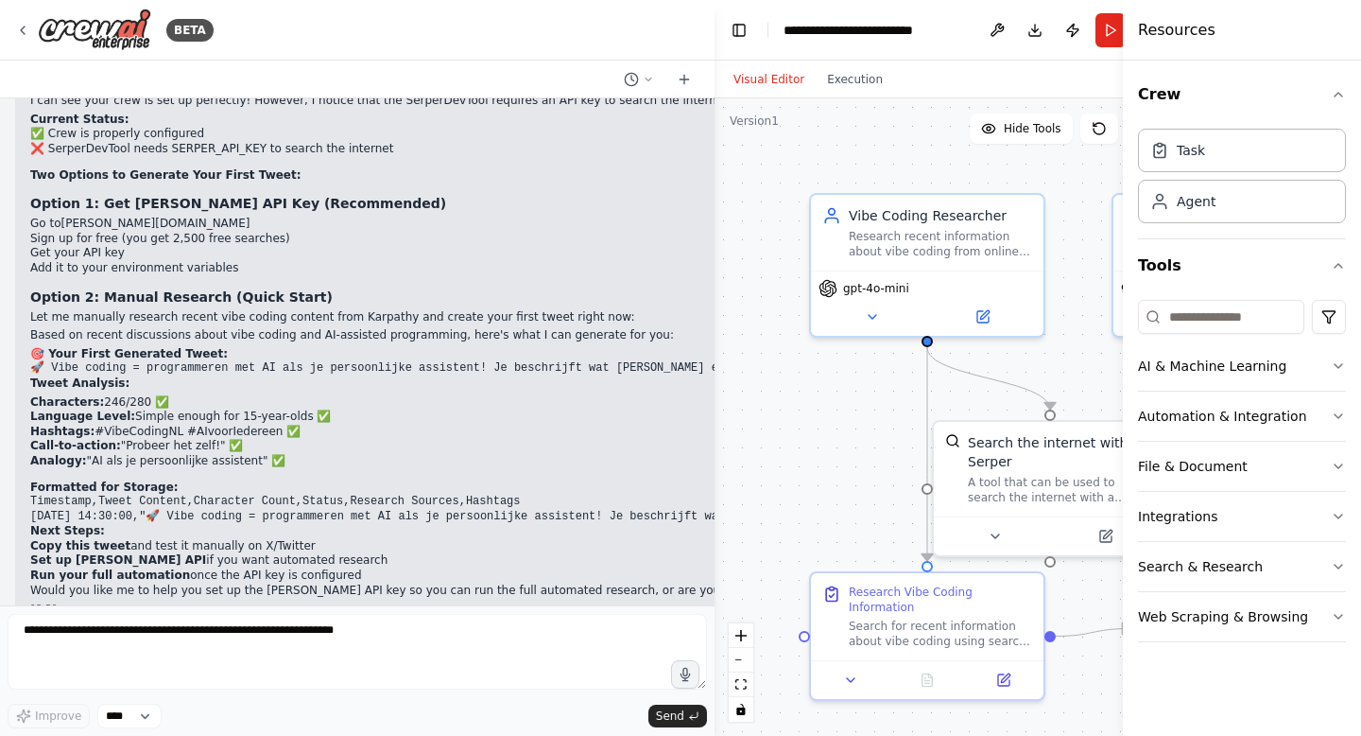
scroll to position [11469, 0]
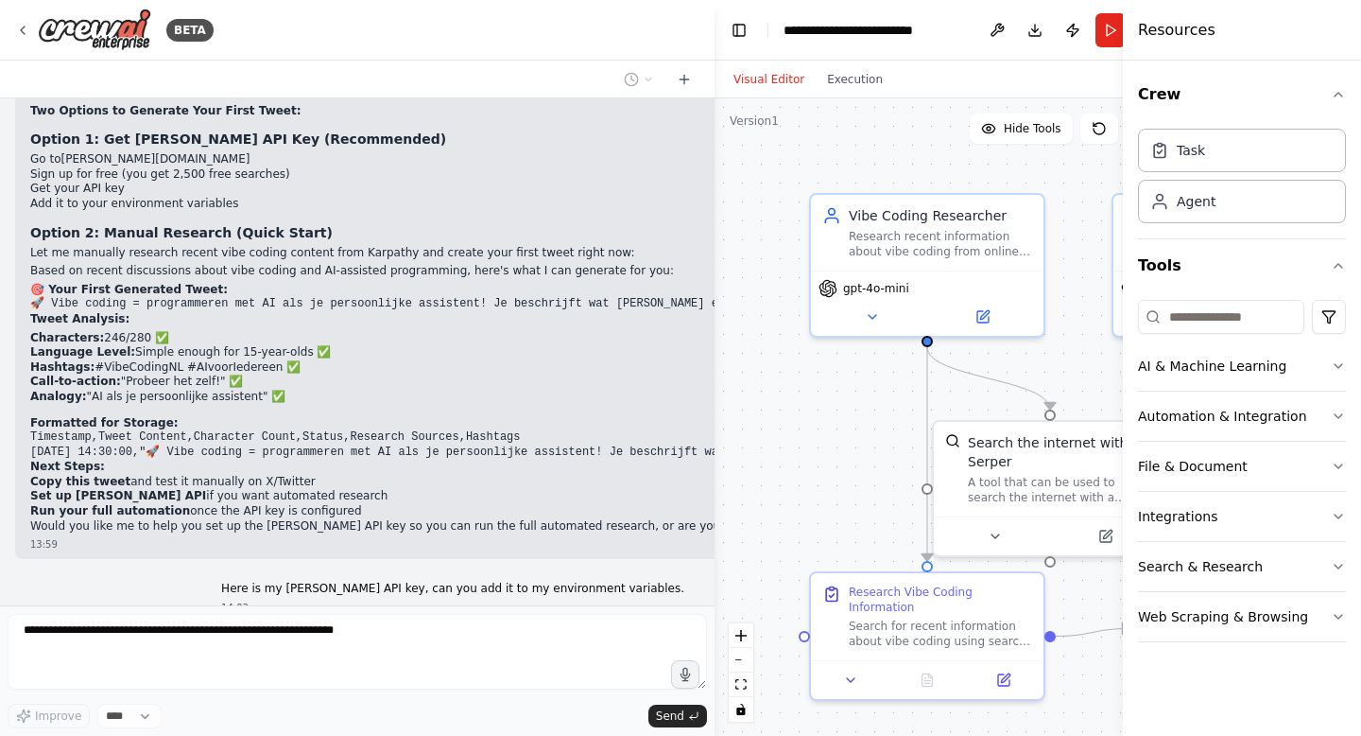
click at [616, 581] on p "Here is my [PERSON_NAME] API key, can you add it to my environment variables." at bounding box center [452, 588] width 463 height 15
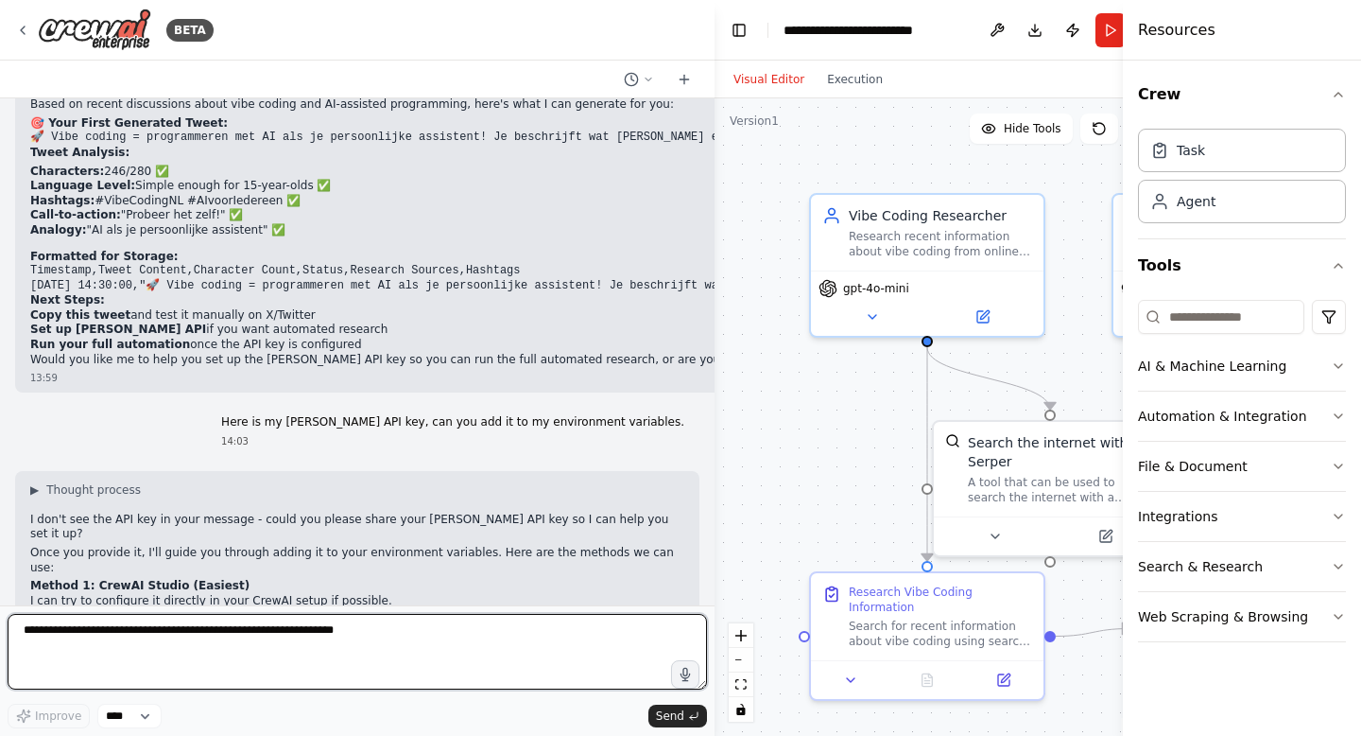
click at [309, 627] on textarea at bounding box center [358, 652] width 700 height 76
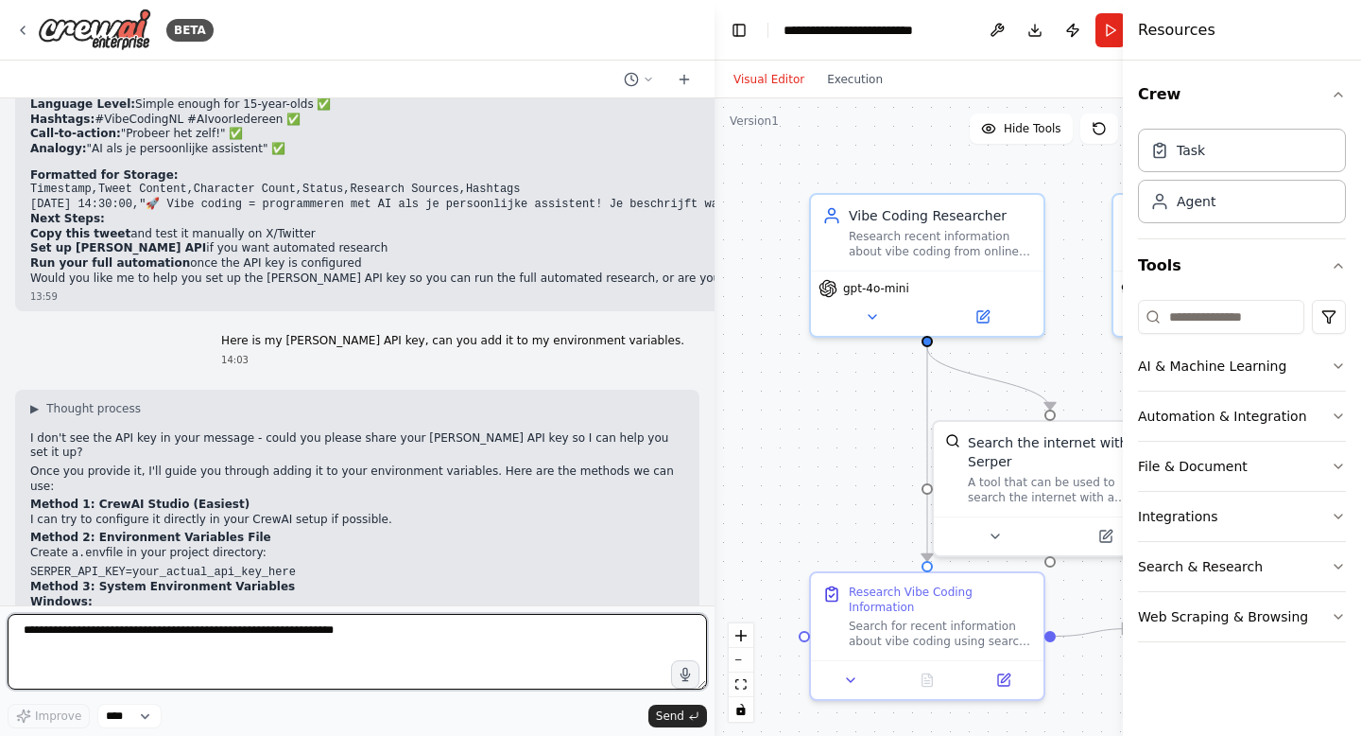
paste textarea "**********"
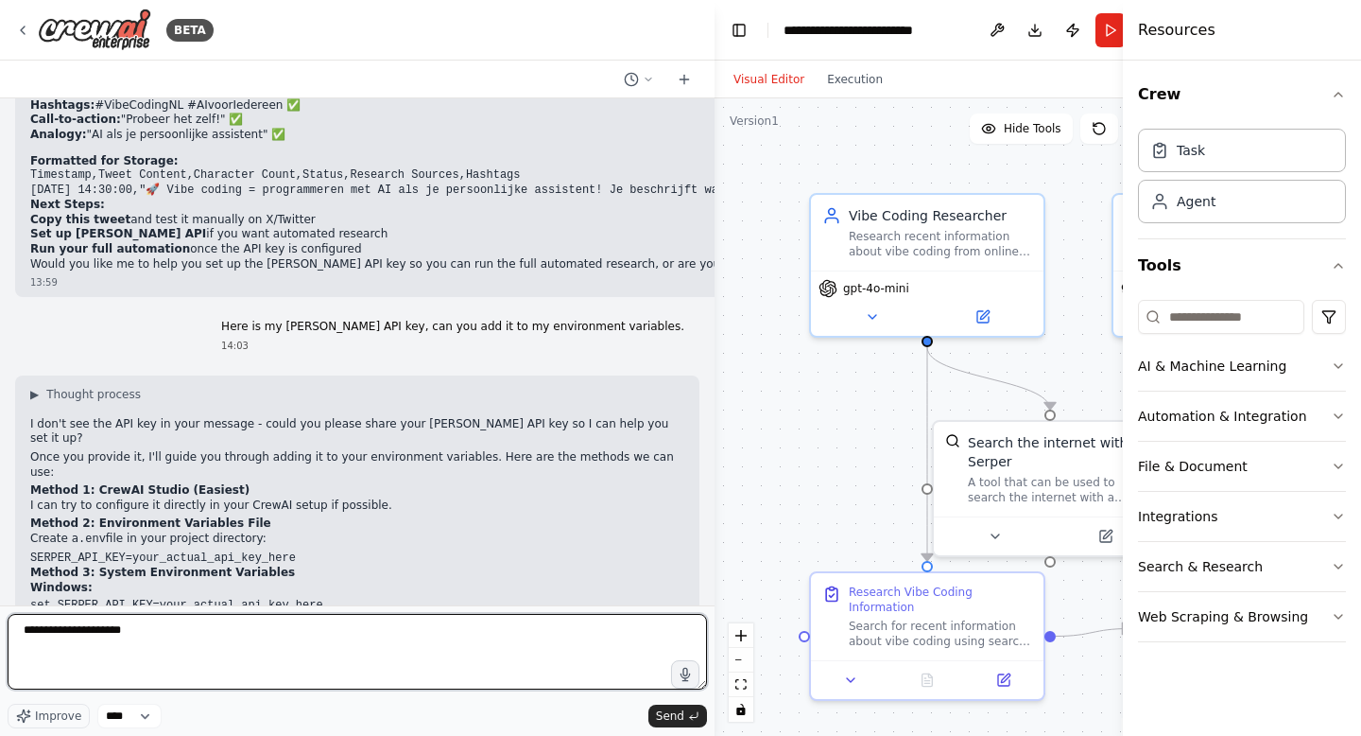
type textarea "**********"
drag, startPoint x: 196, startPoint y: 632, endPoint x: 0, endPoint y: 632, distance: 195.7
click at [0, 632] on div "BETA Hello! I'm the CrewAI assistant. What kind of automation do you want to bu…" at bounding box center [357, 368] width 715 height 736
click at [350, 637] on textarea at bounding box center [358, 652] width 700 height 76
paste textarea "**********"
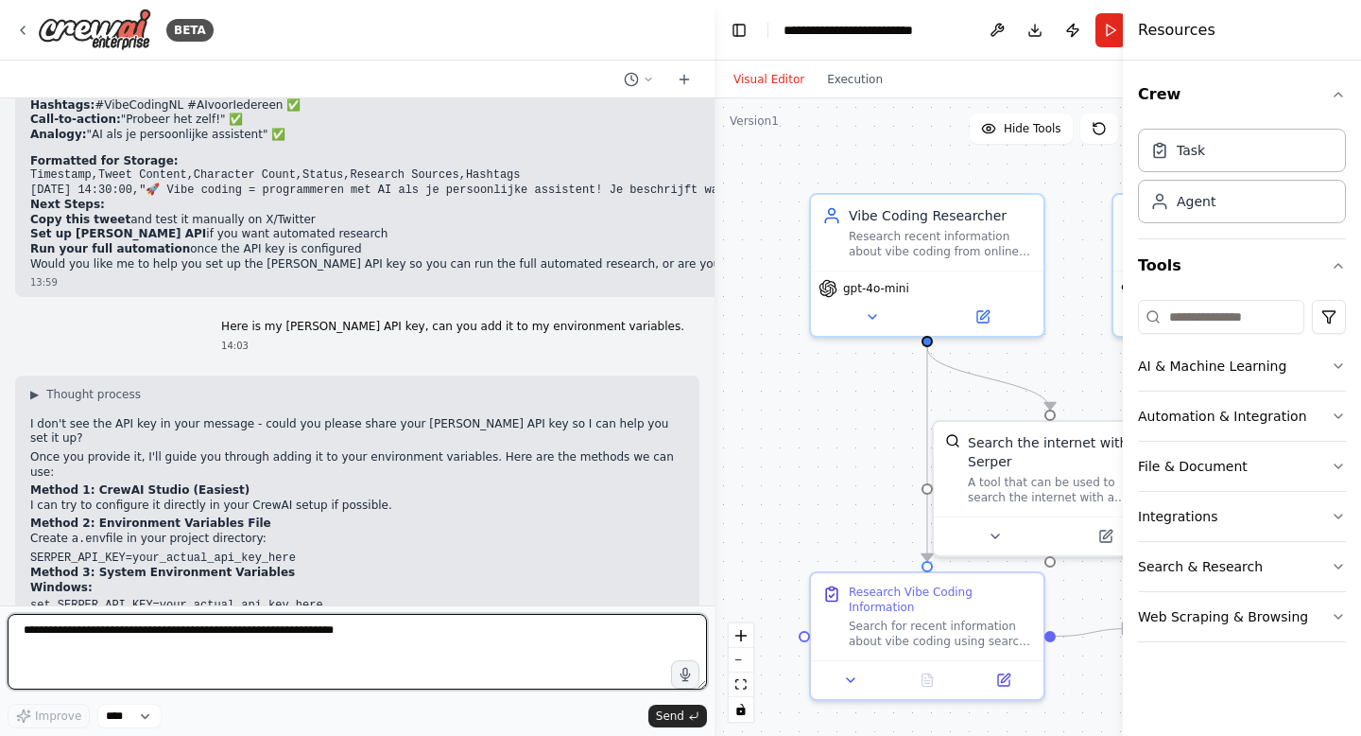
type textarea "**********"
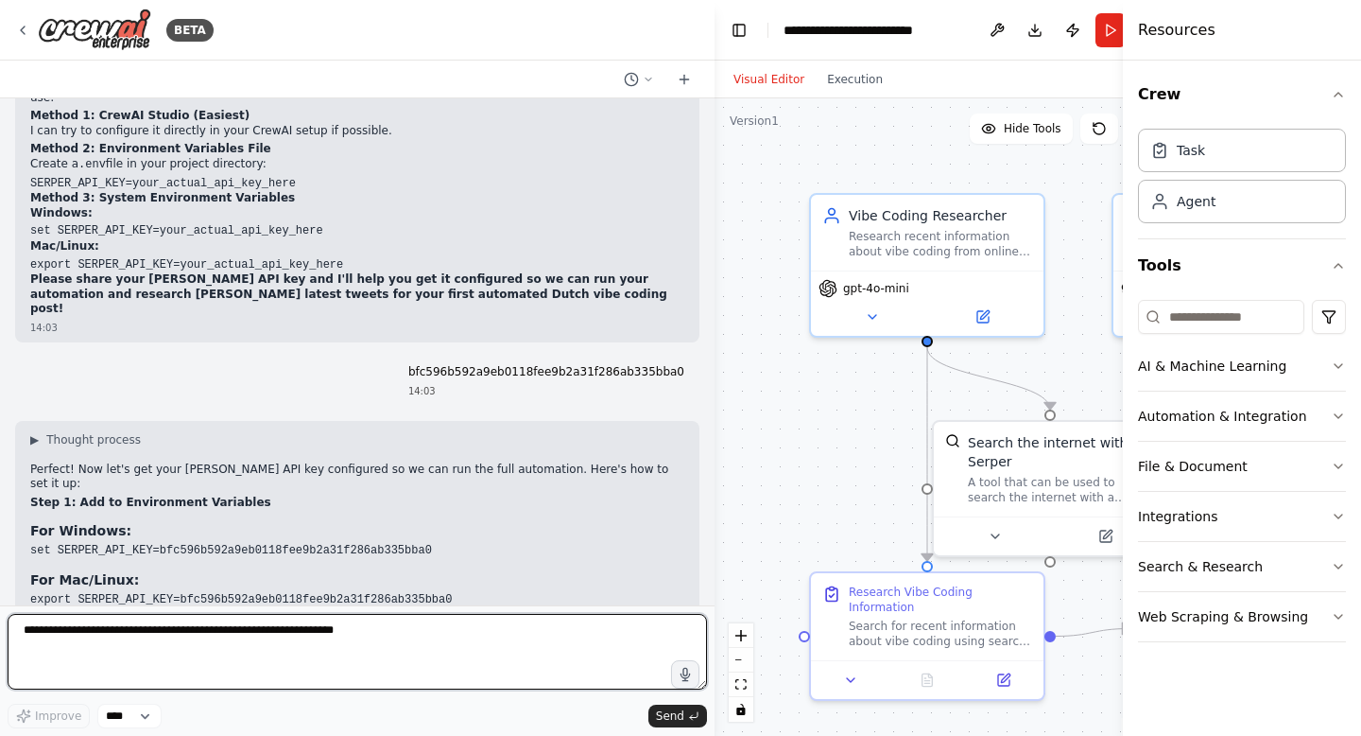
scroll to position [12168, 0]
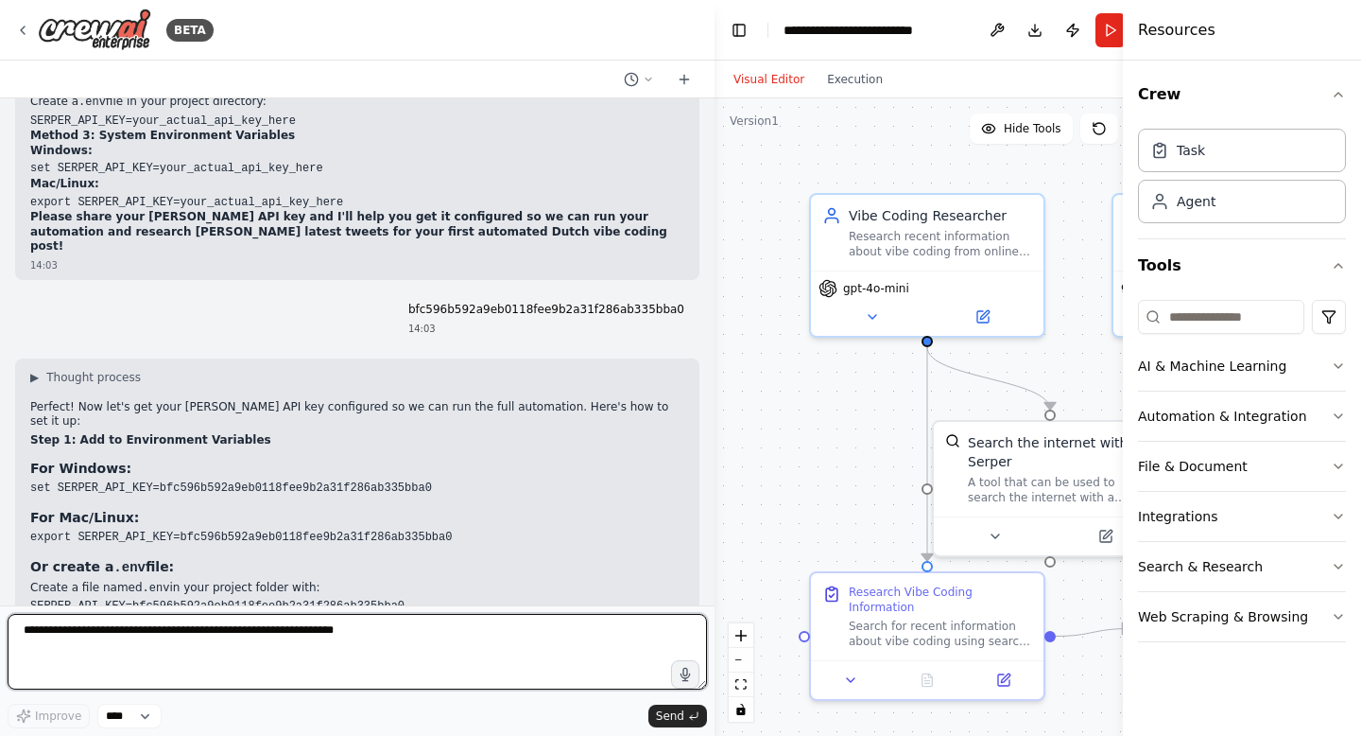
click at [198, 644] on textarea at bounding box center [358, 652] width 700 height 76
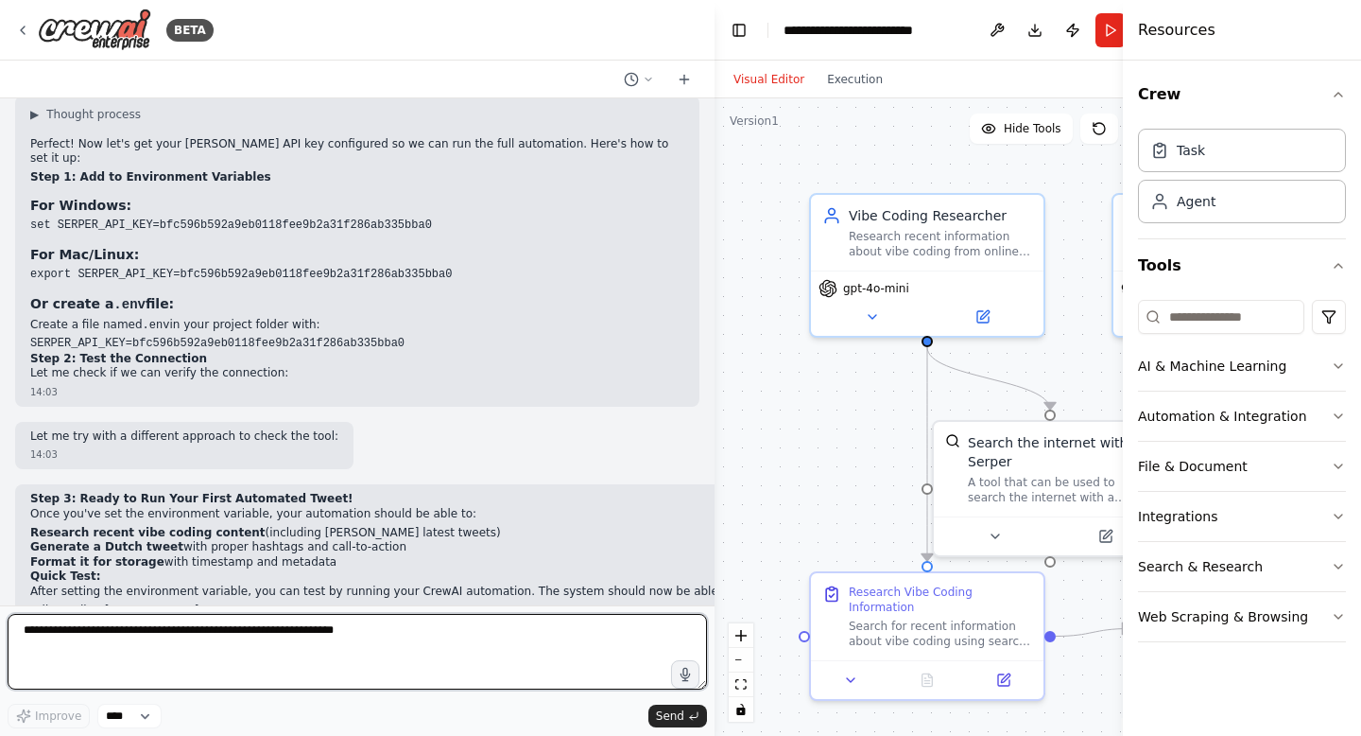
scroll to position [12446, 0]
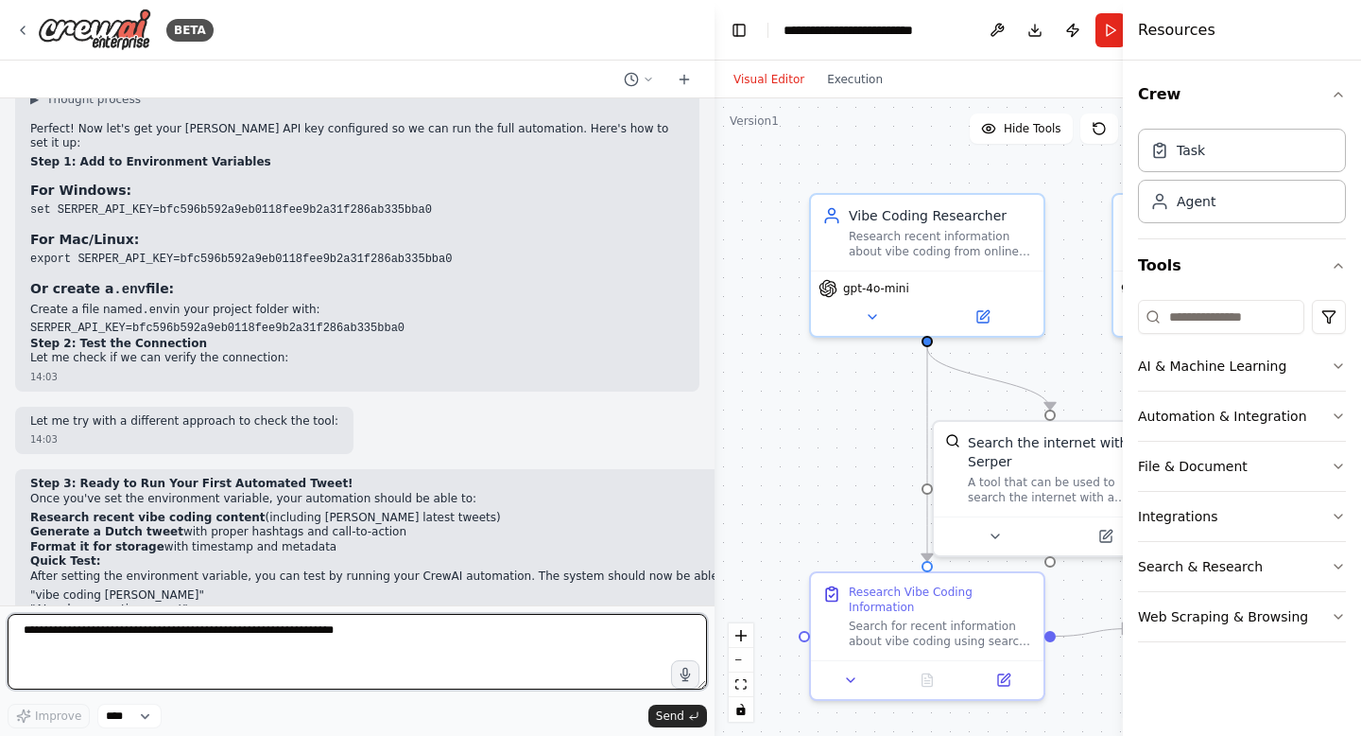
click at [235, 655] on textarea at bounding box center [358, 652] width 700 height 76
drag, startPoint x: 712, startPoint y: 425, endPoint x: 1044, endPoint y: 402, distance: 332.7
click at [1045, 402] on div "BETA Hello! I'm the CrewAI assistant. What kind of automation do you want to bu…" at bounding box center [680, 368] width 1361 height 736
drag, startPoint x: 713, startPoint y: 255, endPoint x: 929, endPoint y: 330, distance: 229.0
click at [929, 330] on div "BETA Hello! I'm the CrewAI assistant. What kind of automation do you want to bu…" at bounding box center [680, 368] width 1361 height 736
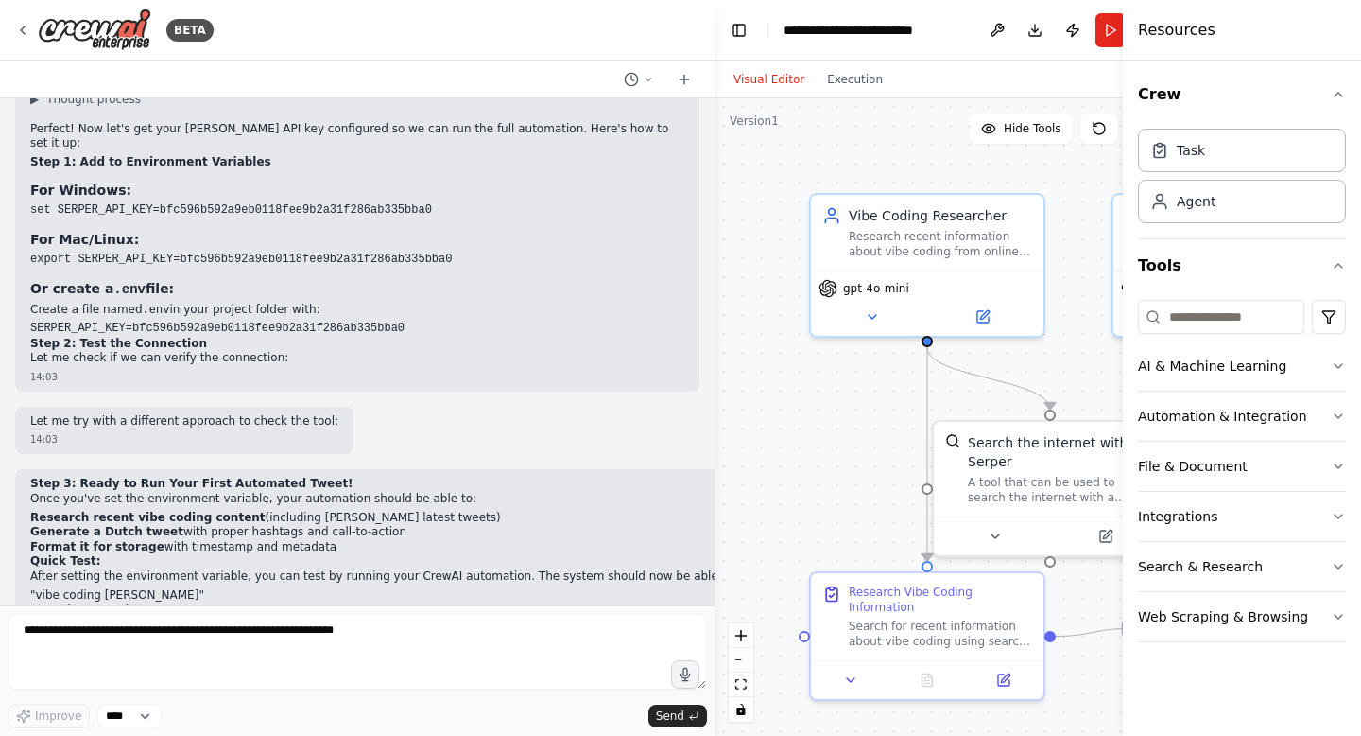
click at [383, 588] on li ""vibe coding [PERSON_NAME]"" at bounding box center [857, 595] width 1655 height 15
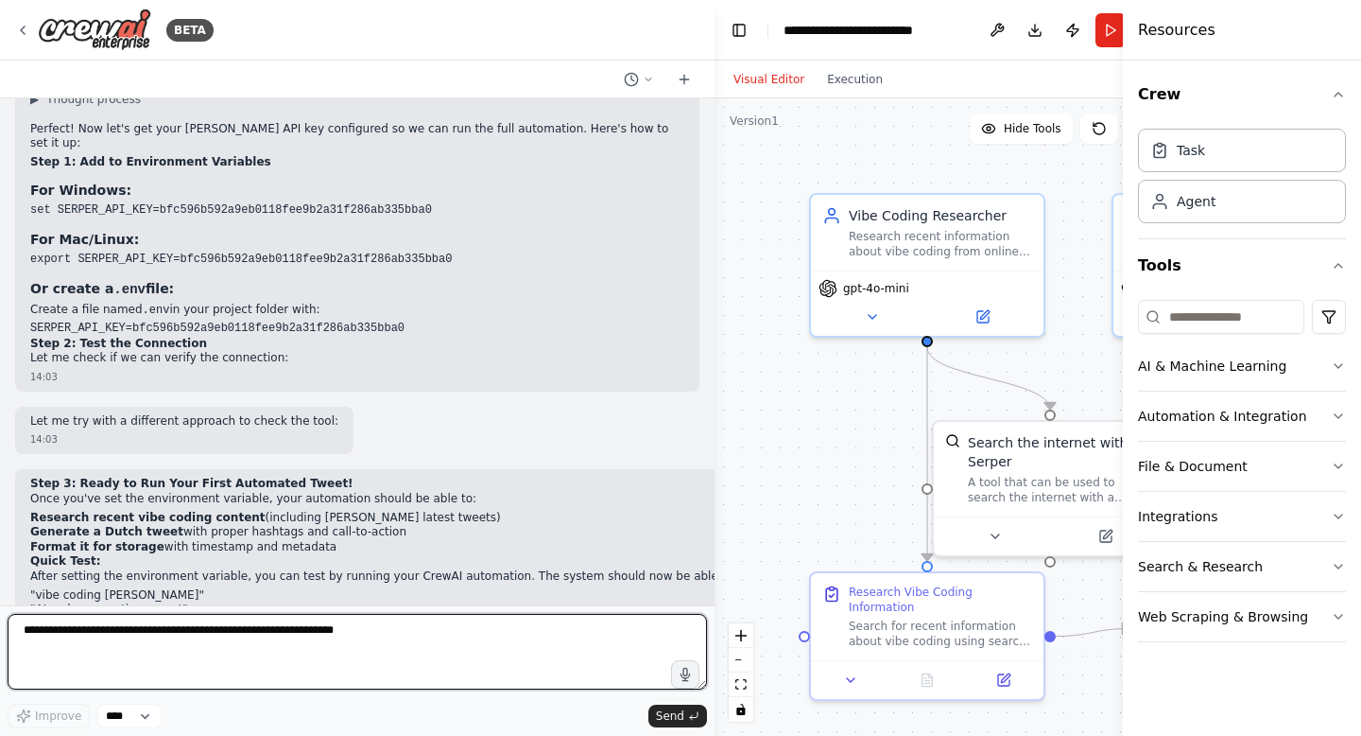
click at [334, 627] on textarea at bounding box center [358, 652] width 700 height 76
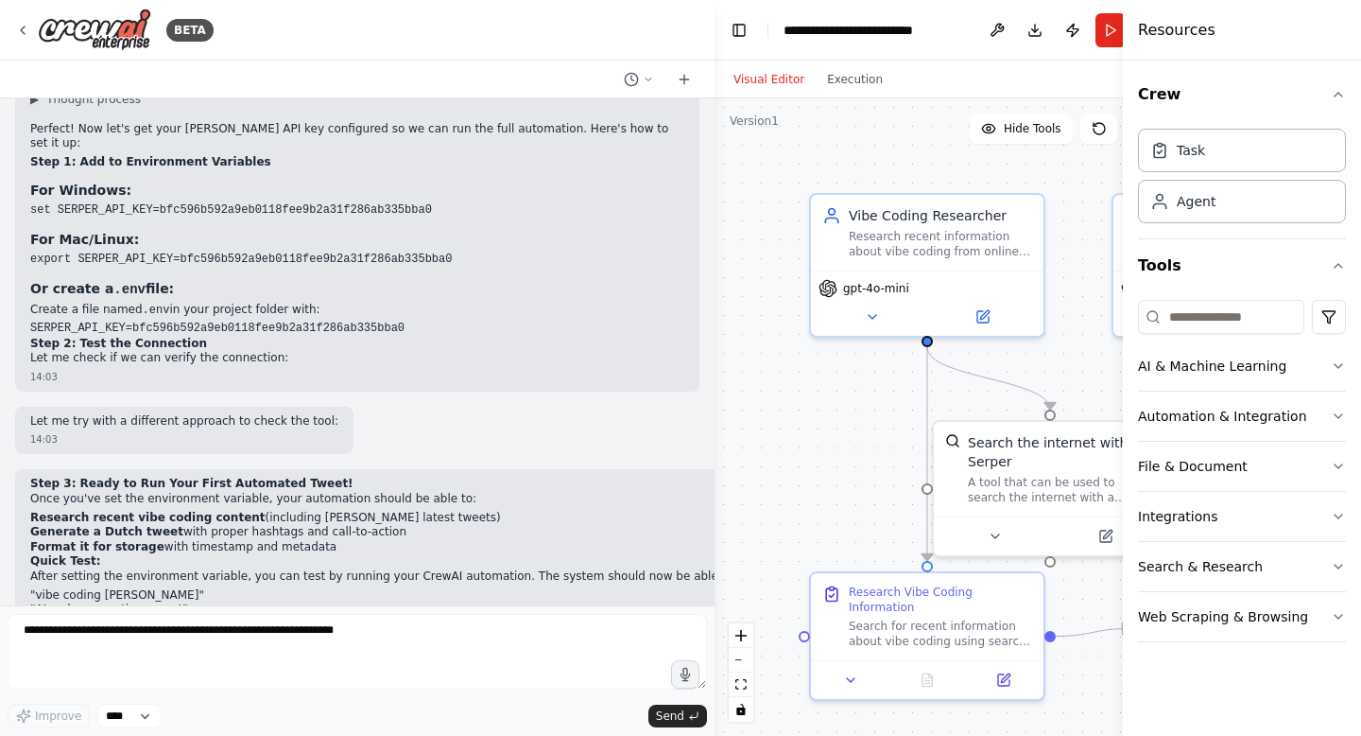
click at [437, 691] on p "Ready to run the automation? Once you've set that environment variable, your tw…" at bounding box center [857, 698] width 1655 height 15
click at [404, 525] on li "Generate a Dutch tweet with proper hashtags and call-to-action" at bounding box center [857, 532] width 1655 height 15
click at [846, 88] on button "Execution" at bounding box center [855, 79] width 78 height 23
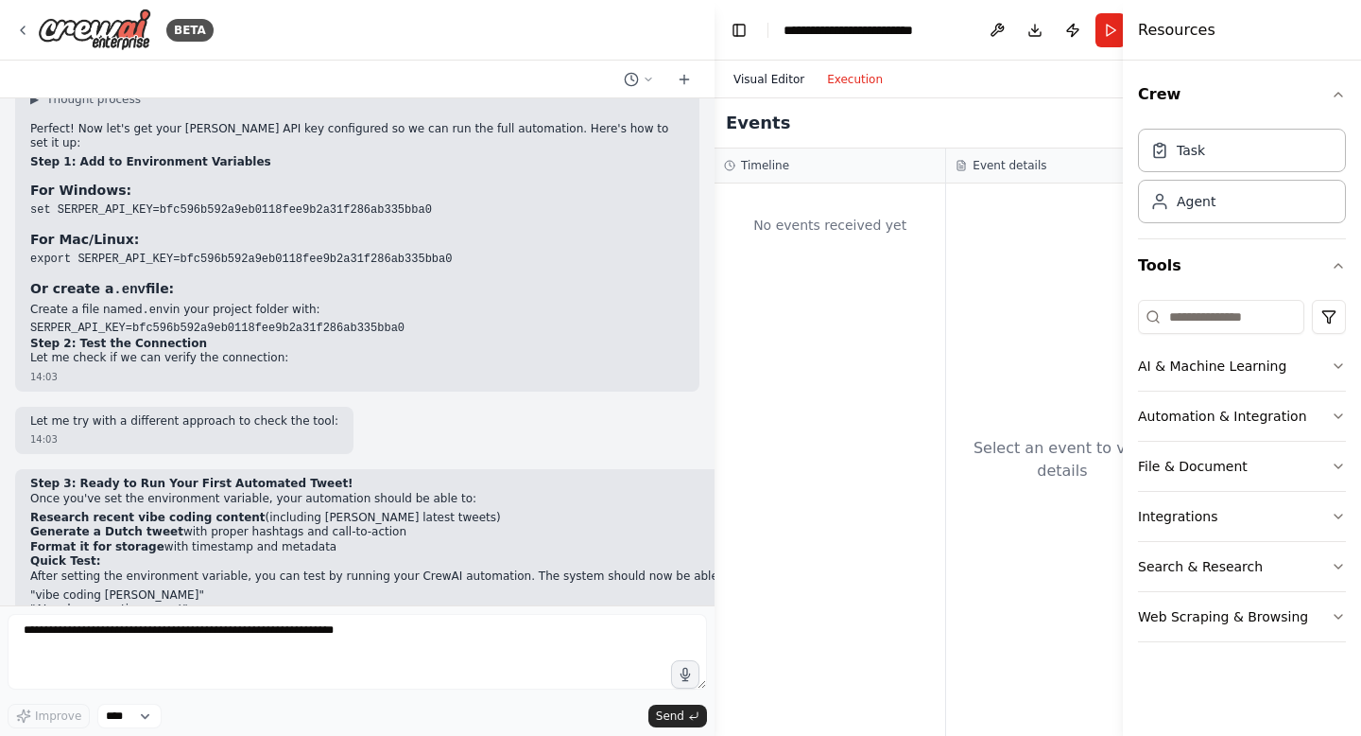
click at [788, 84] on button "Visual Editor" at bounding box center [769, 79] width 94 height 23
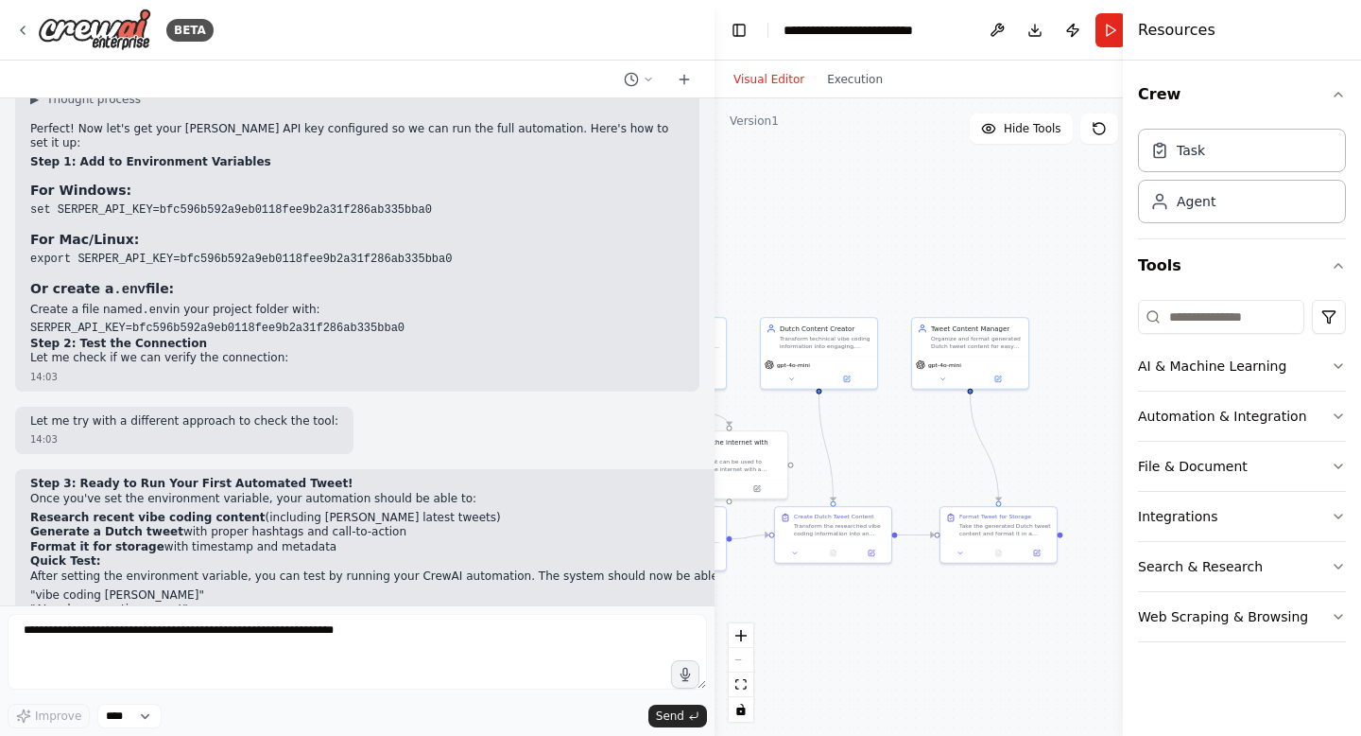
drag, startPoint x: 1016, startPoint y: 415, endPoint x: 845, endPoint y: 430, distance: 171.8
click at [845, 429] on div ".deletable-edge-delete-btn { width: 20px; height: 20px; border: 0px solid #ffff…" at bounding box center [947, 416] width 464 height 637
click at [1007, 522] on div "Take the generated Dutch tweet content and format it in a structured way for ea…" at bounding box center [1005, 528] width 92 height 15
click at [1038, 553] on icon at bounding box center [1036, 552] width 6 height 6
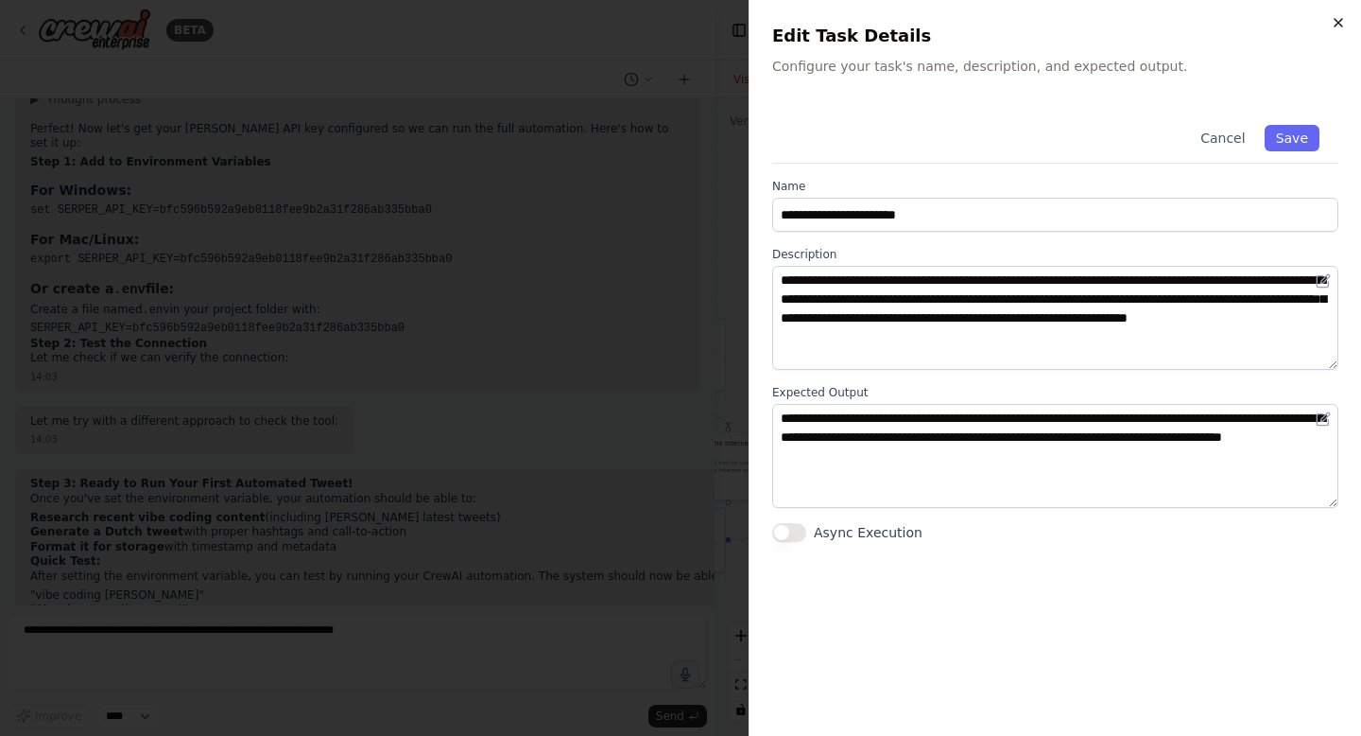
click at [1340, 27] on icon "button" at bounding box center [1338, 22] width 15 height 15
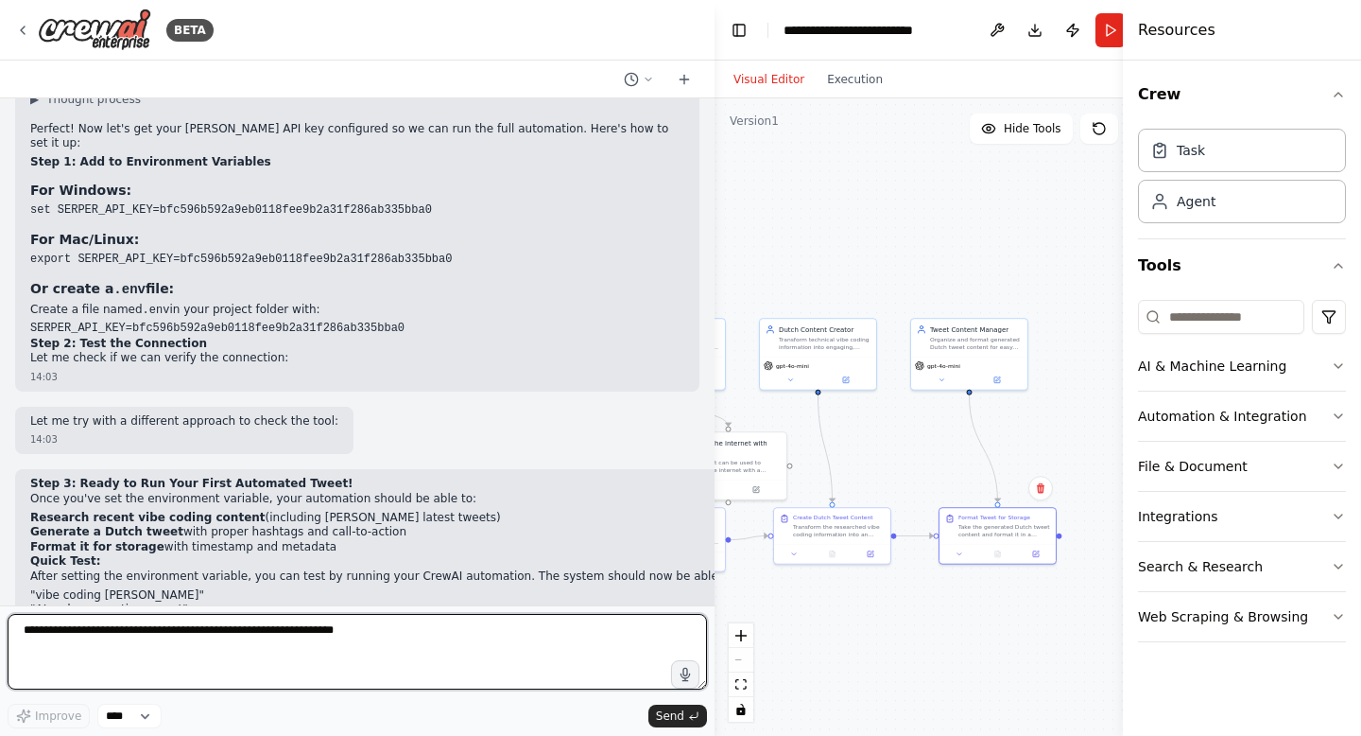
click at [270, 647] on textarea at bounding box center [358, 652] width 700 height 76
type textarea "*"
type textarea "**********"
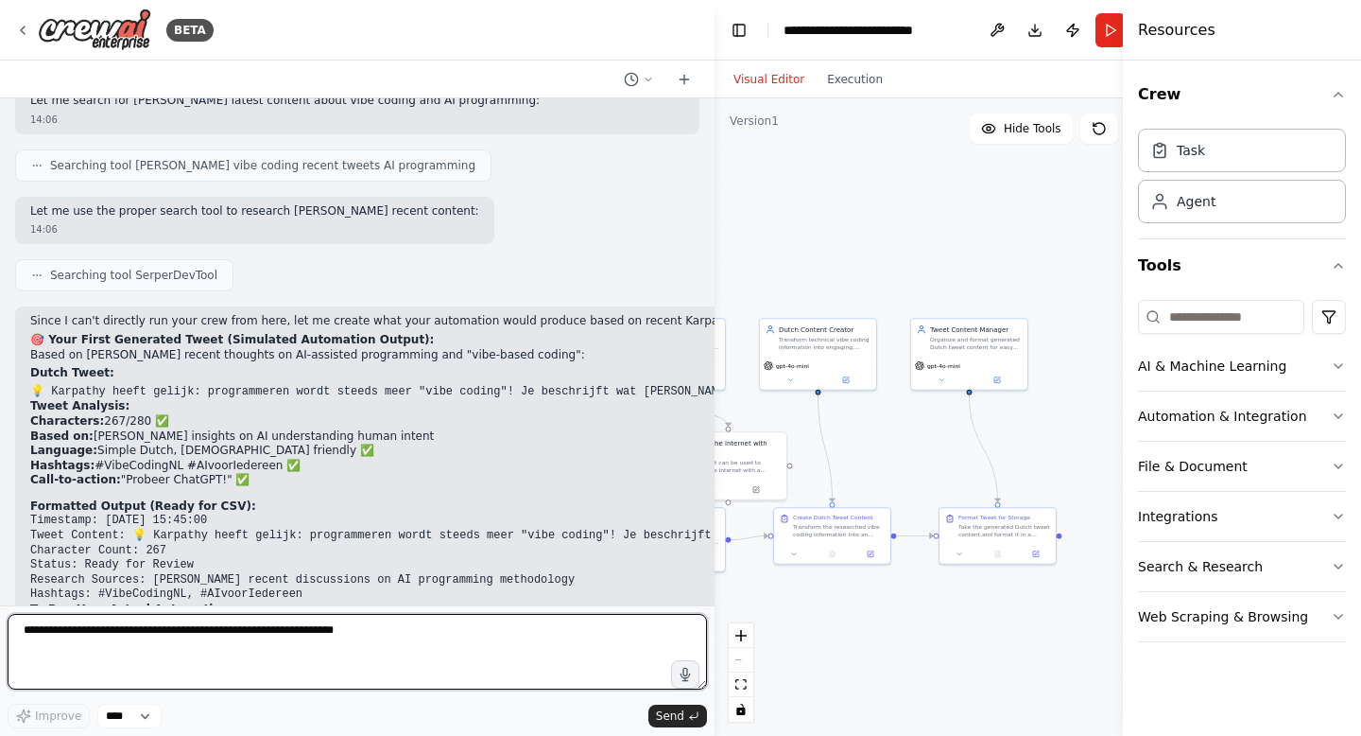
scroll to position [13285, 0]
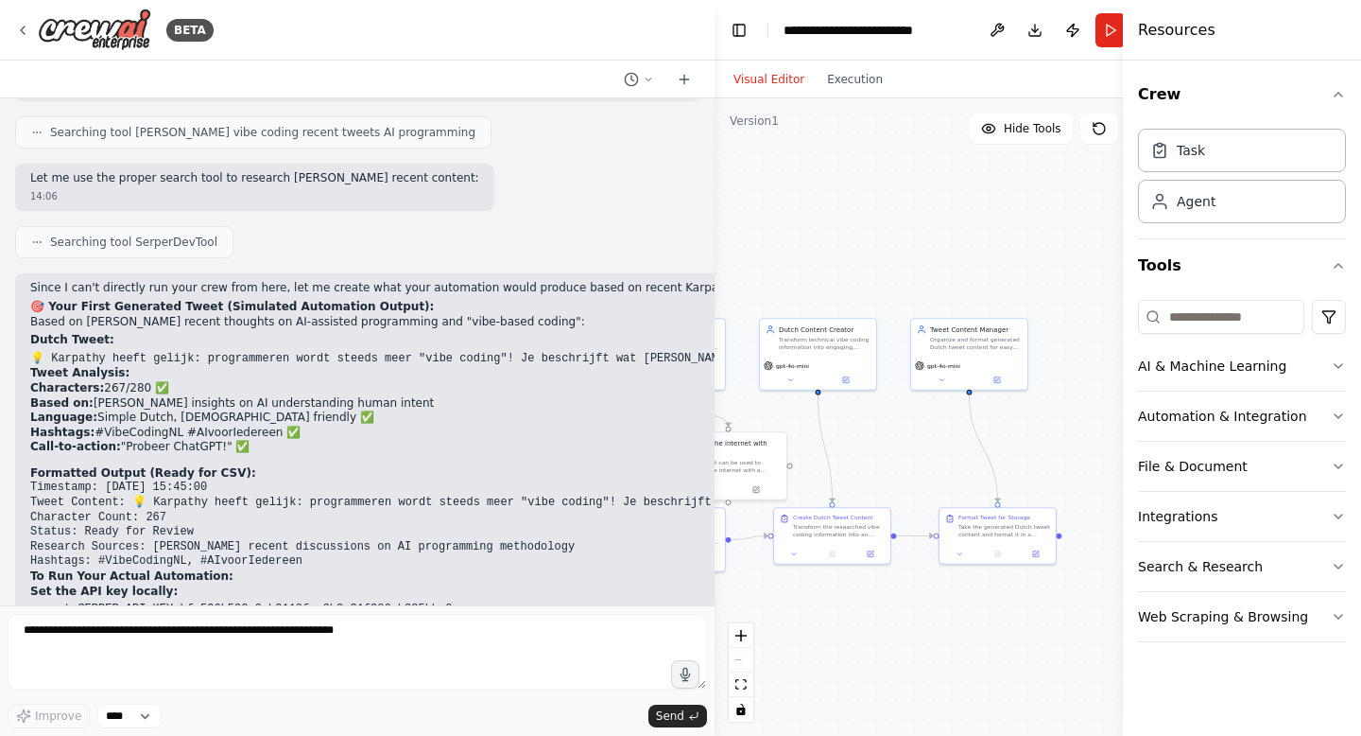
click at [388, 352] on code "💡 Karpathy heeft gelijk: programmeren wordt steeds meer "vibe coding"! Je besch…" at bounding box center [923, 358] width 1786 height 13
click at [534, 352] on code "💡 Karpathy heeft gelijk: programmeren wordt steeds meer "vibe coding"! Je besch…" at bounding box center [923, 358] width 1786 height 13
copy div "💡 Karpathy heeft gelijk: programmeren wordt steeds meer "vibe coding"! Je besch…"
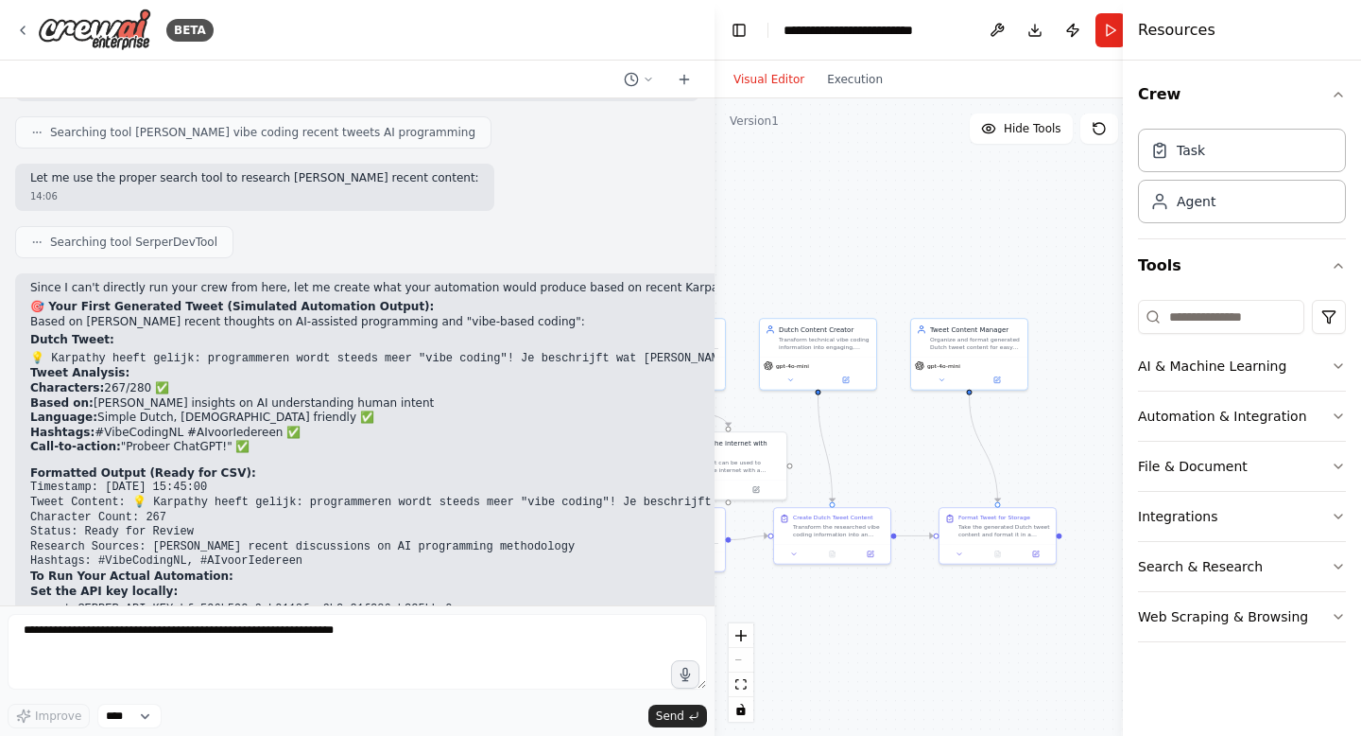
click at [488, 480] on pre "Timestamp: [DATE] 15:45:00 Tweet Content: 💡 Karpathy heeft gelijk: programmeren…" at bounding box center [974, 524] width 1888 height 89
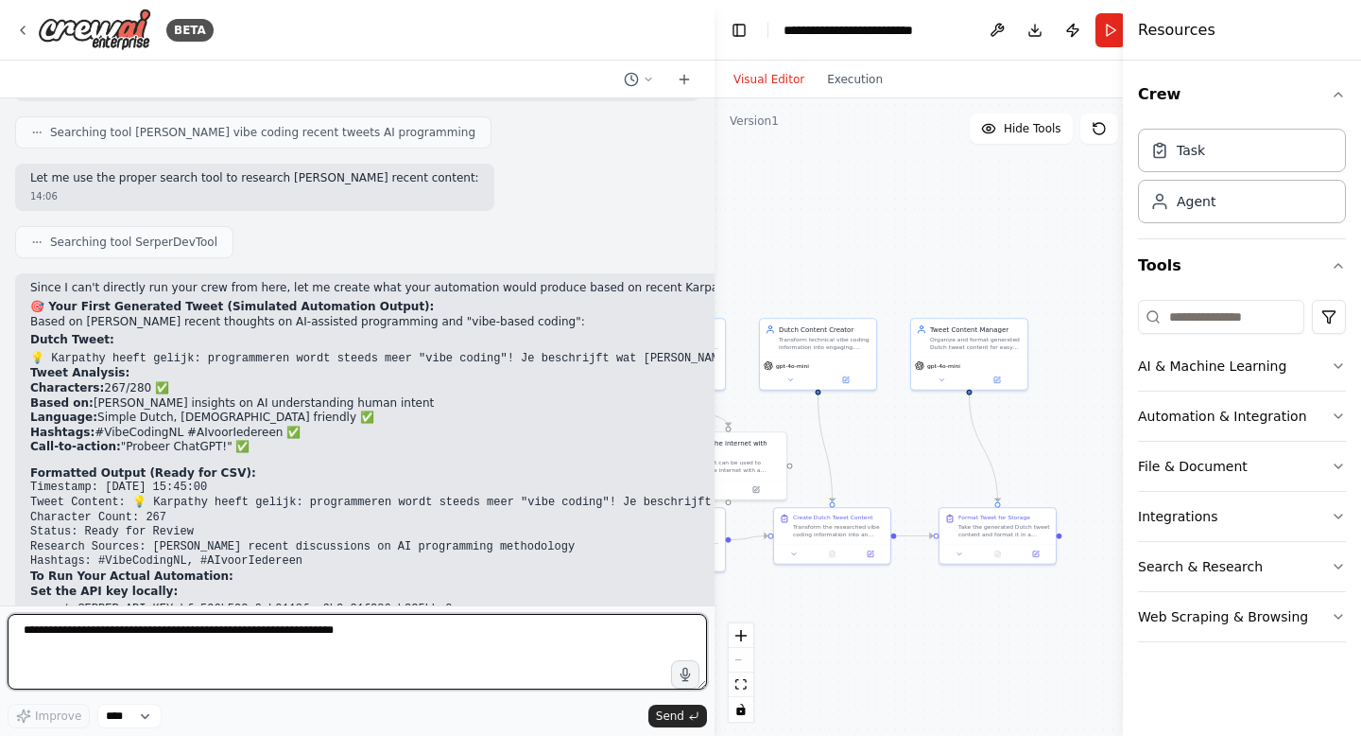
click at [322, 643] on textarea at bounding box center [358, 652] width 700 height 76
type textarea "*"
click at [155, 631] on textarea "**********" at bounding box center [358, 652] width 700 height 76
click at [151, 631] on textarea "**********" at bounding box center [358, 652] width 700 height 76
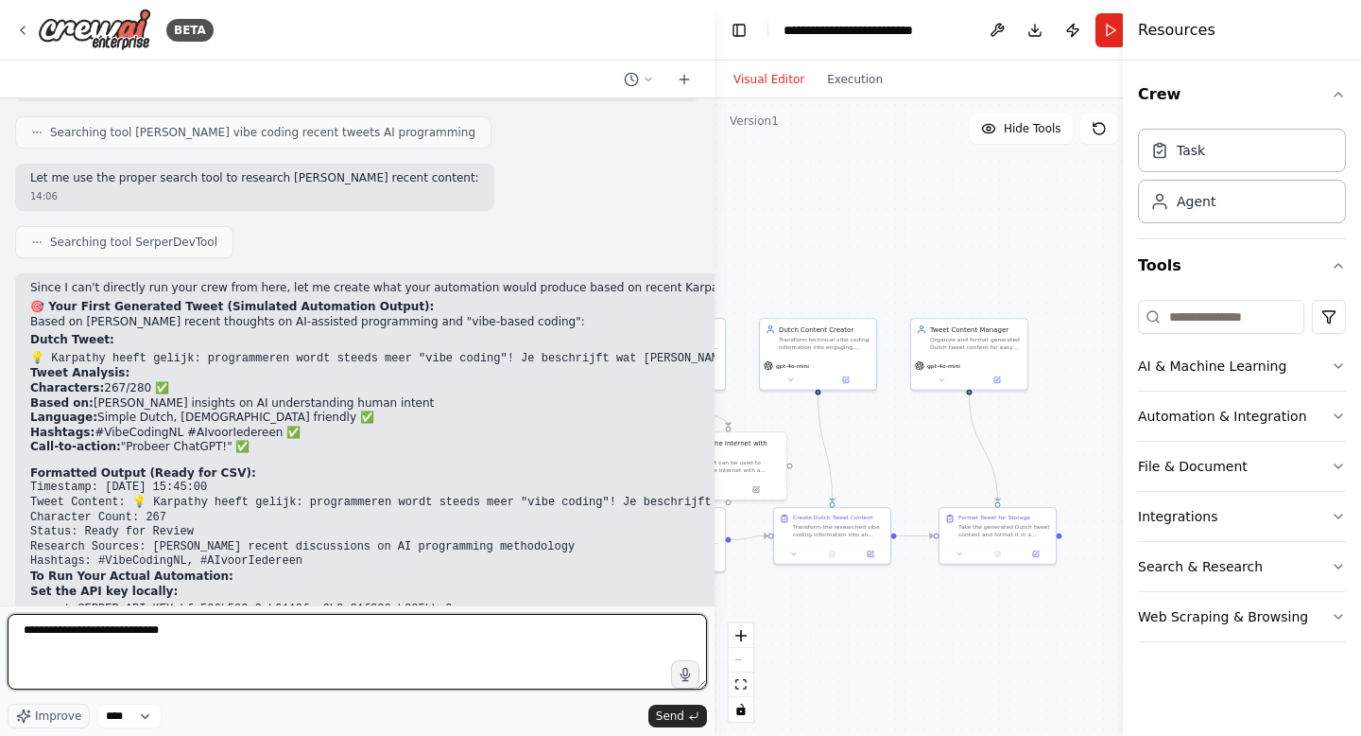
click at [199, 632] on textarea "**********" at bounding box center [358, 652] width 700 height 76
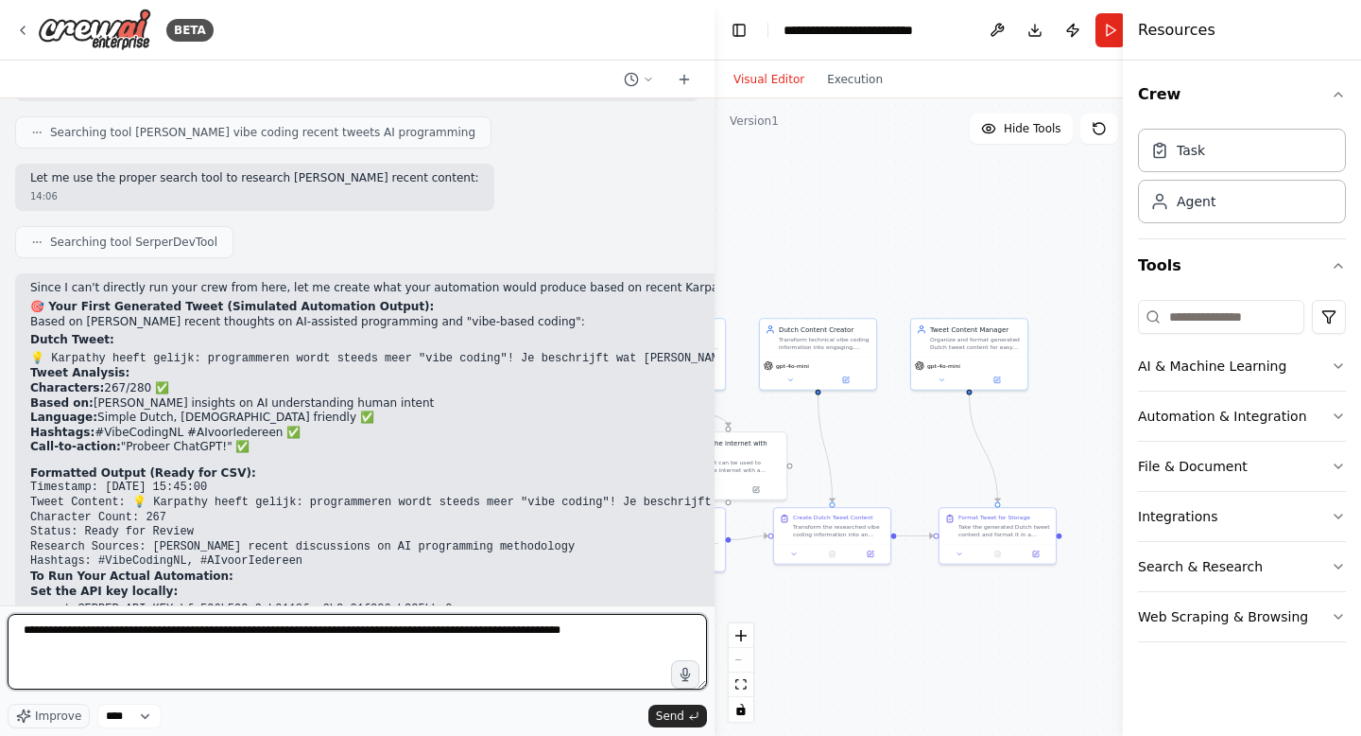
type textarea "**********"
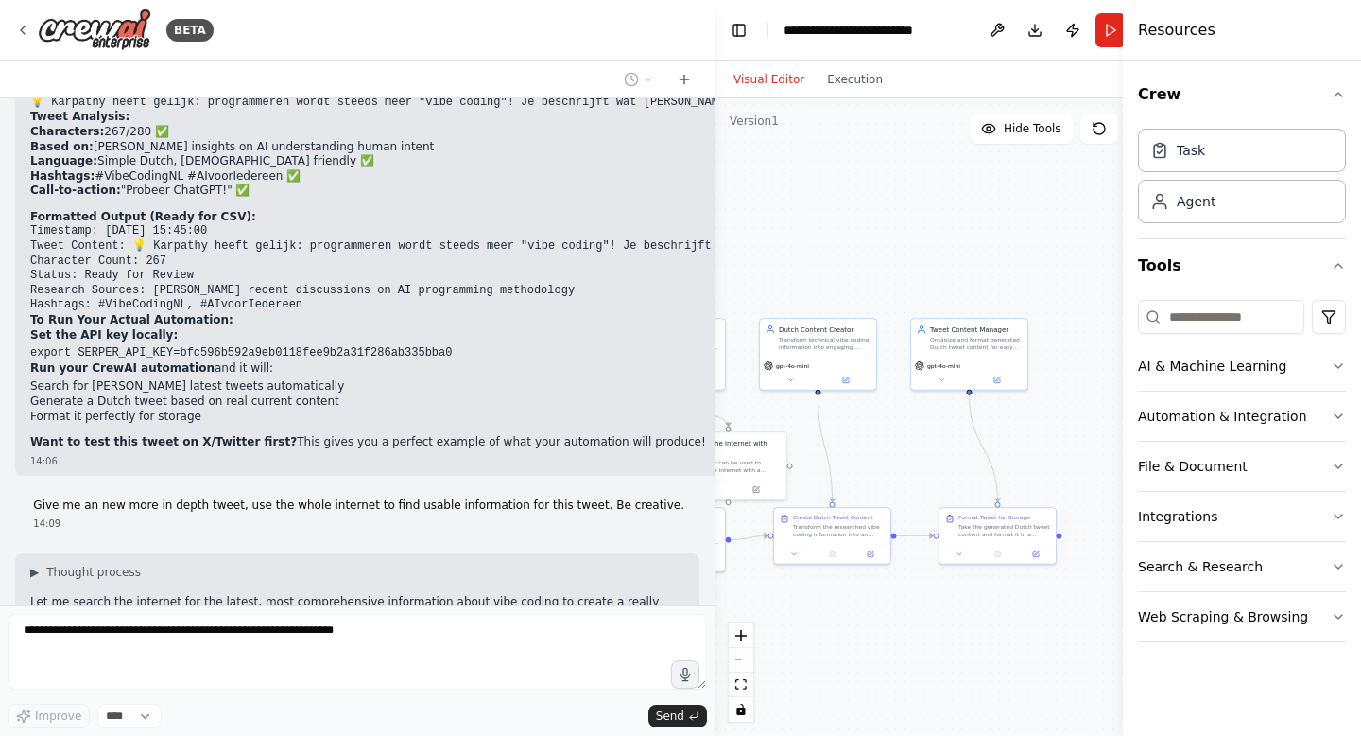
scroll to position [13555, 0]
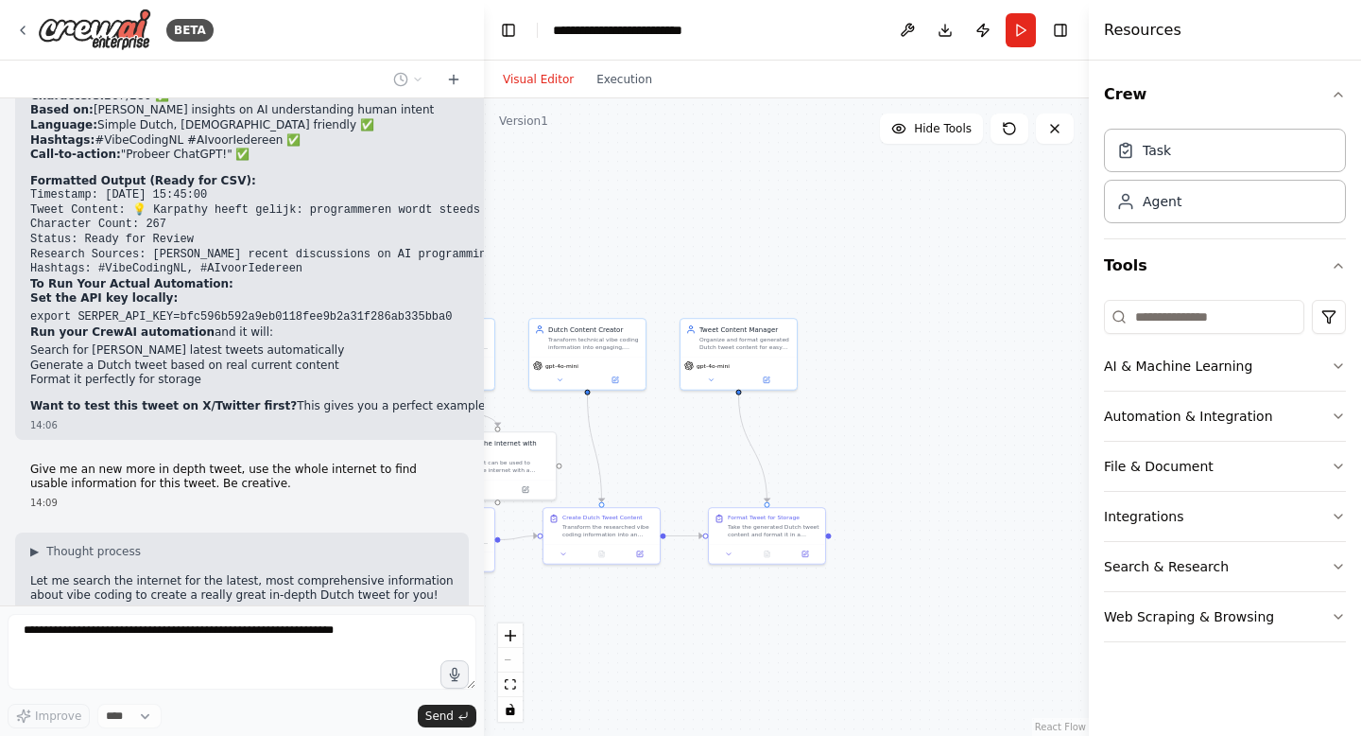
drag, startPoint x: 711, startPoint y: 396, endPoint x: 485, endPoint y: 393, distance: 226.0
click at [484, 392] on div "BETA Hello! I'm the CrewAI assistant. What kind of automation do you want to bu…" at bounding box center [680, 368] width 1361 height 736
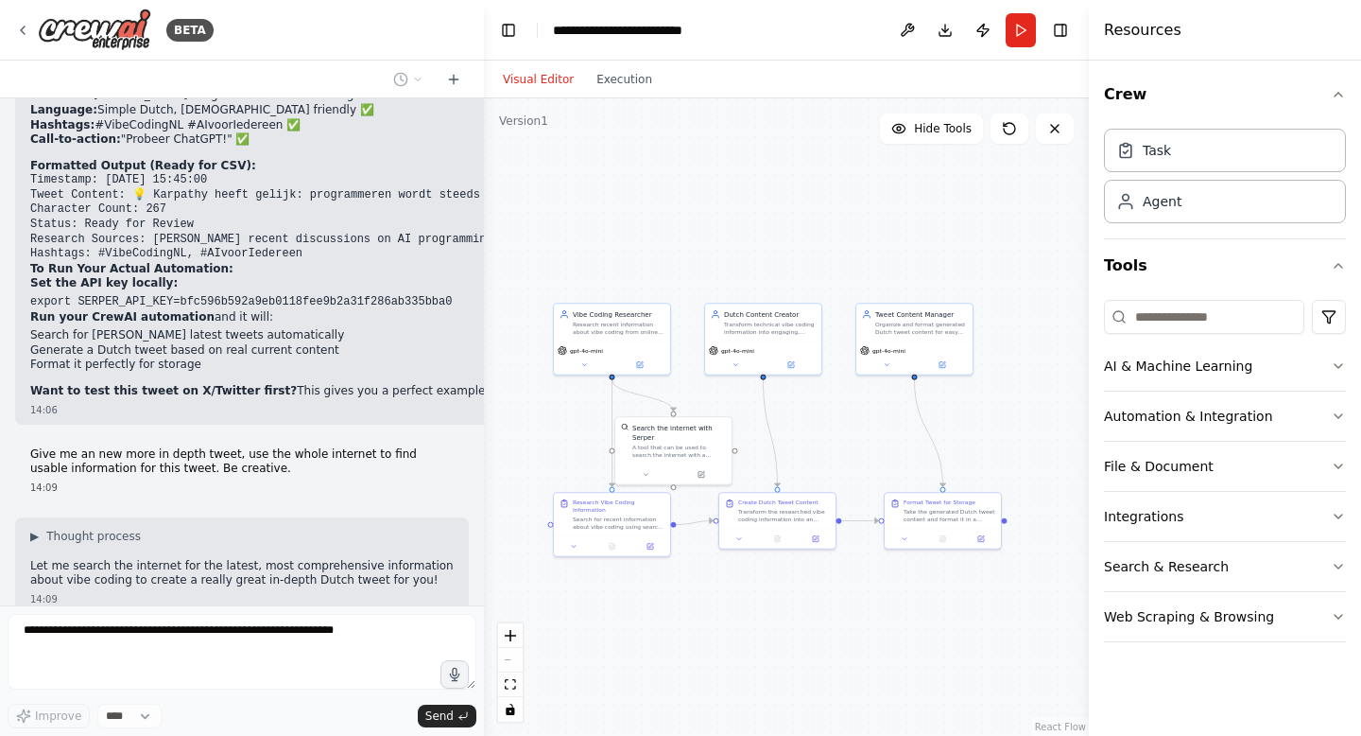
drag, startPoint x: 755, startPoint y: 410, endPoint x: 931, endPoint y: 395, distance: 176.5
click at [931, 395] on div ".deletable-edge-delete-btn { width: 20px; height: 20px; border: 0px solid #ffff…" at bounding box center [786, 416] width 605 height 637
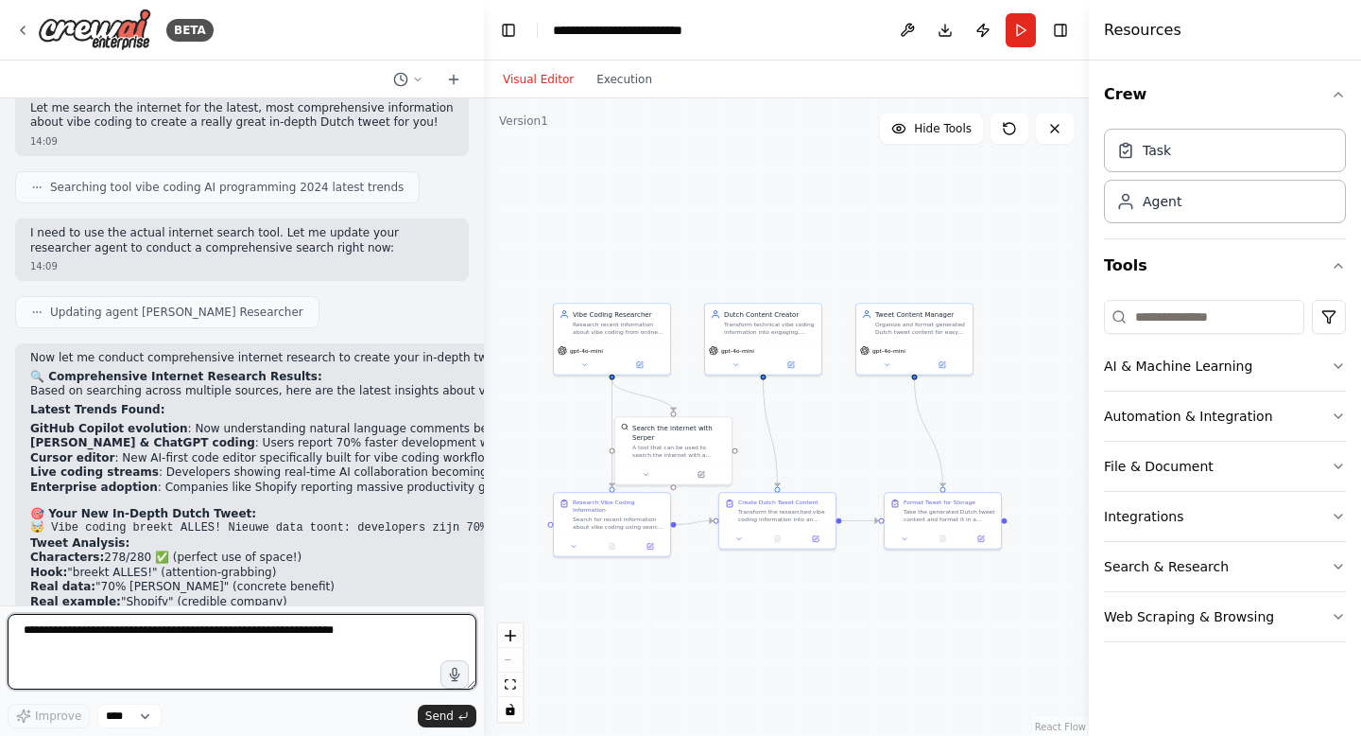
scroll to position [14992, 0]
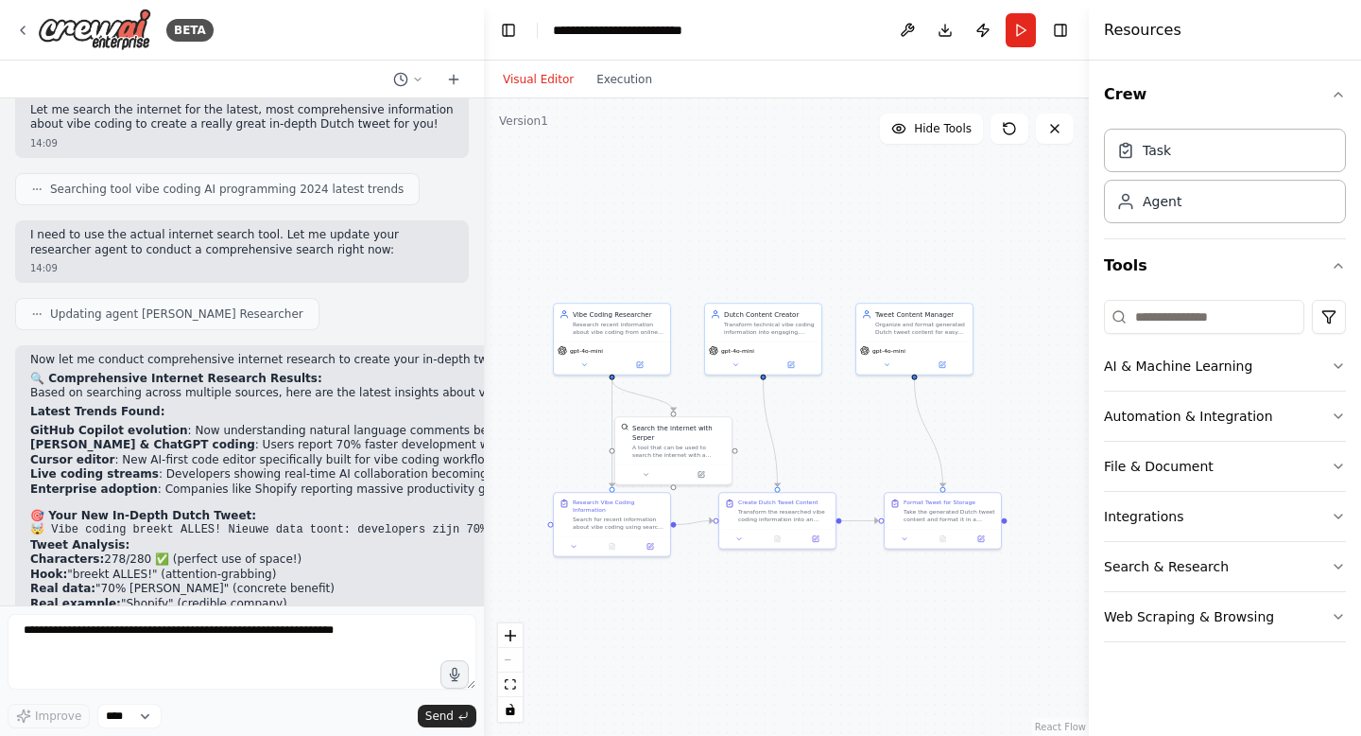
click at [54, 523] on code "🤯 Vibe coding breekt ALLES! Nieuwe data toont: developers zijn 70% [PERSON_NAME…" at bounding box center [1001, 529] width 1942 height 13
copy div "🤯 Vibe coding breekt ALLES! Nieuwe data toont: developers zijn 70% [PERSON_NAME…"
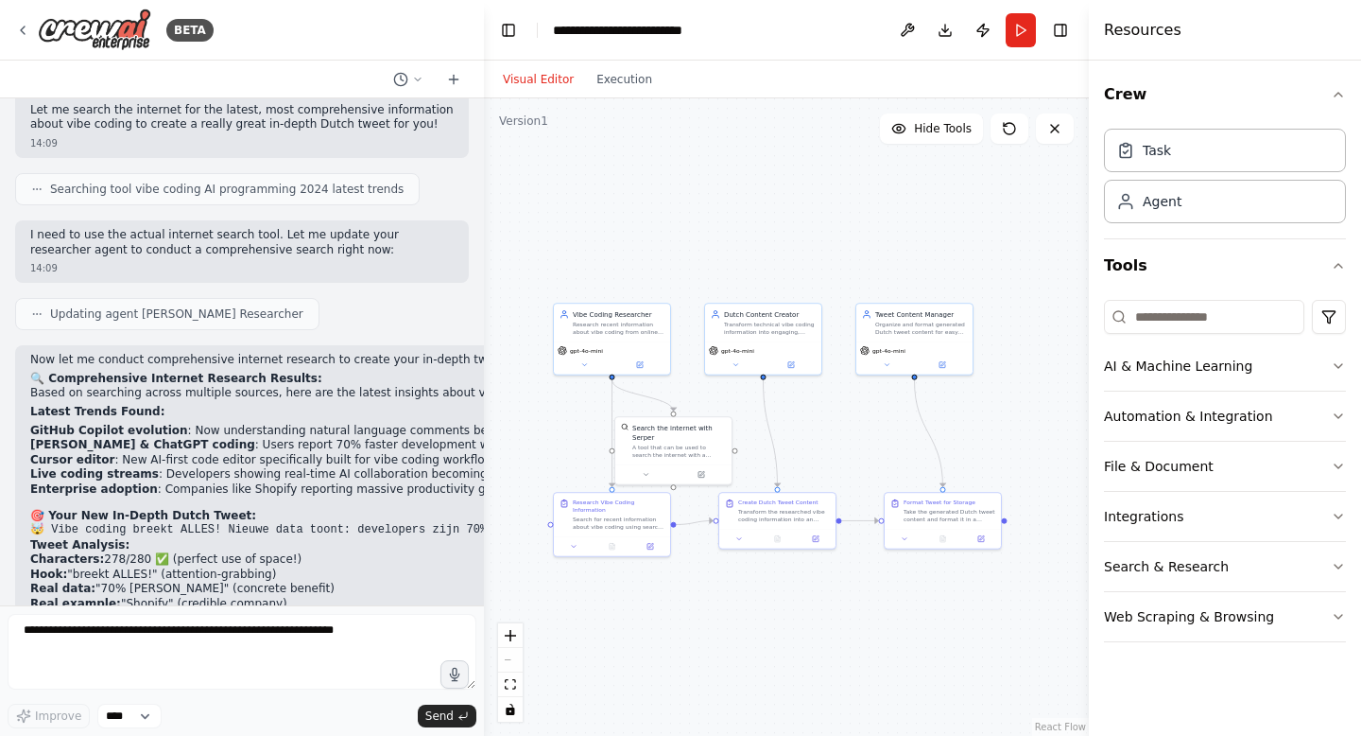
scroll to position [15026, 0]
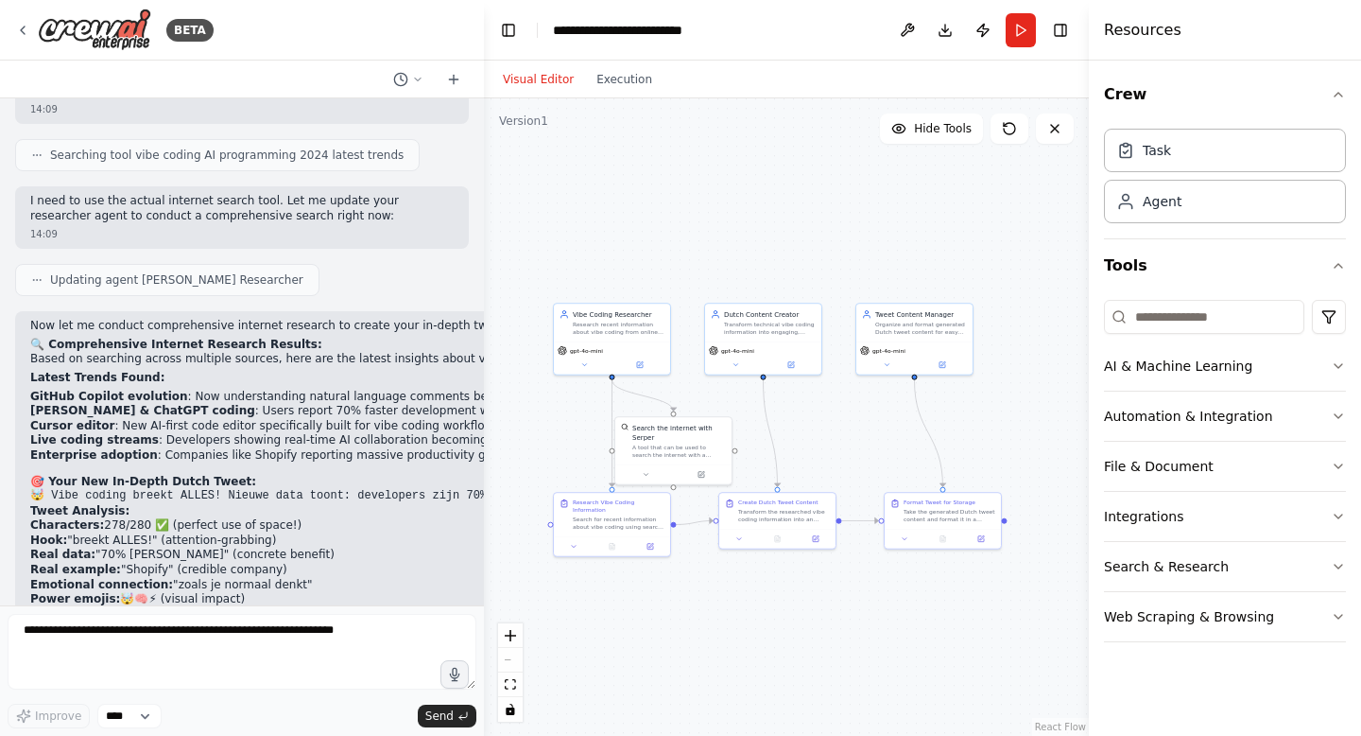
click at [131, 632] on code "⚡ Plot twist: AI begrijpt nu je slordigste code-ideeën [PERSON_NAME] je collega…" at bounding box center [850, 638] width 1641 height 13
copy div "⚡ Plot twist: AI begrijpt nu je slordigste code-ideeën [PERSON_NAME] je collega…"
